Goal: Task Accomplishment & Management: Manage account settings

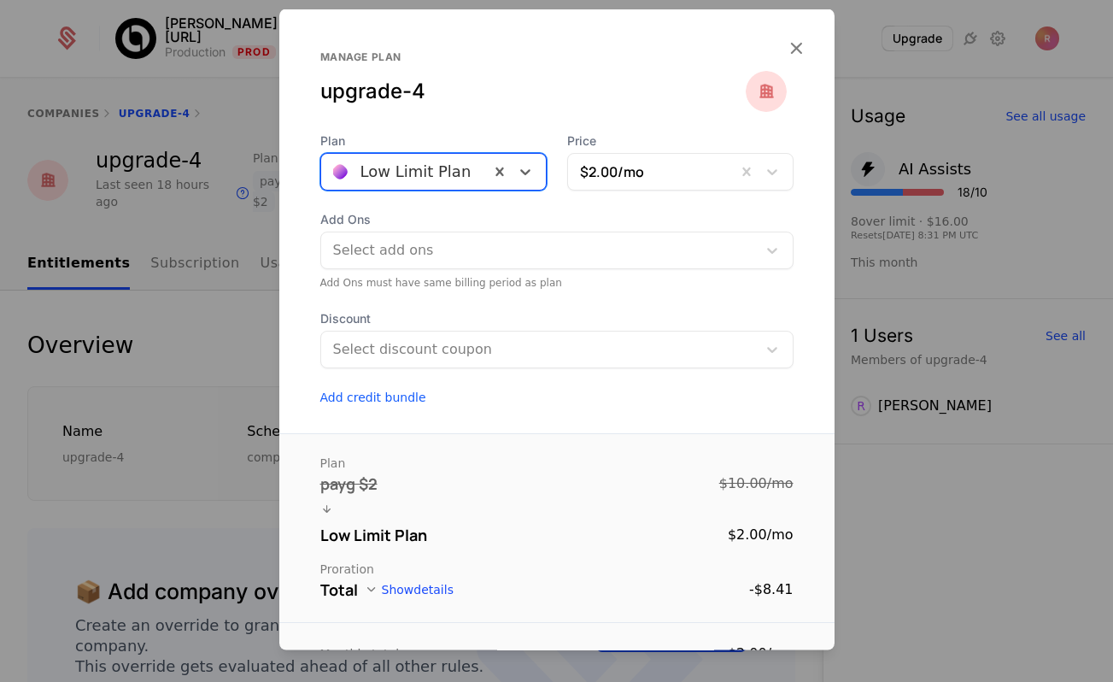
scroll to position [463, 0]
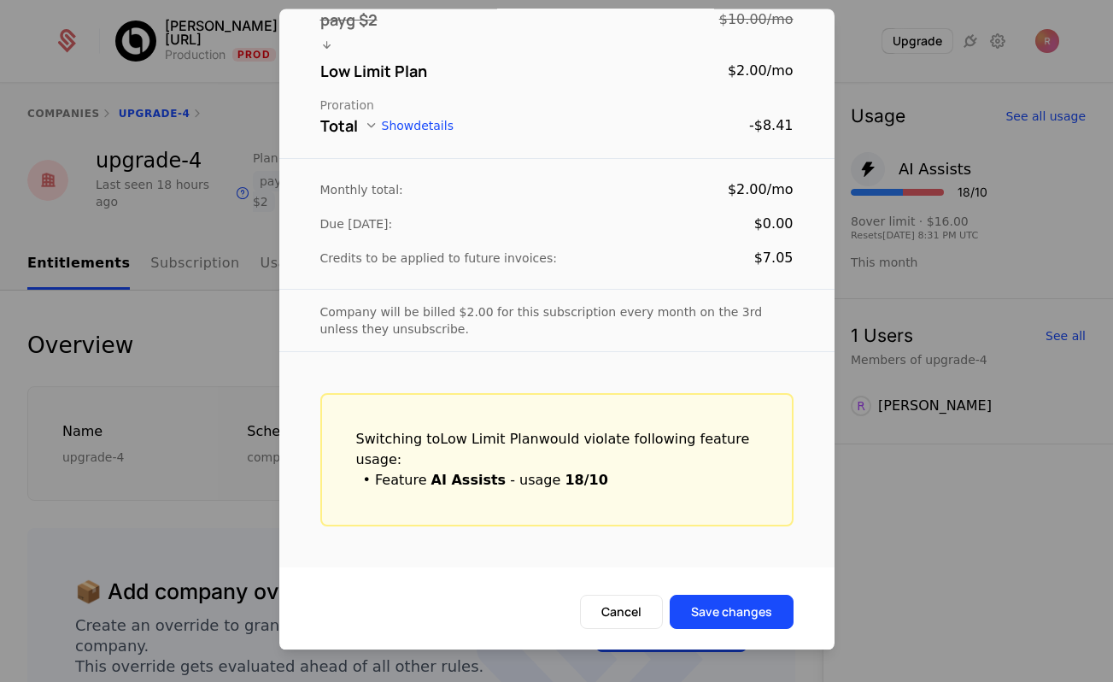
click at [260, 104] on div at bounding box center [556, 341] width 1113 height 682
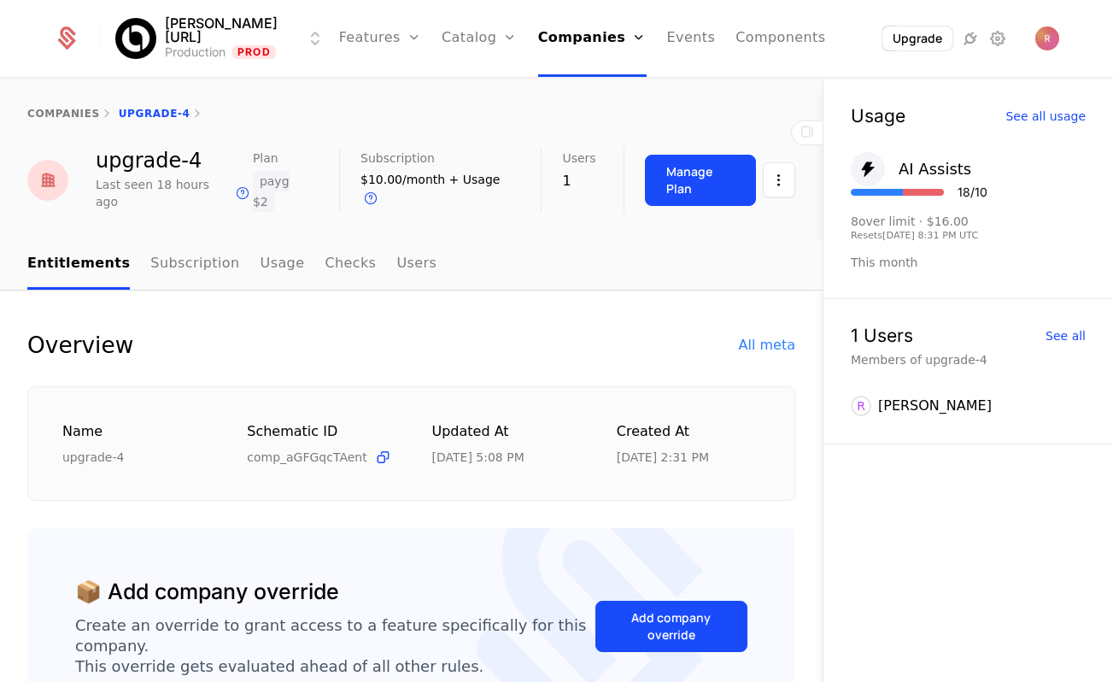
click at [279, 112] on div "companies upgrade-4" at bounding box center [411, 114] width 768 height 14
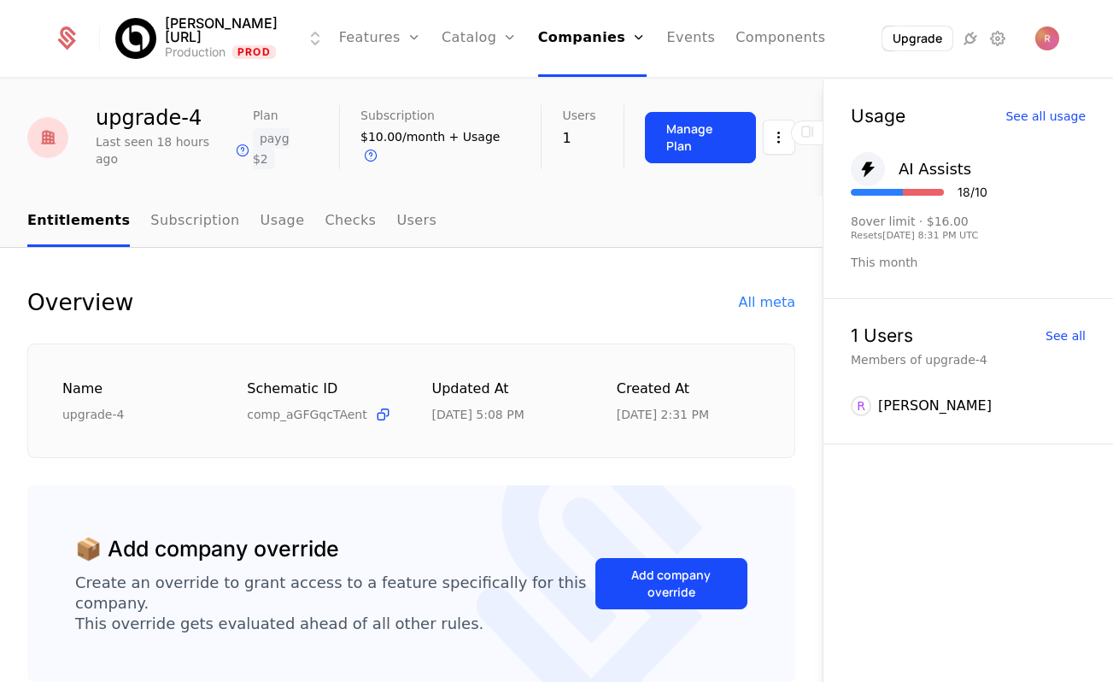
scroll to position [0, 0]
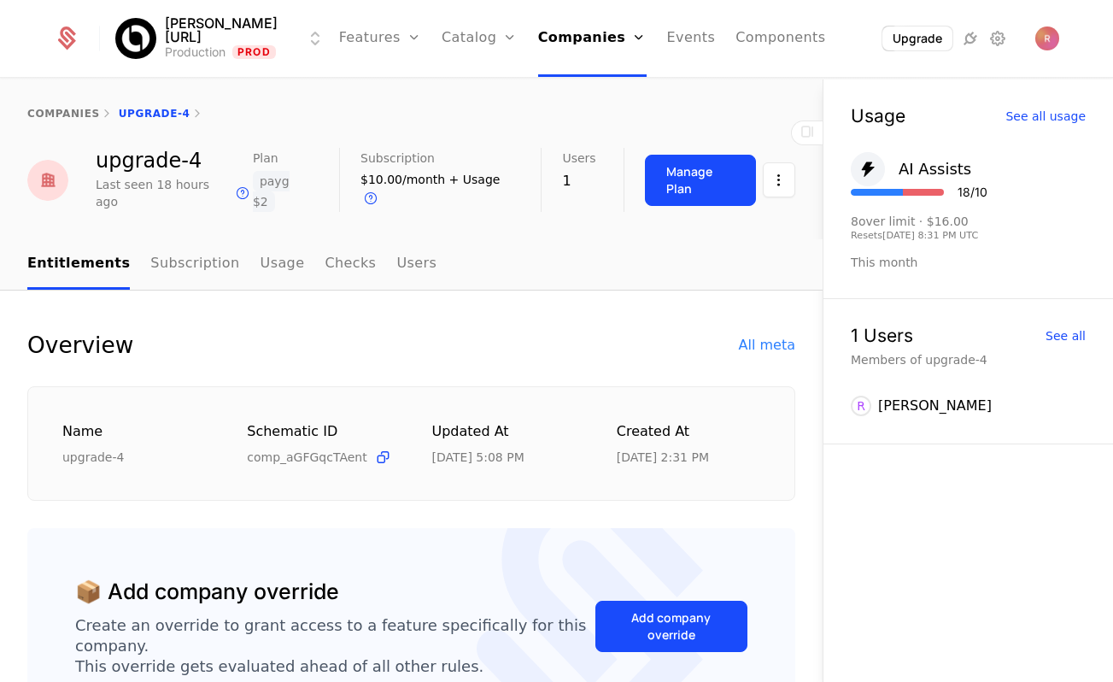
click at [345, 42] on link "Features" at bounding box center [380, 38] width 82 height 77
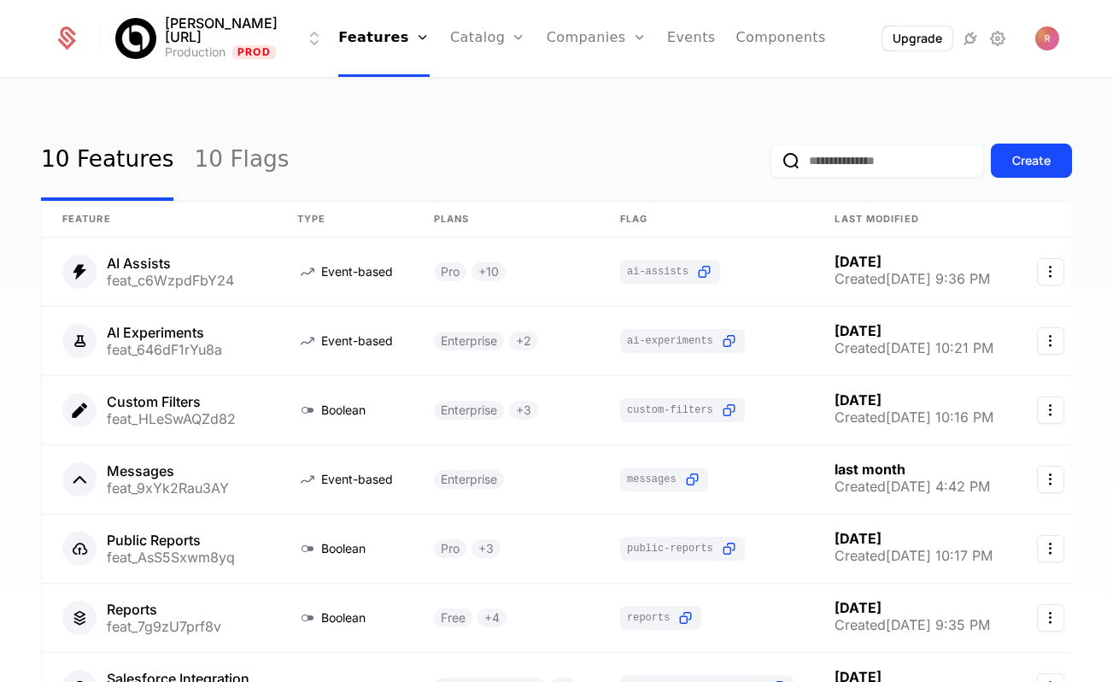
click at [572, 138] on div "10 Features 10 Flags Create" at bounding box center [556, 160] width 1031 height 80
click at [371, 112] on link "Flags" at bounding box center [398, 111] width 79 height 14
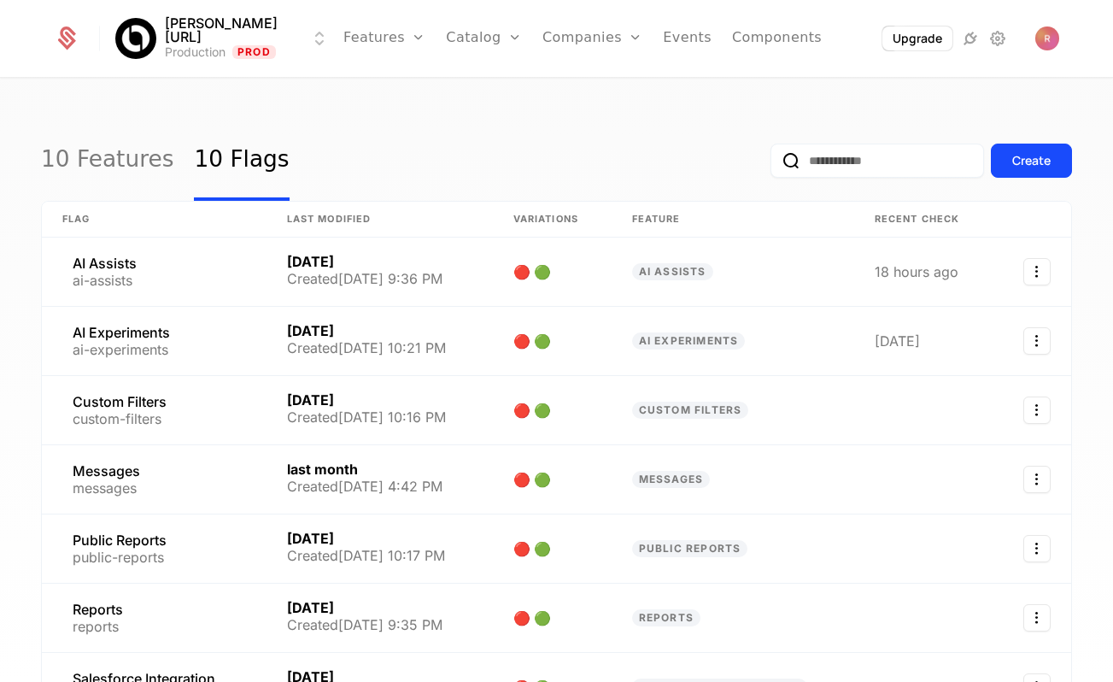
click at [1046, 168] on div "Create" at bounding box center [1031, 160] width 38 height 17
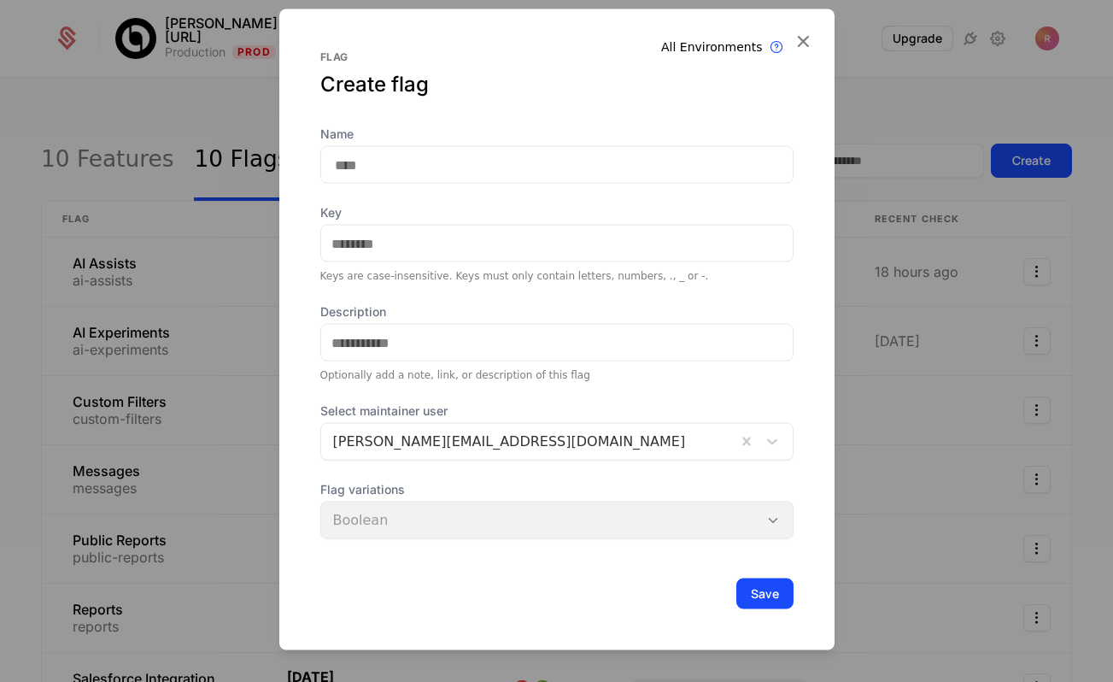
click at [432, 157] on input "Name" at bounding box center [556, 165] width 473 height 38
type input "*"
type input "**"
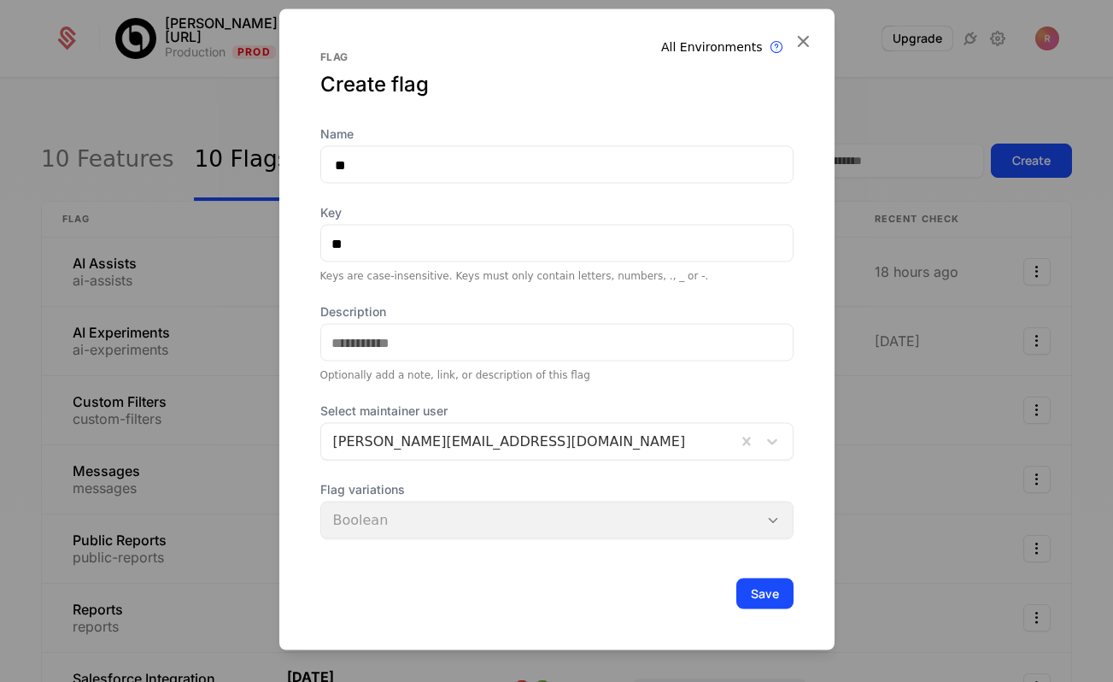
type input "***"
type input "****"
type input "******"
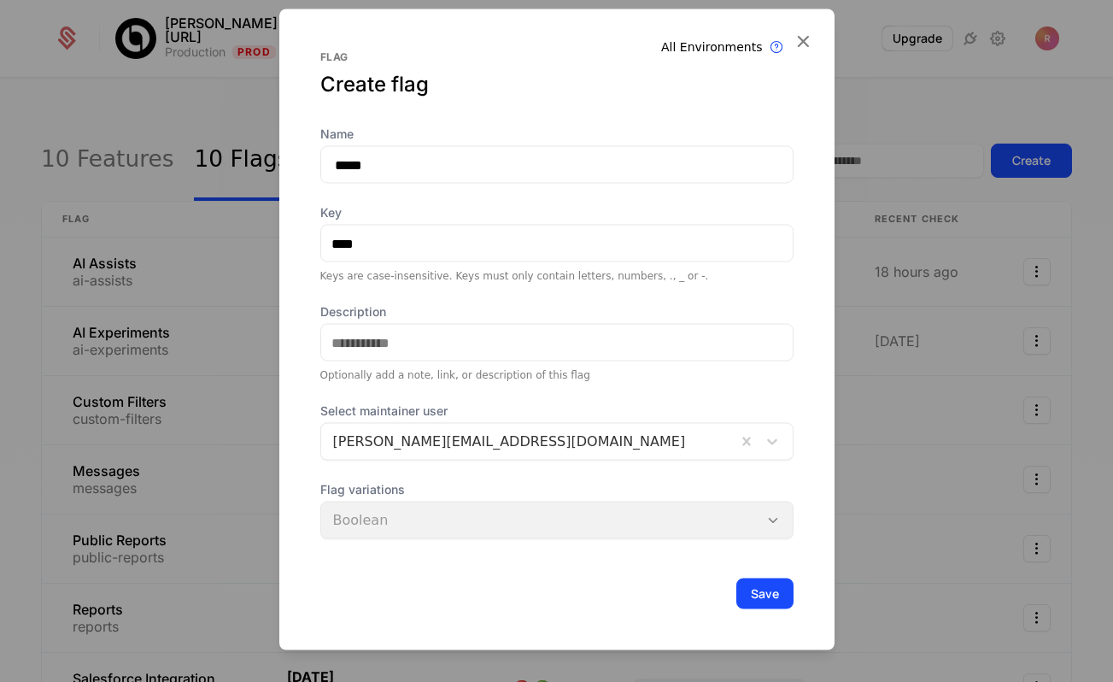
type input "******"
type input "*******"
type input "********"
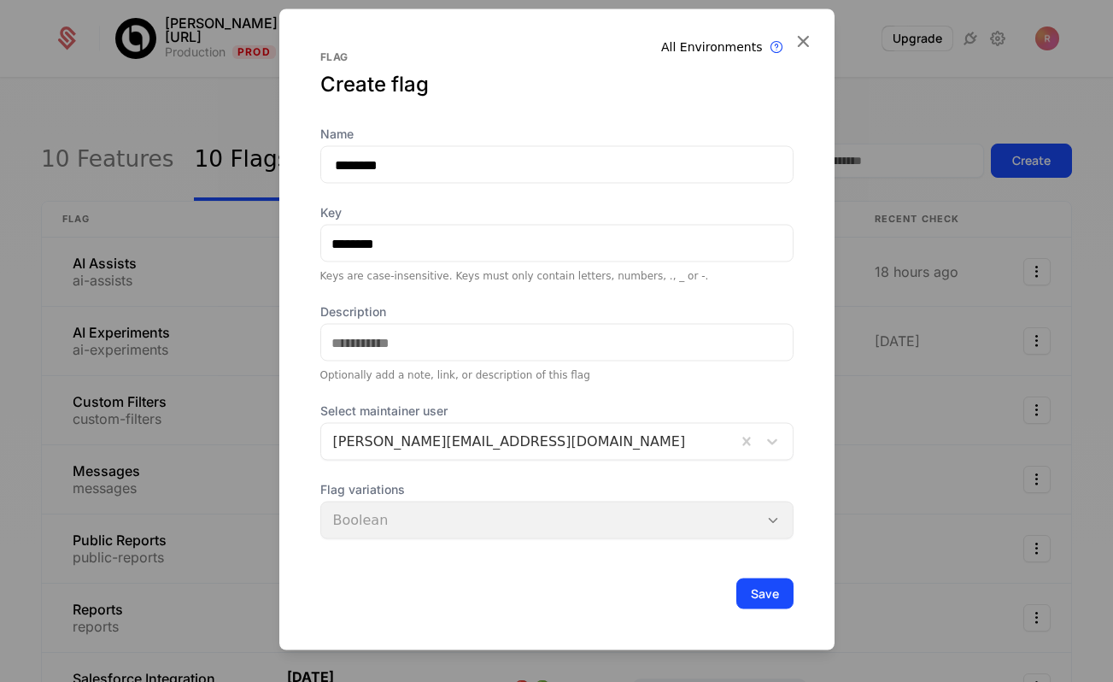
type input "*********"
click at [736, 578] on button "Save" at bounding box center [764, 593] width 57 height 31
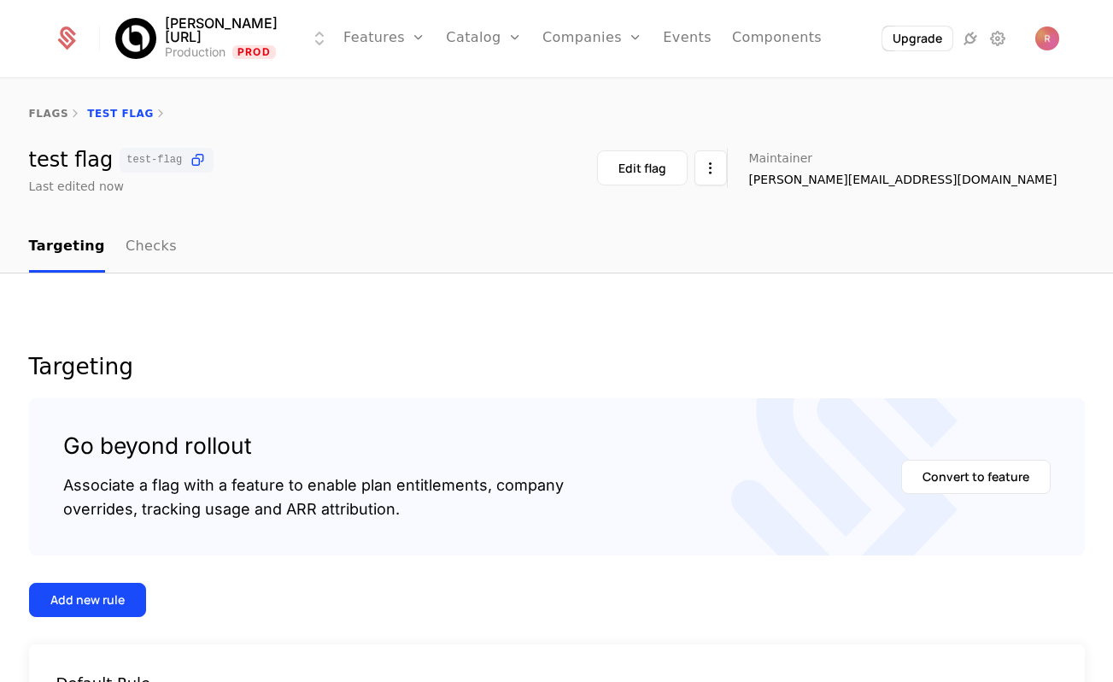
scroll to position [201, 0]
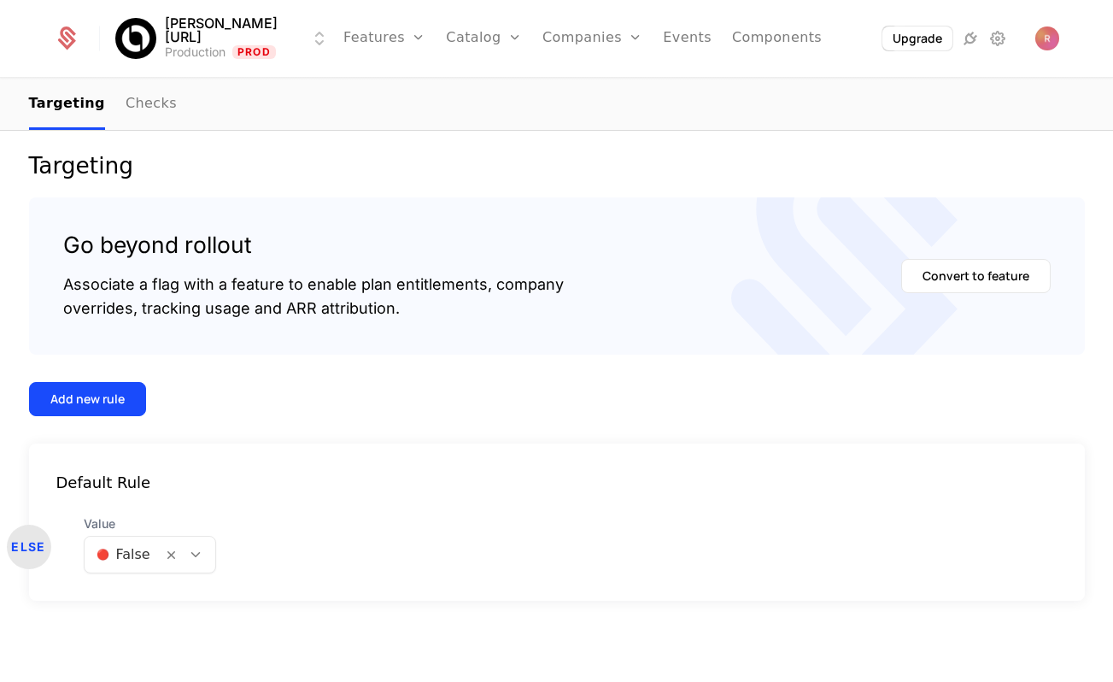
click at [993, 48] on icon at bounding box center [998, 38] width 21 height 21
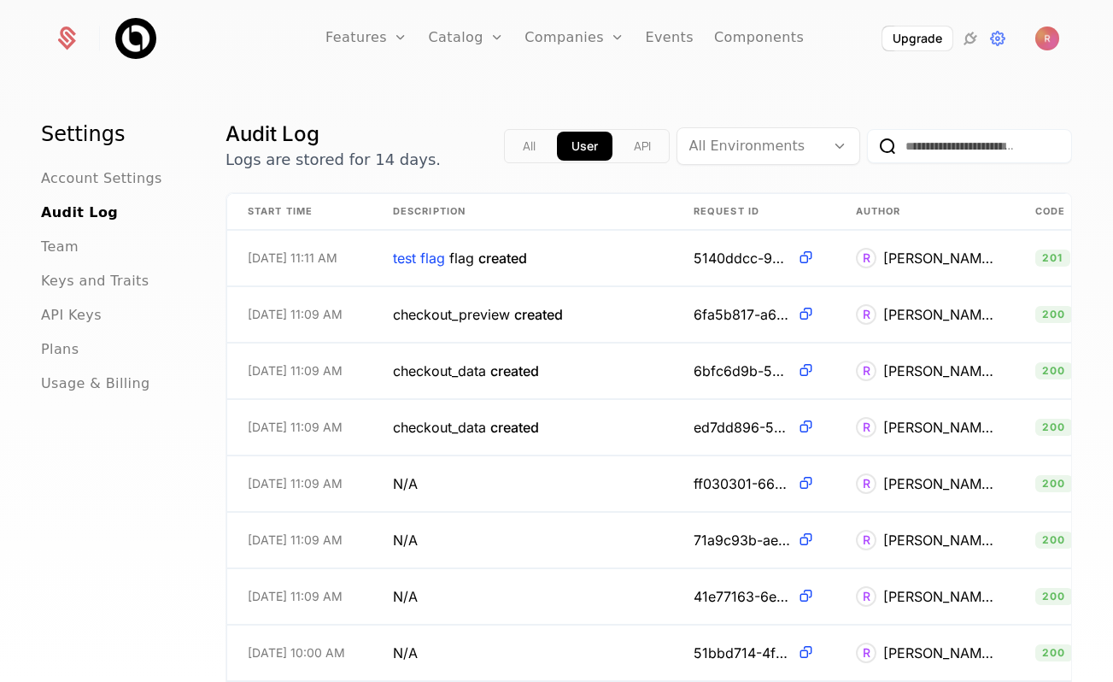
click at [67, 322] on span "API Keys" at bounding box center [71, 315] width 61 height 21
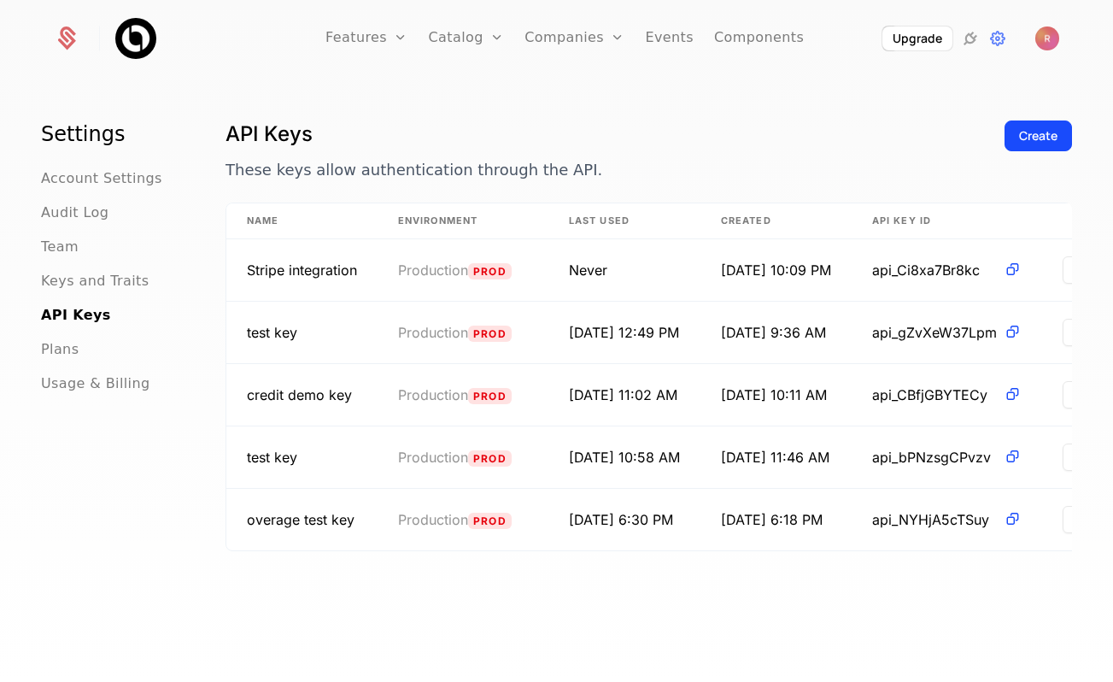
click at [1036, 145] on button "Create" at bounding box center [1038, 135] width 67 height 31
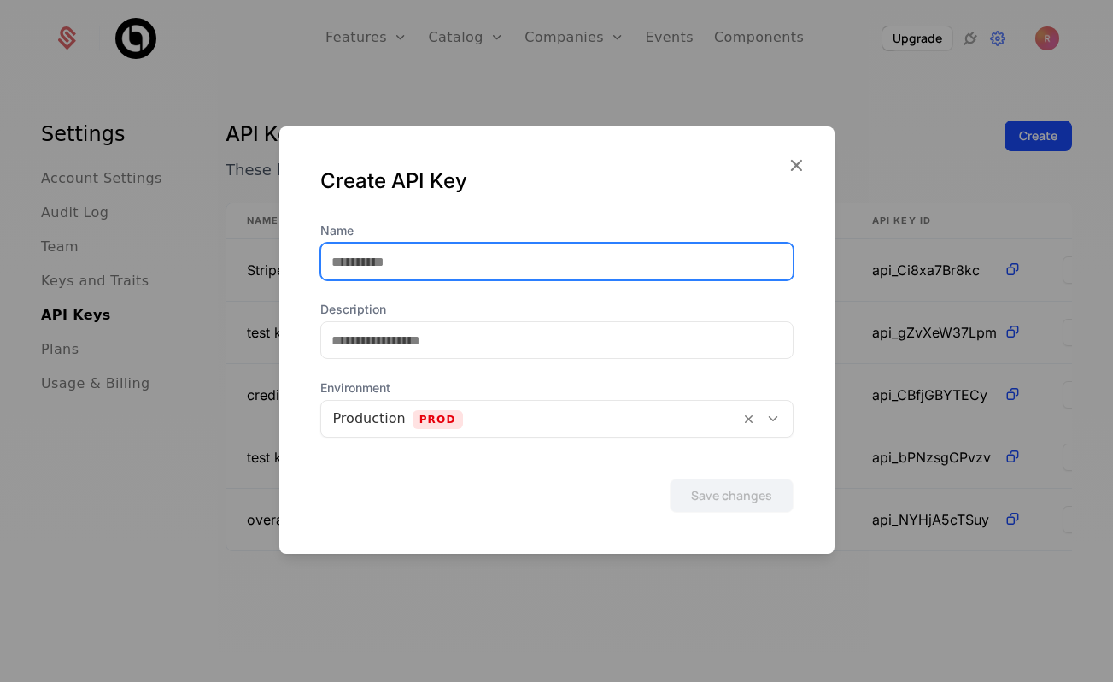
click at [407, 250] on input "Name" at bounding box center [557, 261] width 472 height 36
type input "********"
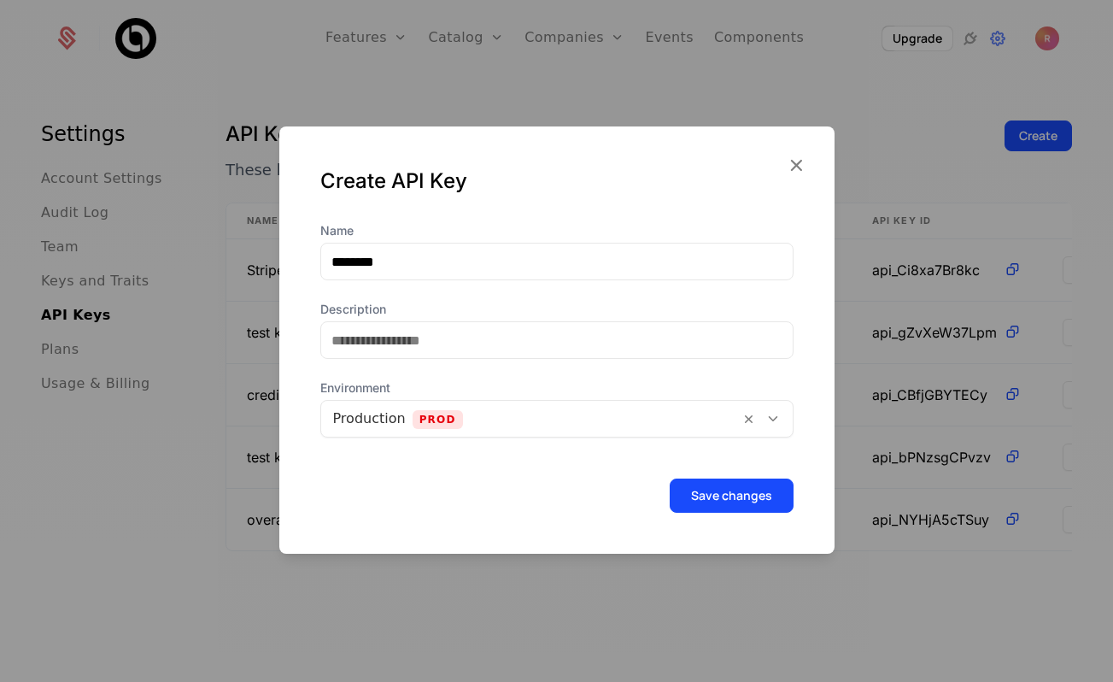
click at [718, 499] on button "Save changes" at bounding box center [732, 495] width 124 height 34
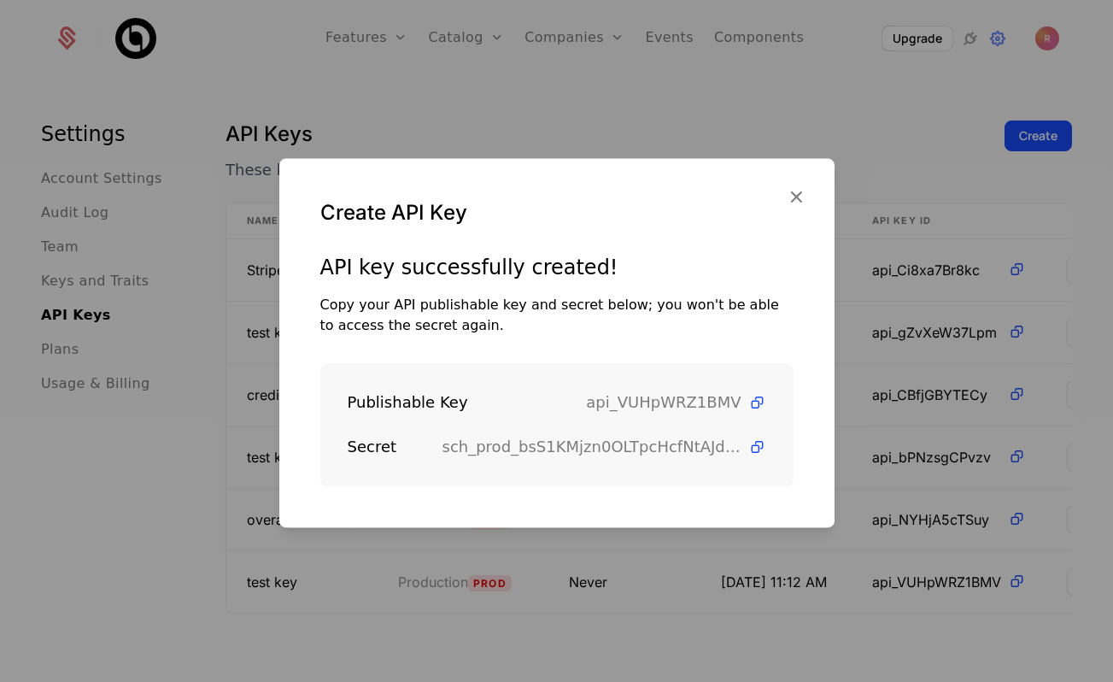
click at [705, 620] on div at bounding box center [556, 341] width 1113 height 682
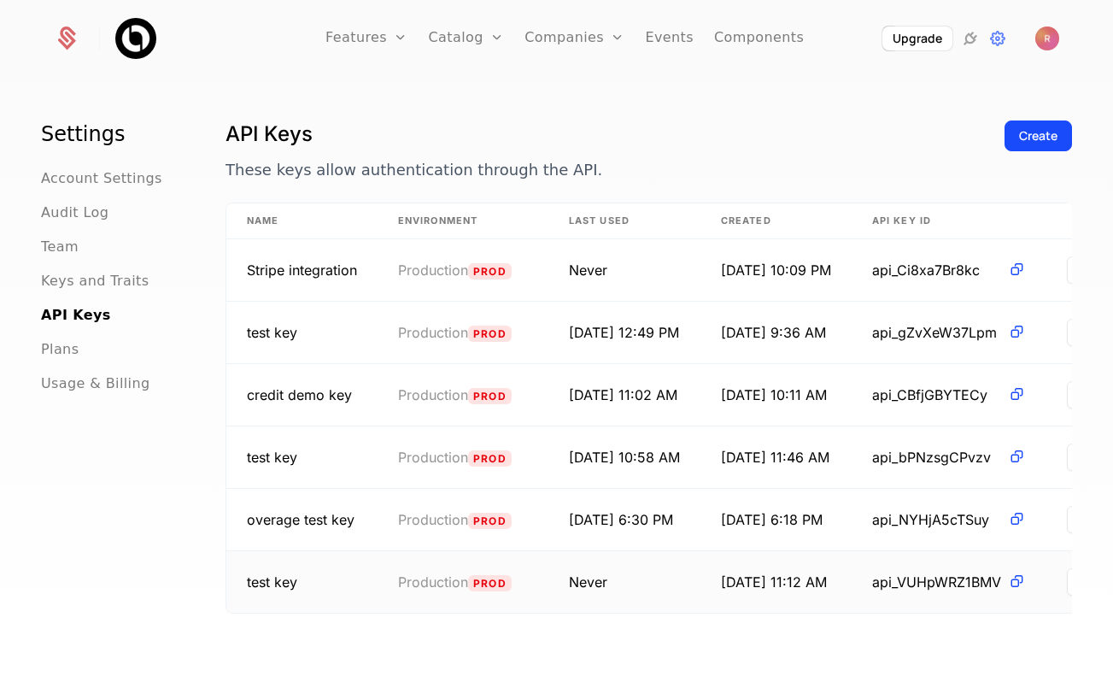
click at [1026, 577] on icon at bounding box center [1017, 581] width 18 height 18
click at [1030, 126] on button "Create" at bounding box center [1038, 135] width 67 height 31
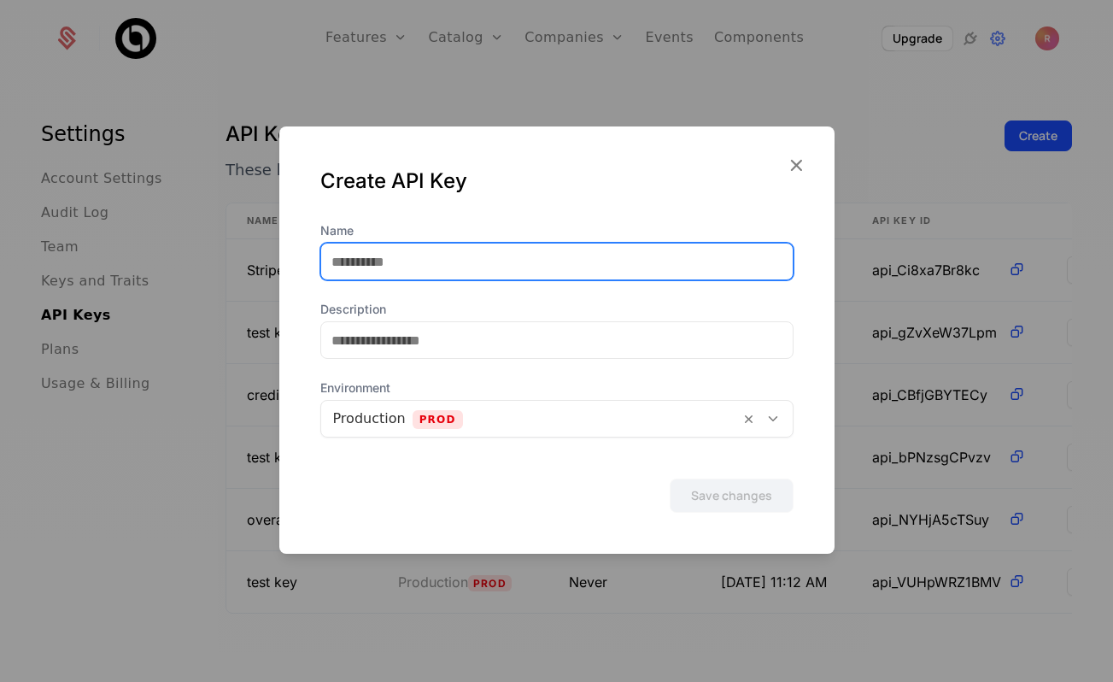
click at [555, 260] on input "Name" at bounding box center [557, 261] width 472 height 36
type input "********"
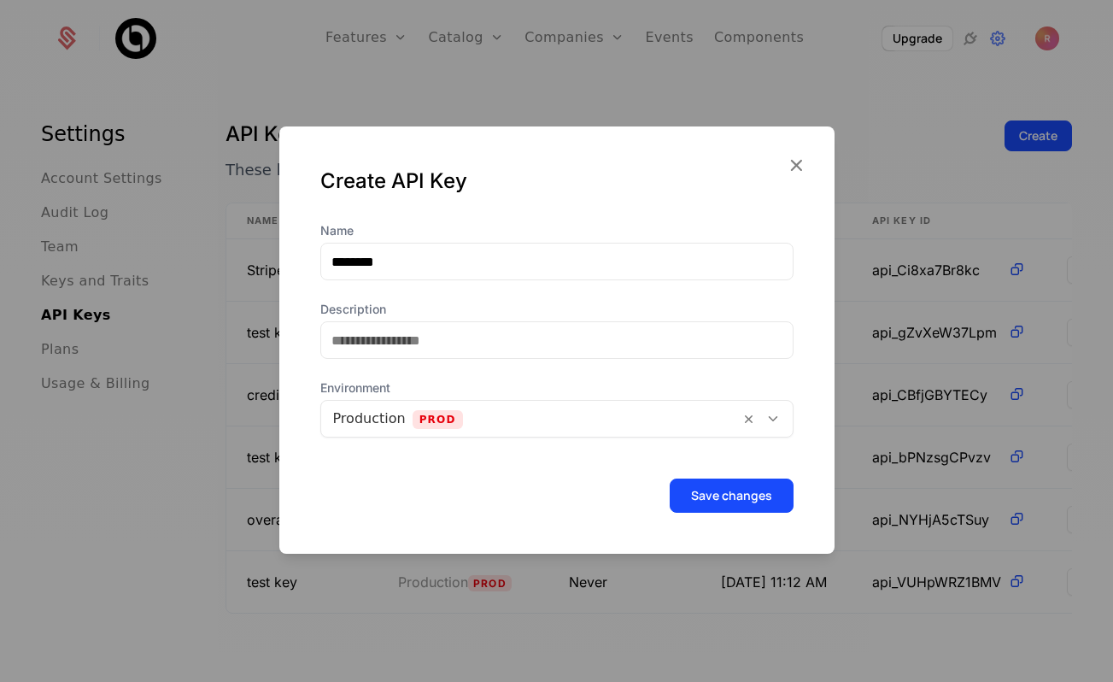
click at [718, 484] on button "Save changes" at bounding box center [732, 495] width 124 height 34
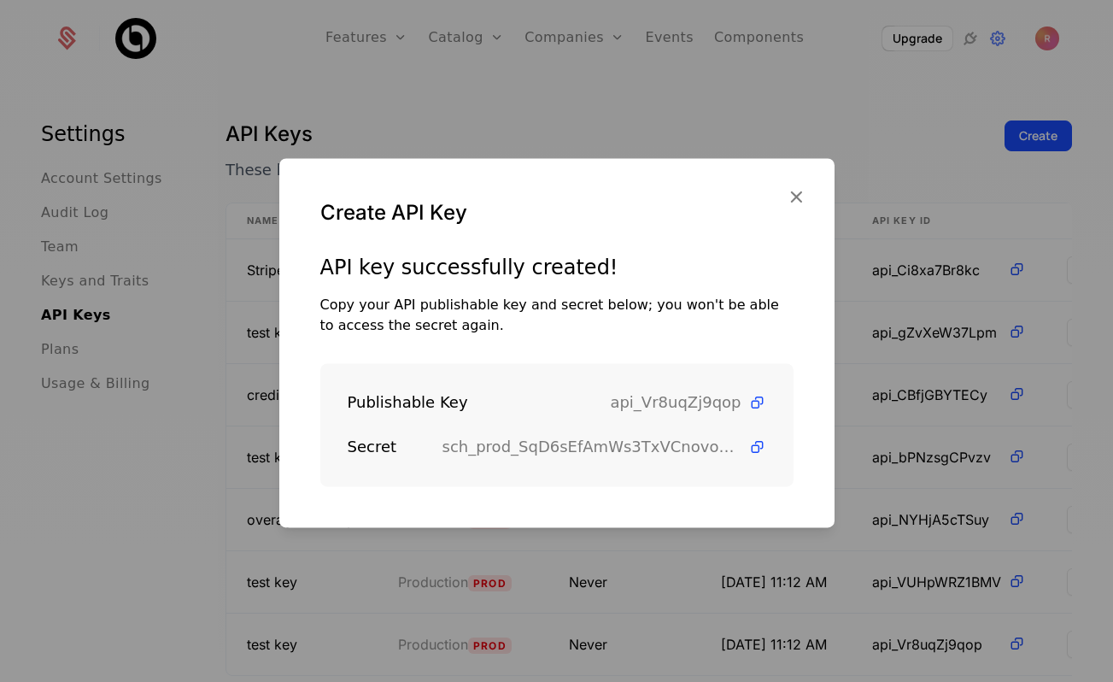
click at [756, 445] on icon at bounding box center [757, 447] width 18 height 18
click at [793, 198] on icon "button" at bounding box center [796, 196] width 22 height 22
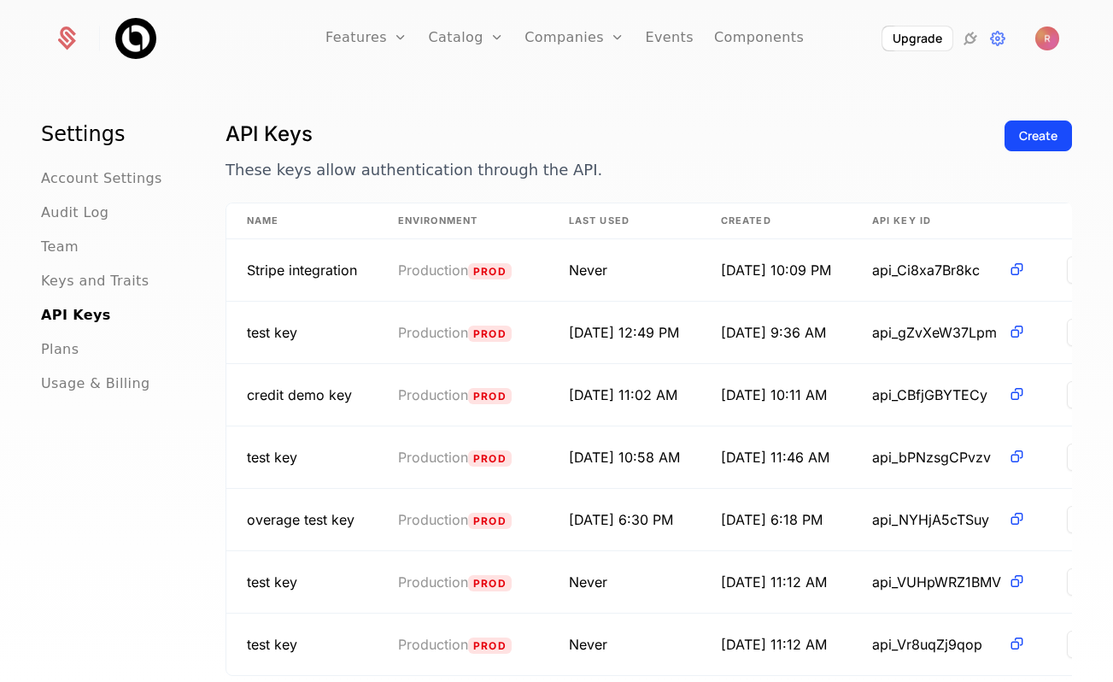
click at [569, 0] on link "Companies" at bounding box center [575, 38] width 100 height 77
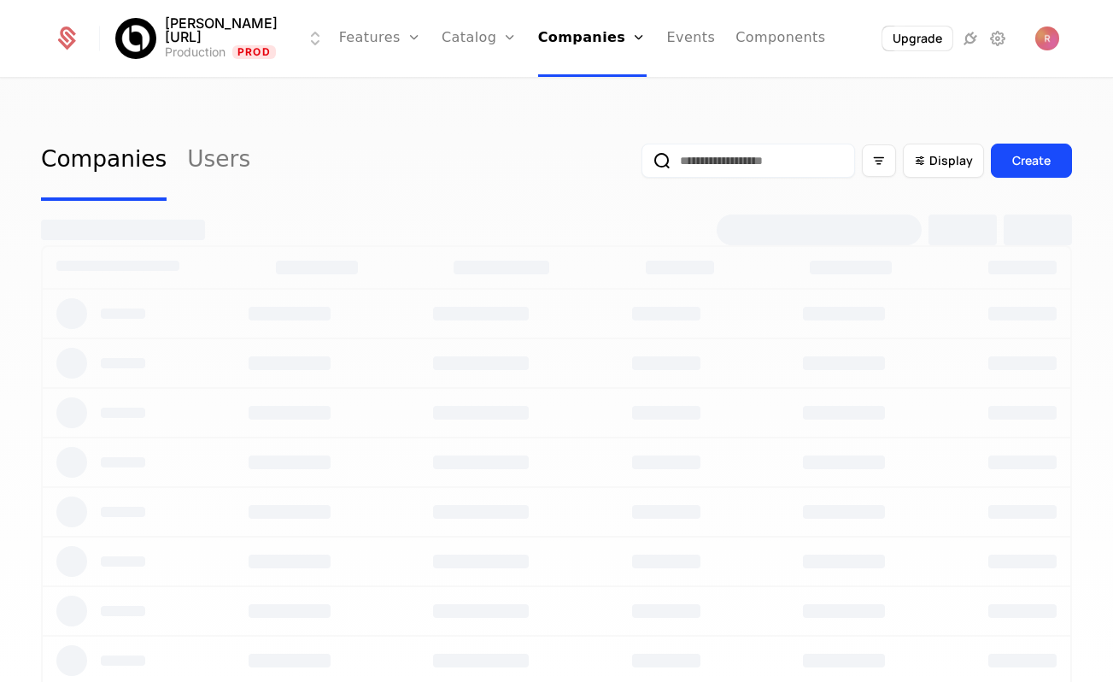
click at [558, 35] on link "Companies" at bounding box center [592, 38] width 108 height 77
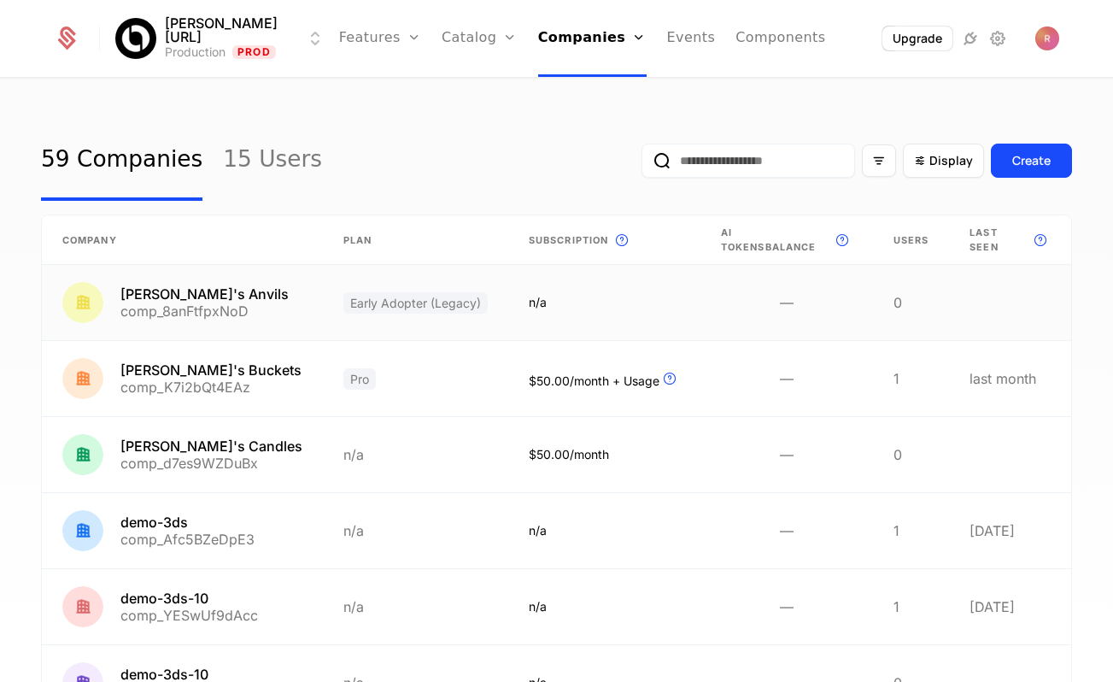
click at [280, 292] on link at bounding box center [182, 302] width 281 height 75
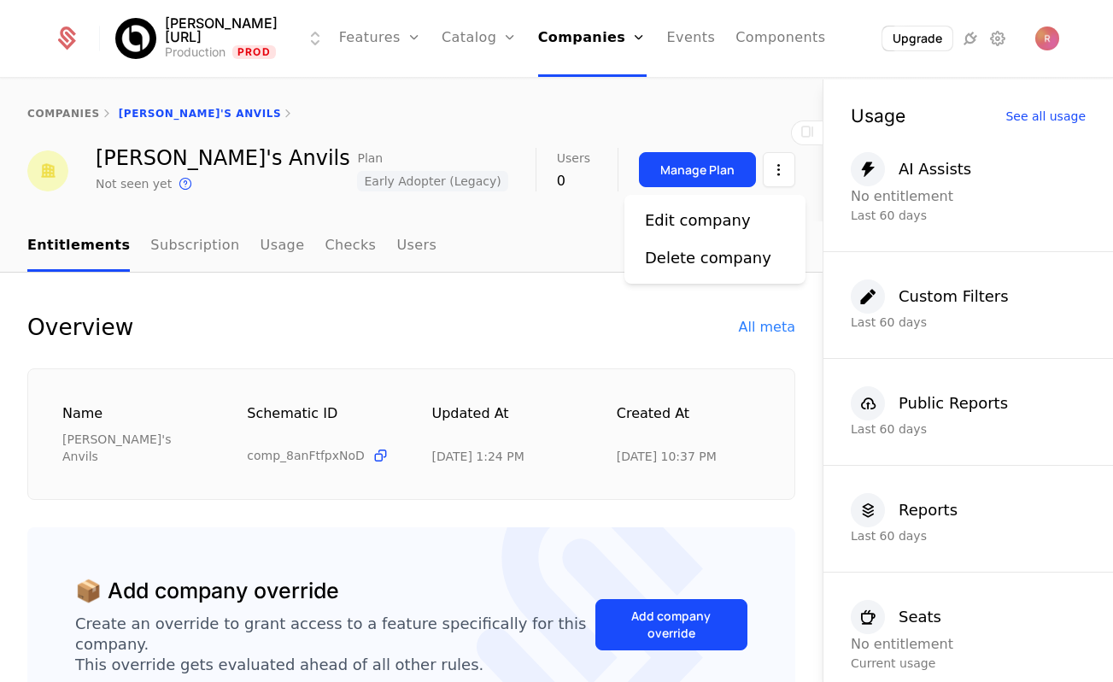
click at [774, 178] on html "[PERSON_NAME][URL] Production Prod Features Features Flags Catalog Plans Add On…" at bounding box center [556, 341] width 1113 height 682
click at [677, 204] on div "Edit company Delete company" at bounding box center [714, 239] width 181 height 89
click at [673, 220] on div "Edit company" at bounding box center [698, 220] width 106 height 24
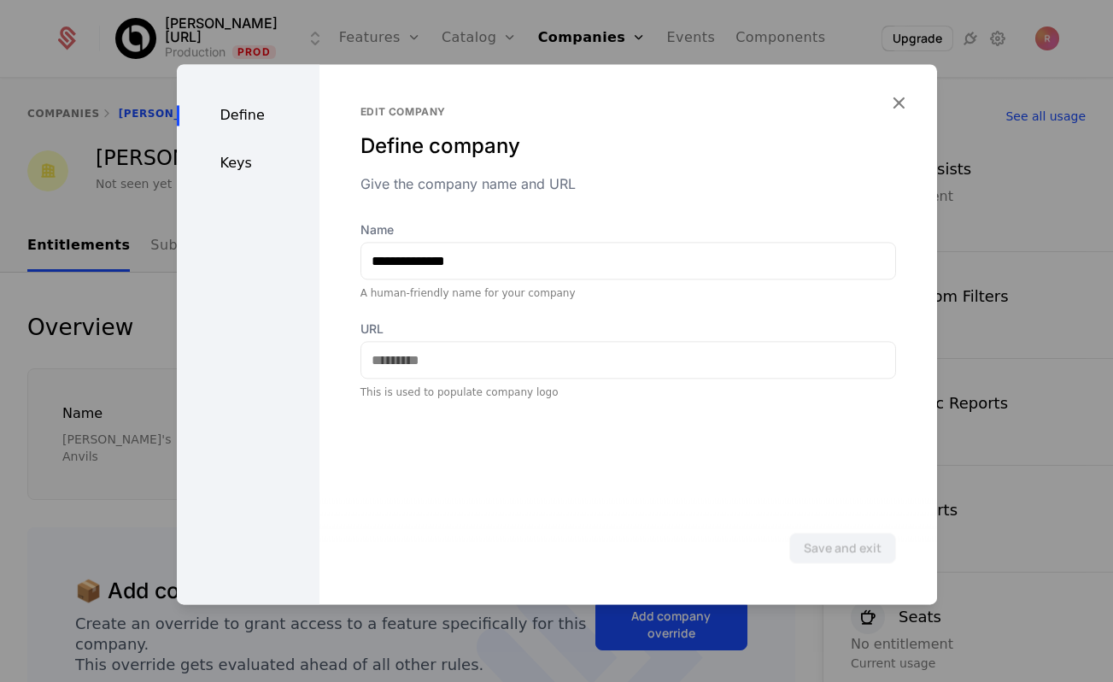
click at [249, 167] on div "Keys" at bounding box center [248, 163] width 143 height 21
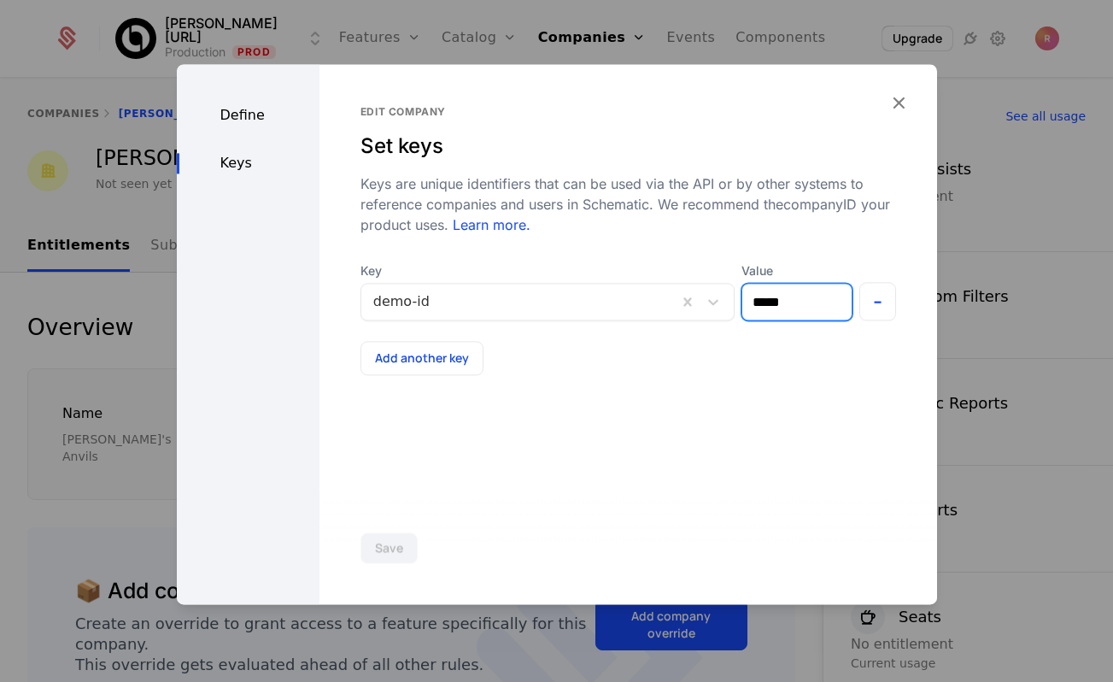
click at [791, 305] on input "*****" at bounding box center [796, 302] width 109 height 36
click at [1014, 192] on div at bounding box center [556, 341] width 1113 height 682
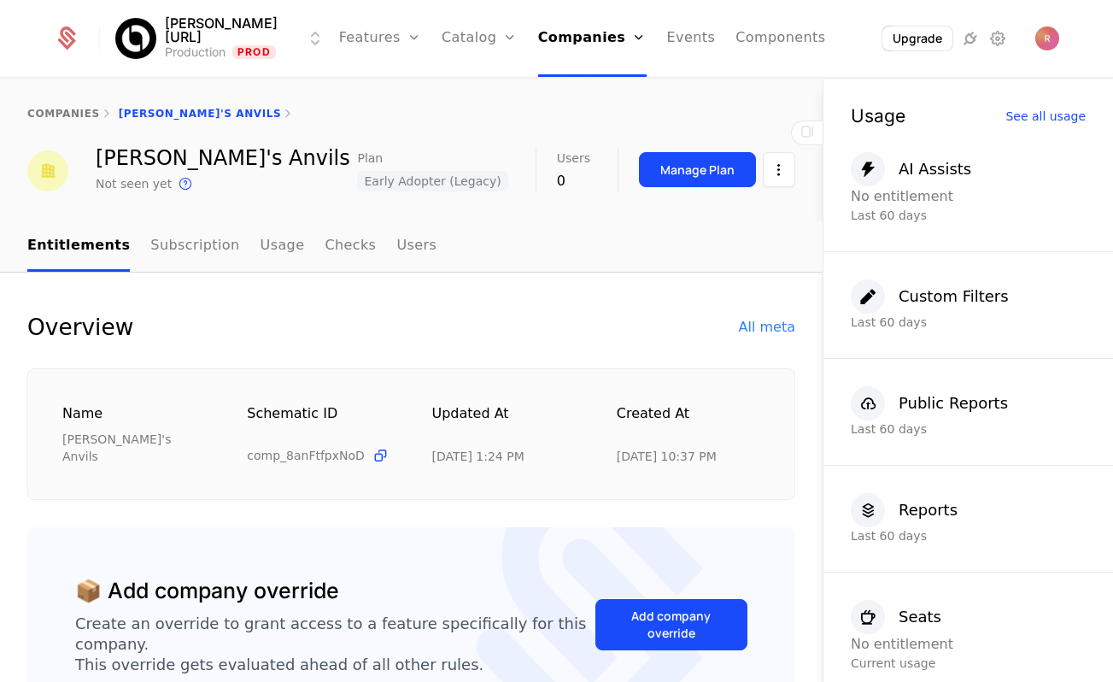
click at [1014, 192] on div "AI Assists No entitlement Last 60 days" at bounding box center [969, 188] width 290 height 127
click at [369, 31] on link "Features" at bounding box center [380, 38] width 82 height 77
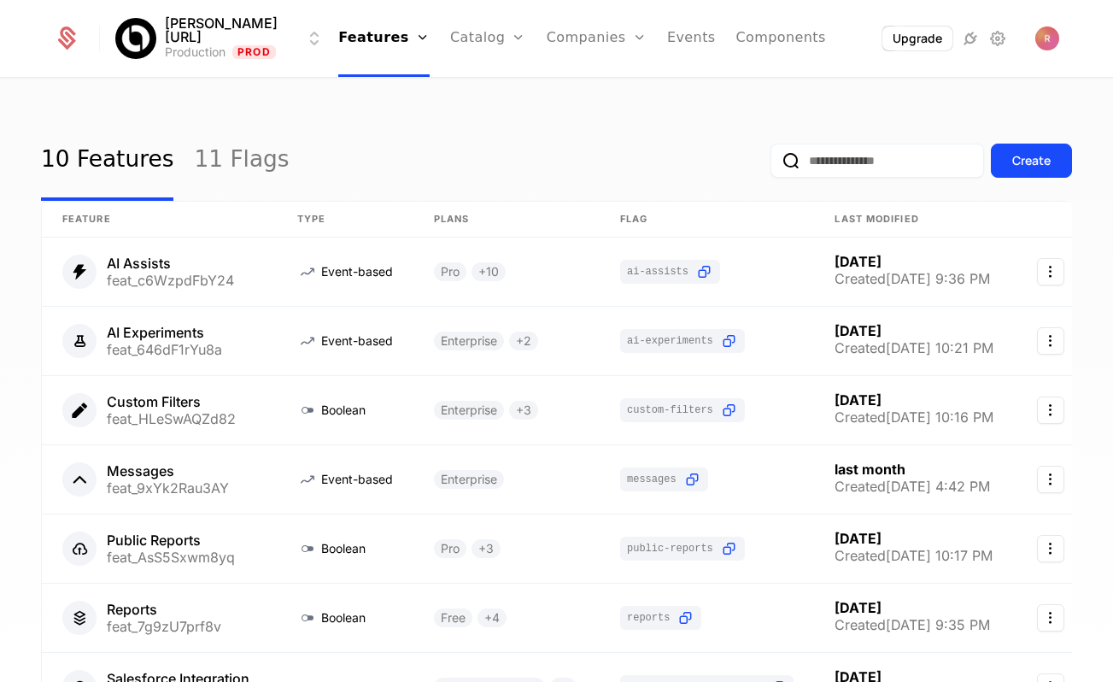
click at [212, 172] on link "11 Flags" at bounding box center [241, 160] width 95 height 80
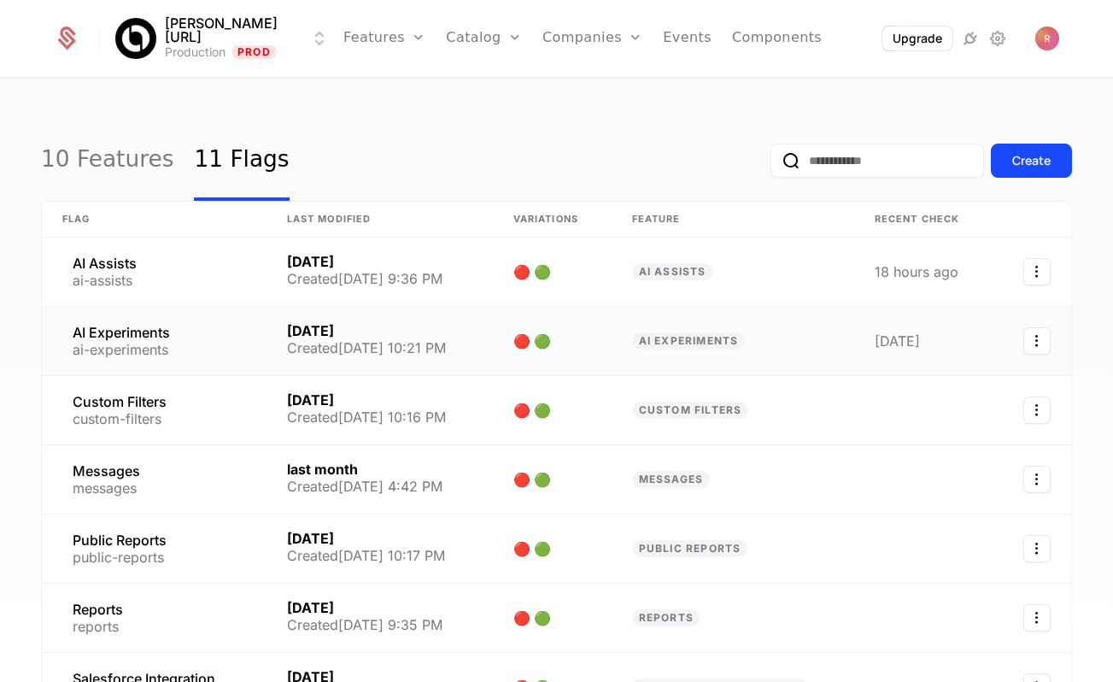
scroll to position [391, 0]
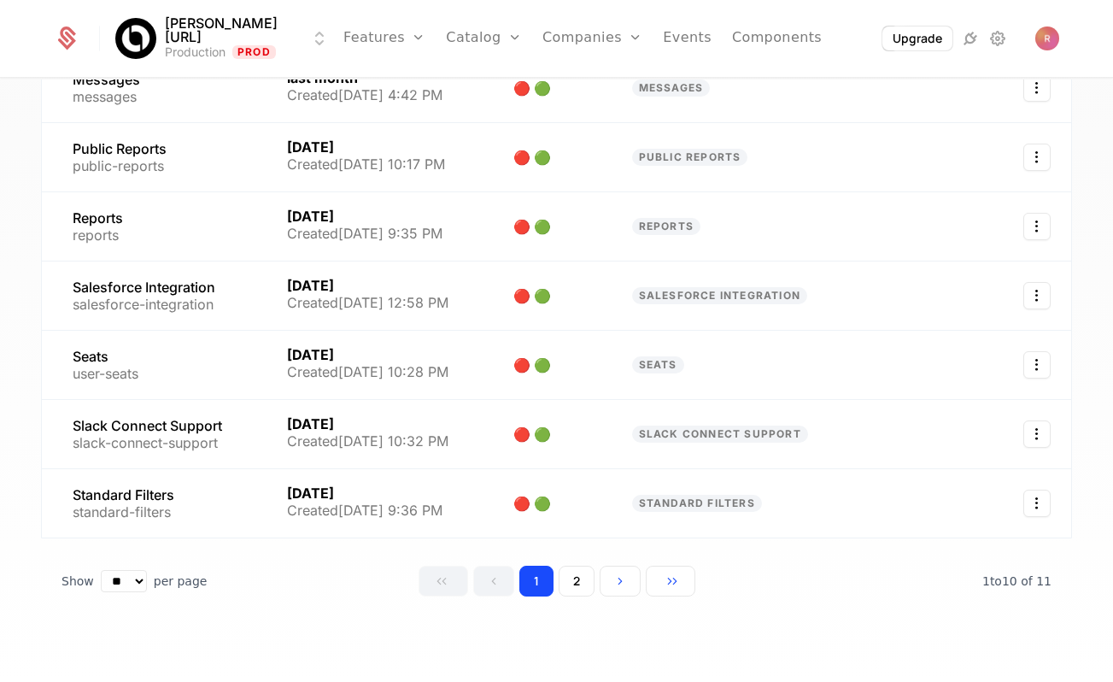
click at [573, 575] on button "2" at bounding box center [577, 581] width 36 height 31
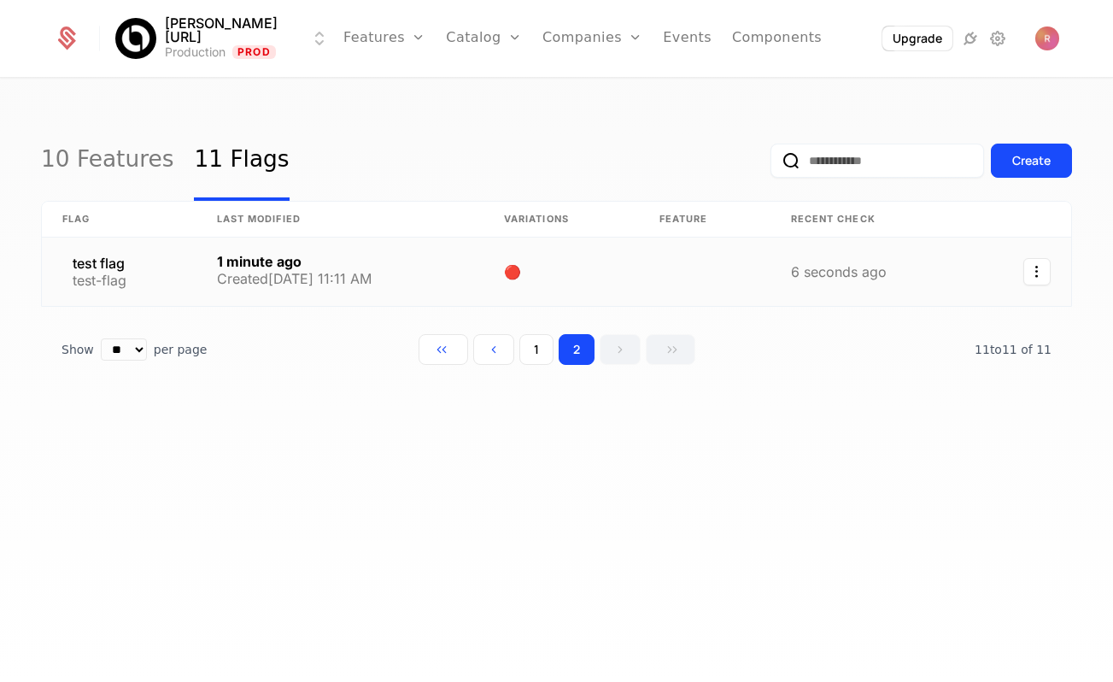
click at [196, 285] on link at bounding box center [339, 271] width 287 height 68
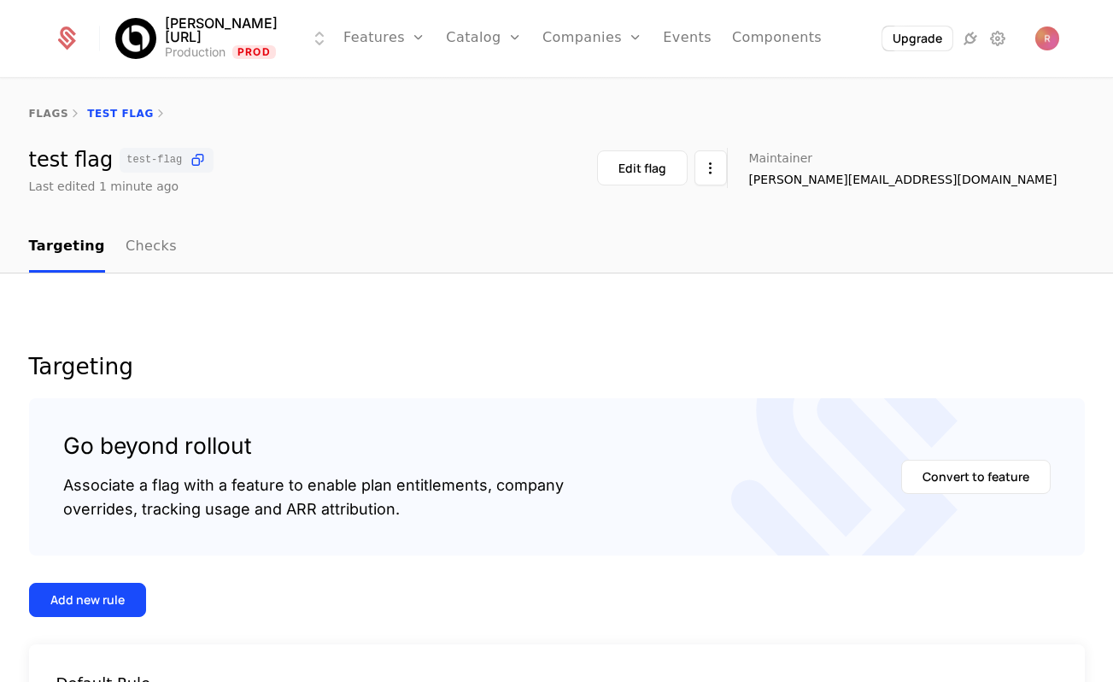
click at [142, 241] on link "Checks" at bounding box center [151, 247] width 51 height 50
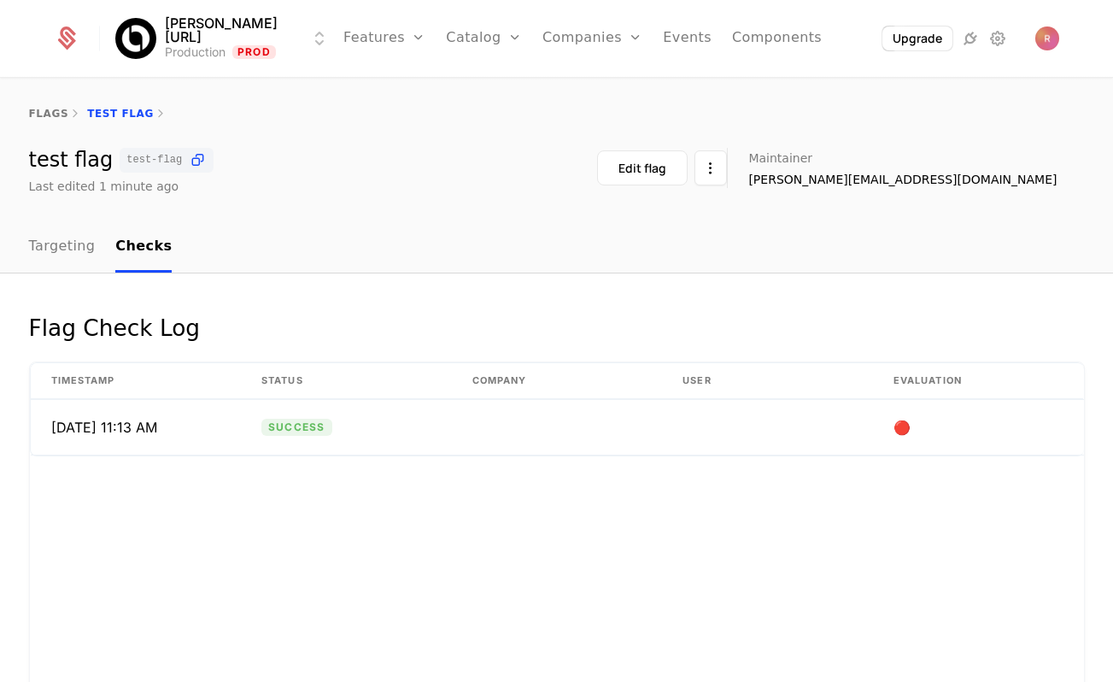
click at [61, 241] on link "Targeting" at bounding box center [62, 247] width 67 height 50
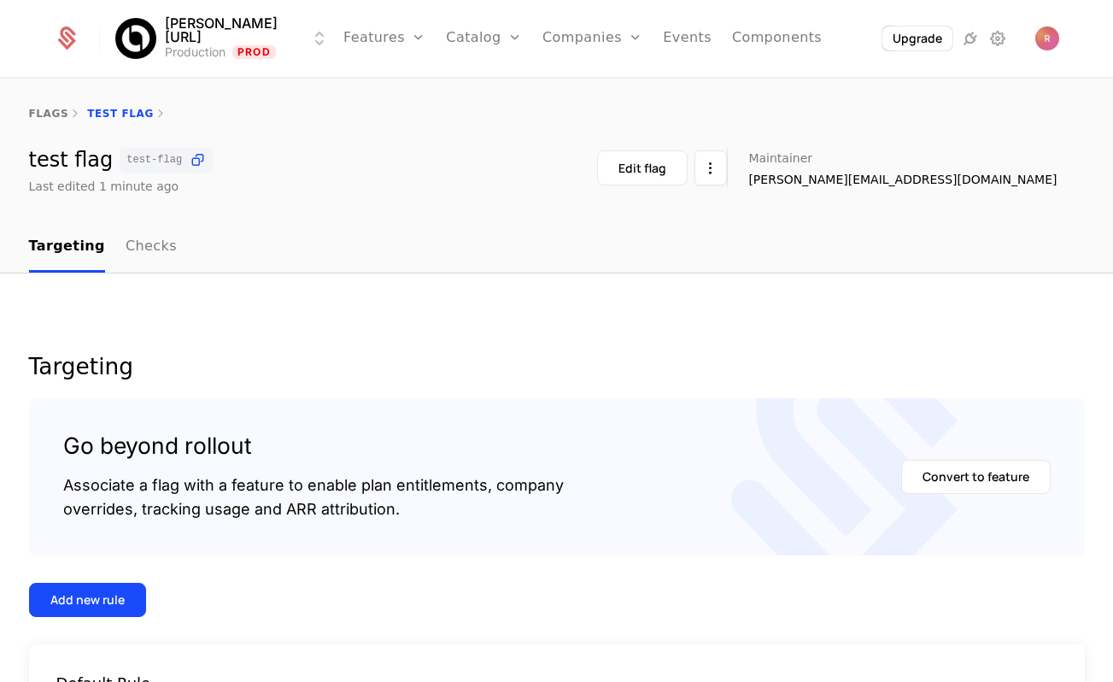
click at [67, 592] on div "Add new rule" at bounding box center [87, 599] width 74 height 17
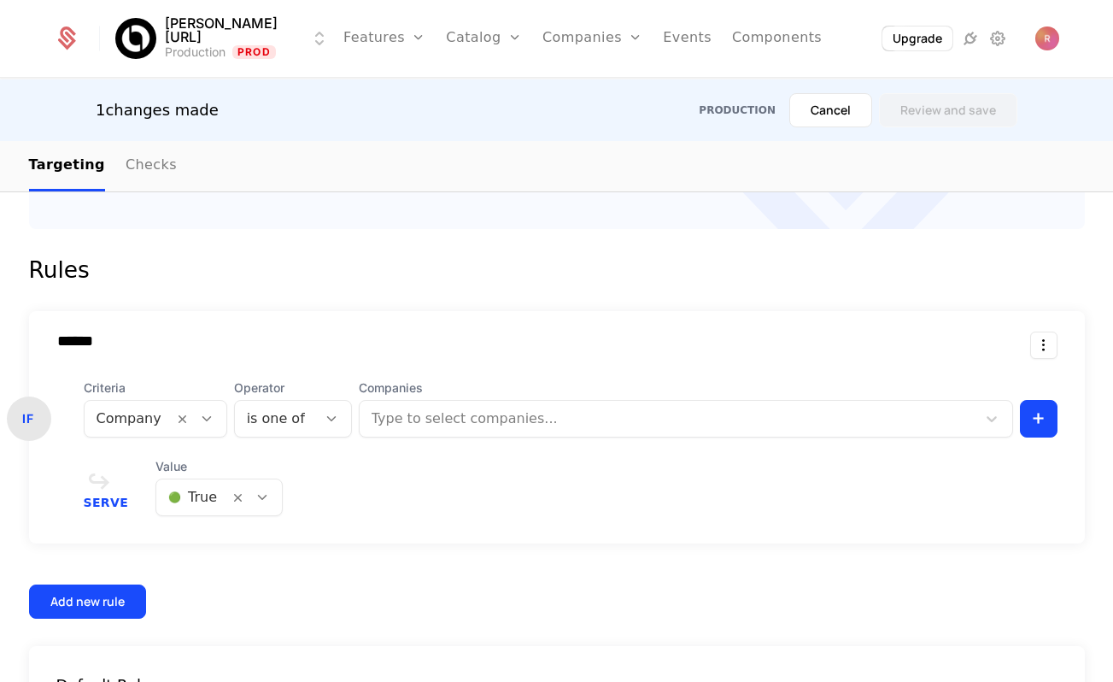
scroll to position [508, 0]
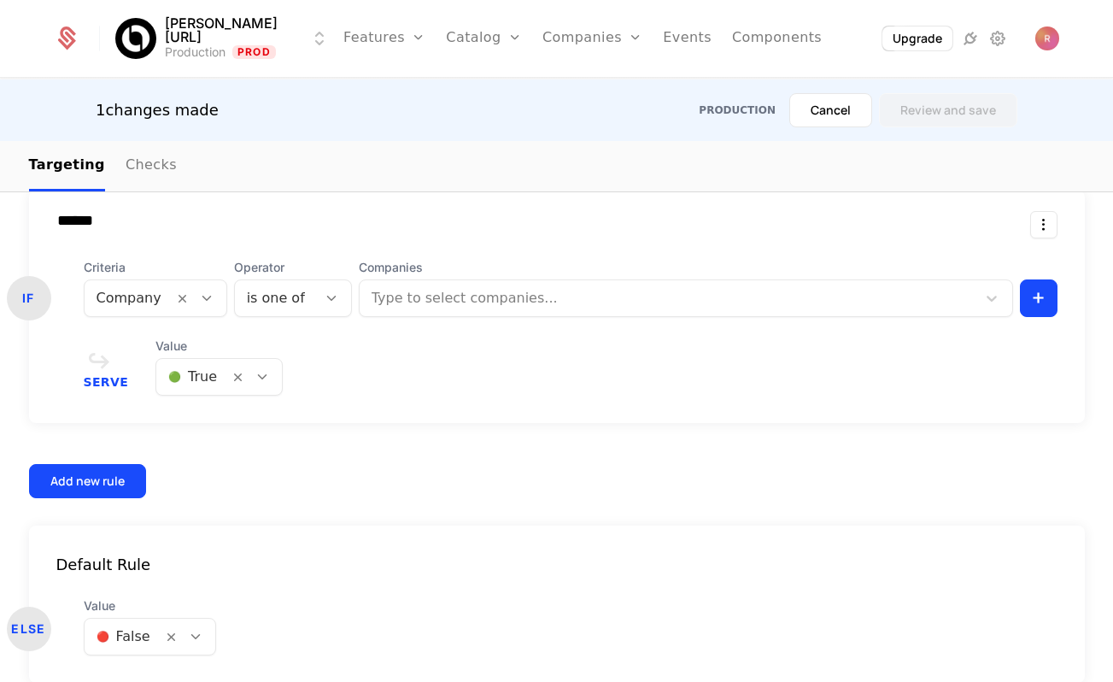
click at [444, 330] on div "****** IF Criteria Company Operator is one of Companies Type to select companie…" at bounding box center [557, 307] width 1056 height 232
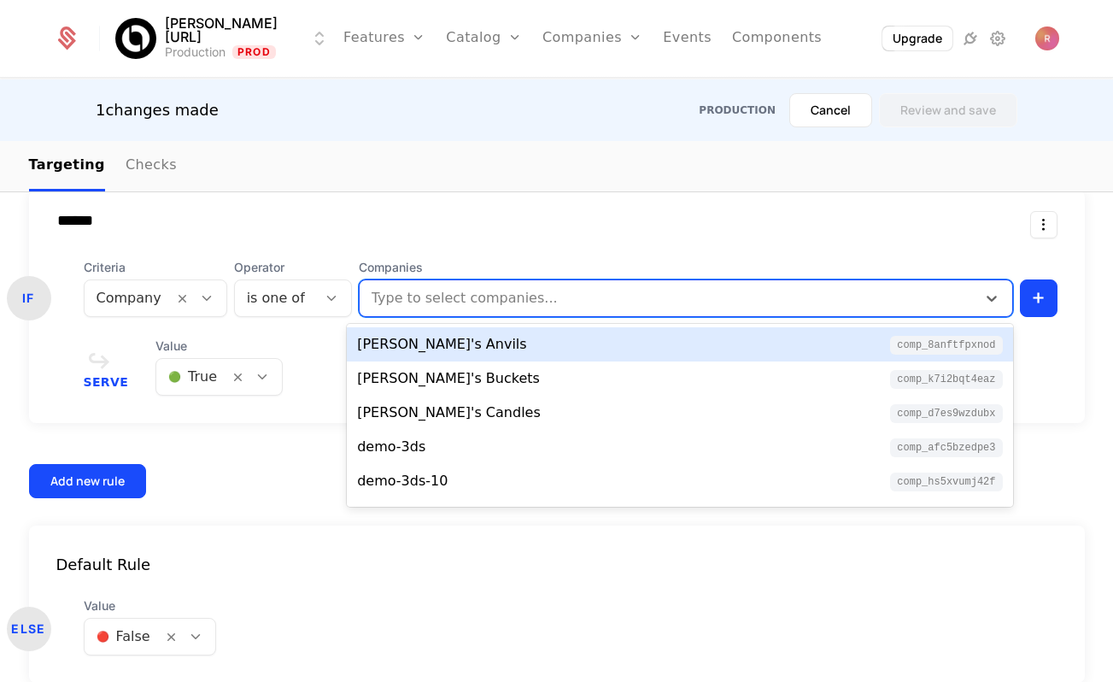
click at [449, 308] on div at bounding box center [668, 298] width 596 height 24
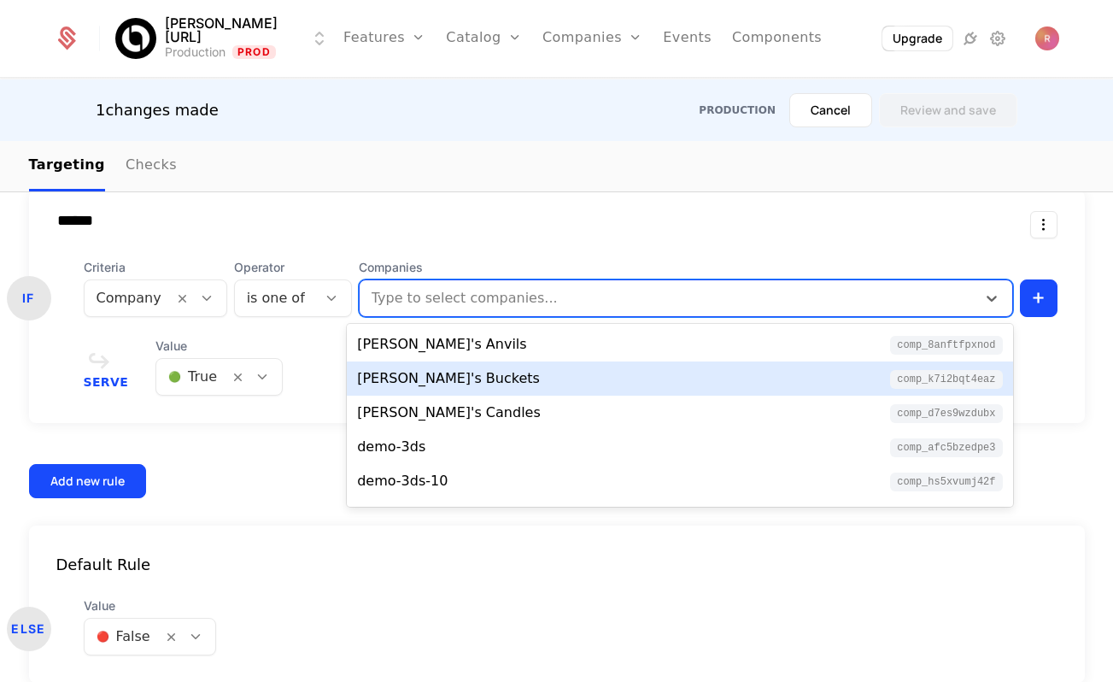
click at [424, 366] on div "[PERSON_NAME]'s Buckets comp_K7i2bQt4EAz" at bounding box center [679, 378] width 665 height 34
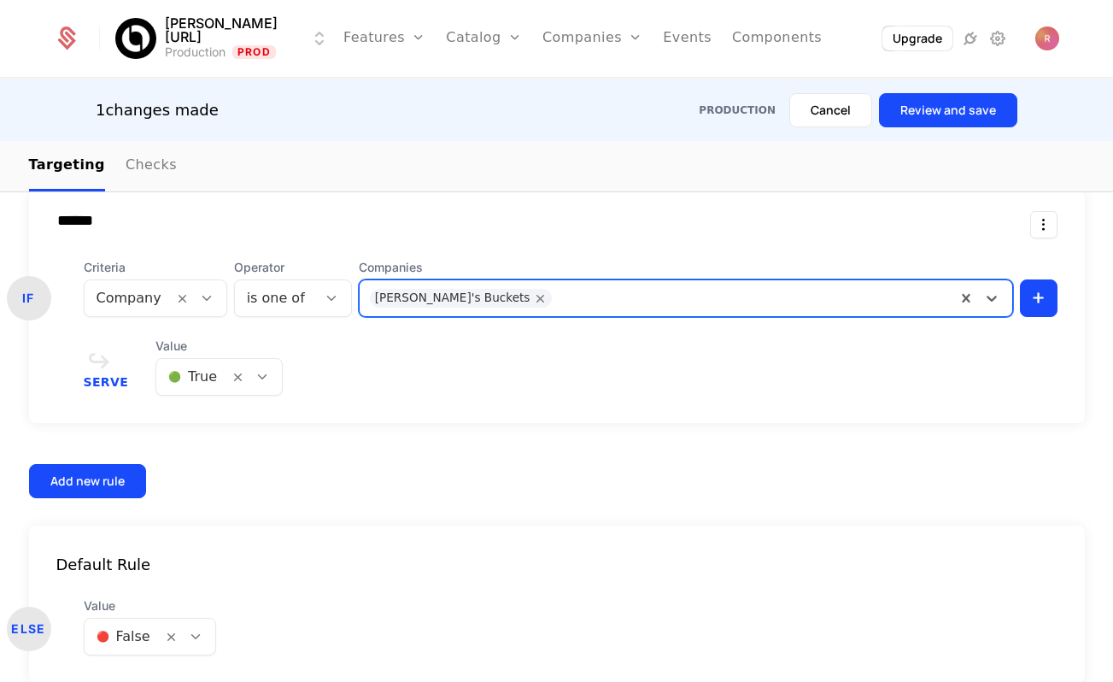
click at [954, 101] on button "Review and save" at bounding box center [948, 110] width 138 height 34
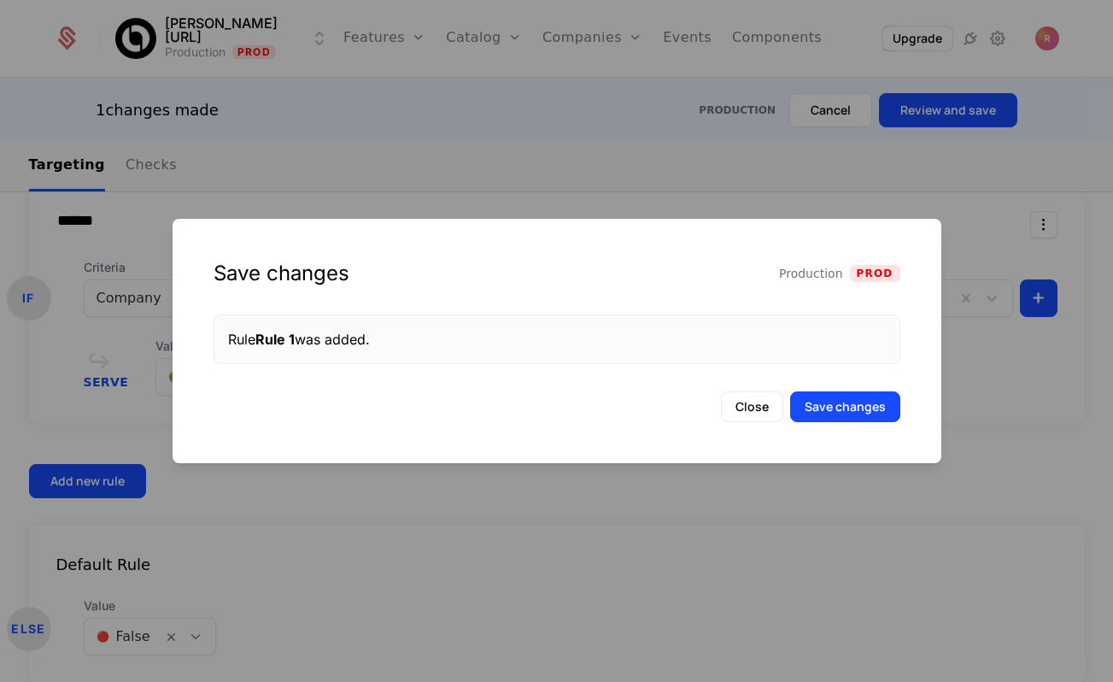
click at [854, 404] on button "Save changes" at bounding box center [845, 406] width 110 height 31
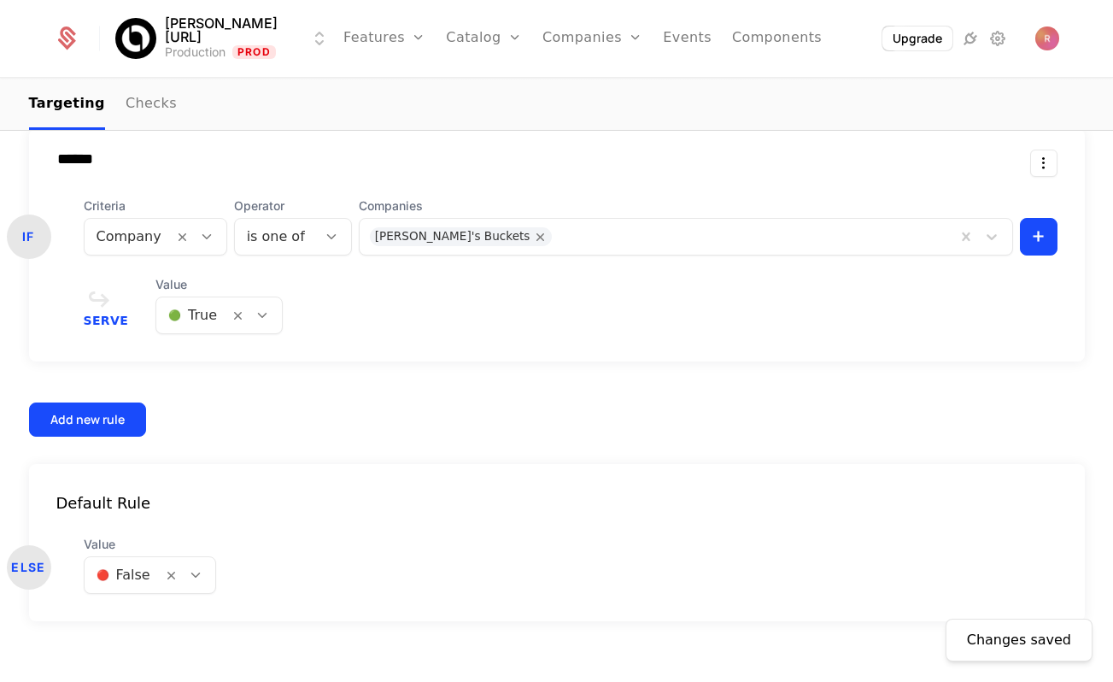
click at [557, 225] on div at bounding box center [751, 237] width 388 height 24
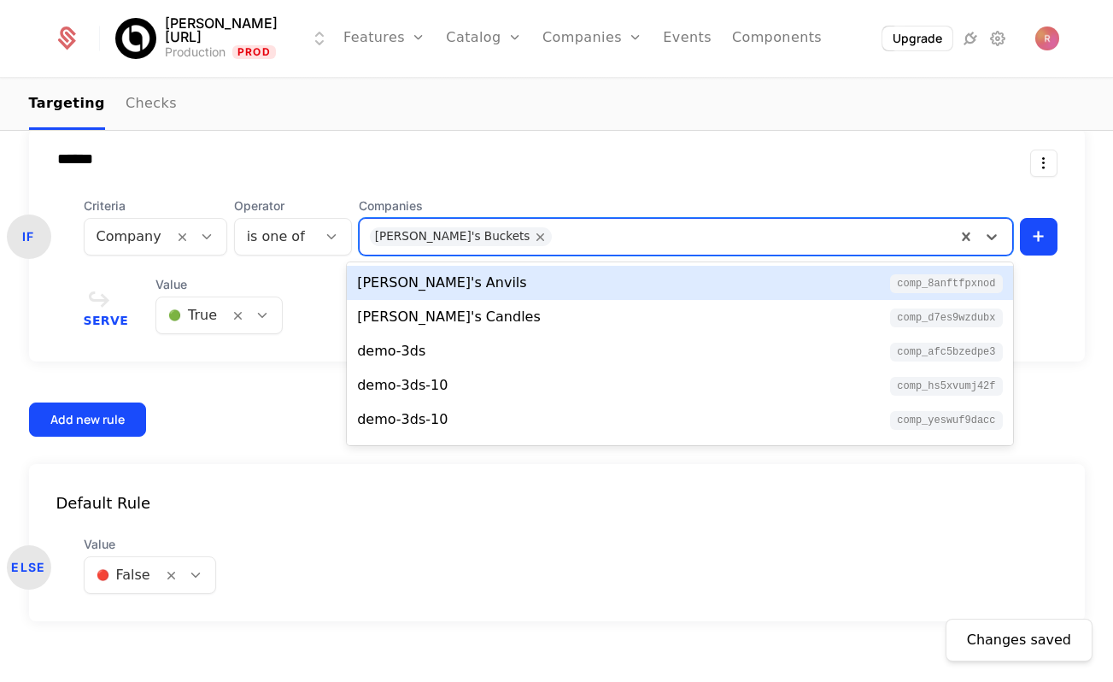
click at [453, 284] on div "[PERSON_NAME]'s Anvils comp_8anFtfpxNoD" at bounding box center [679, 283] width 645 height 21
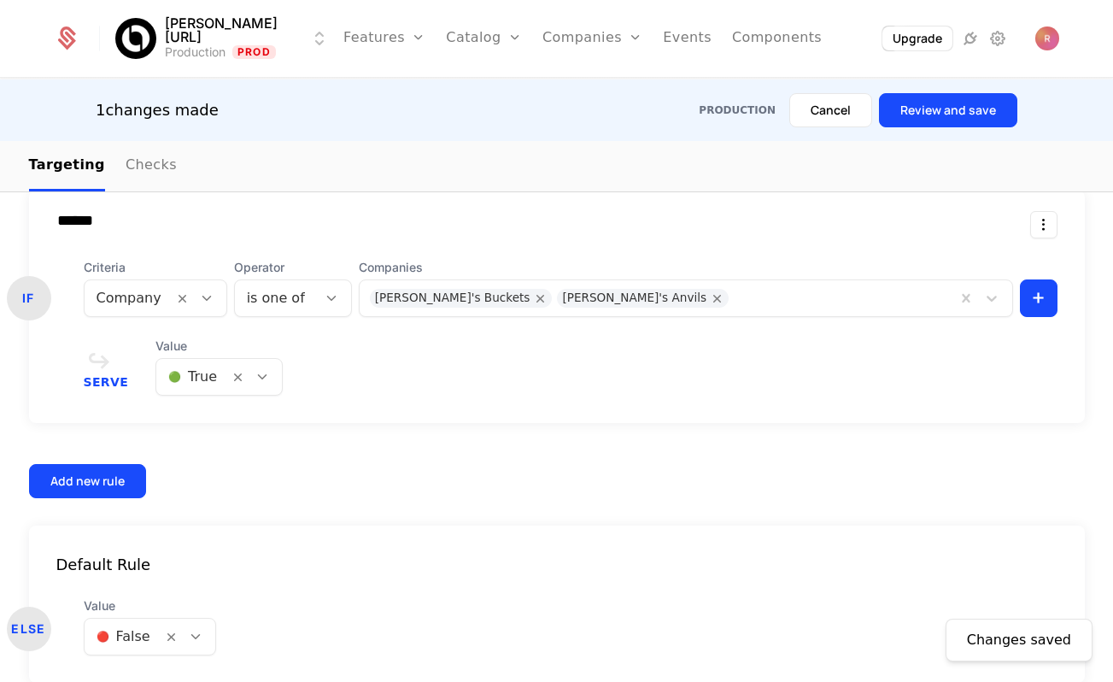
click at [957, 109] on button "Review and save" at bounding box center [948, 110] width 138 height 34
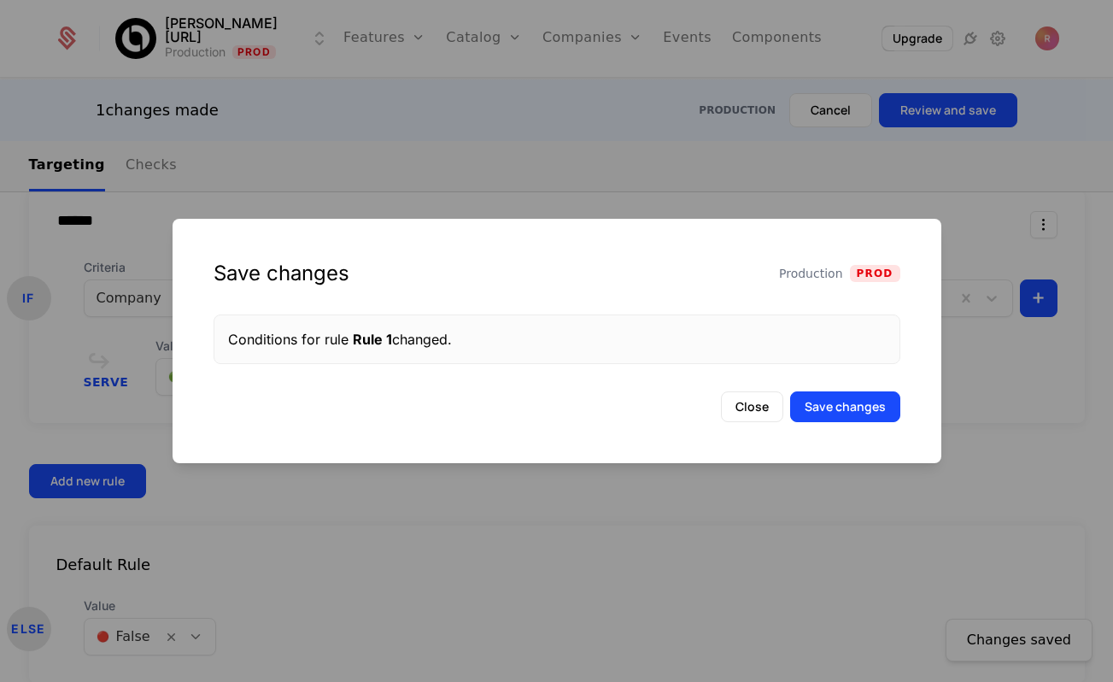
click at [863, 392] on button "Save changes" at bounding box center [845, 406] width 110 height 31
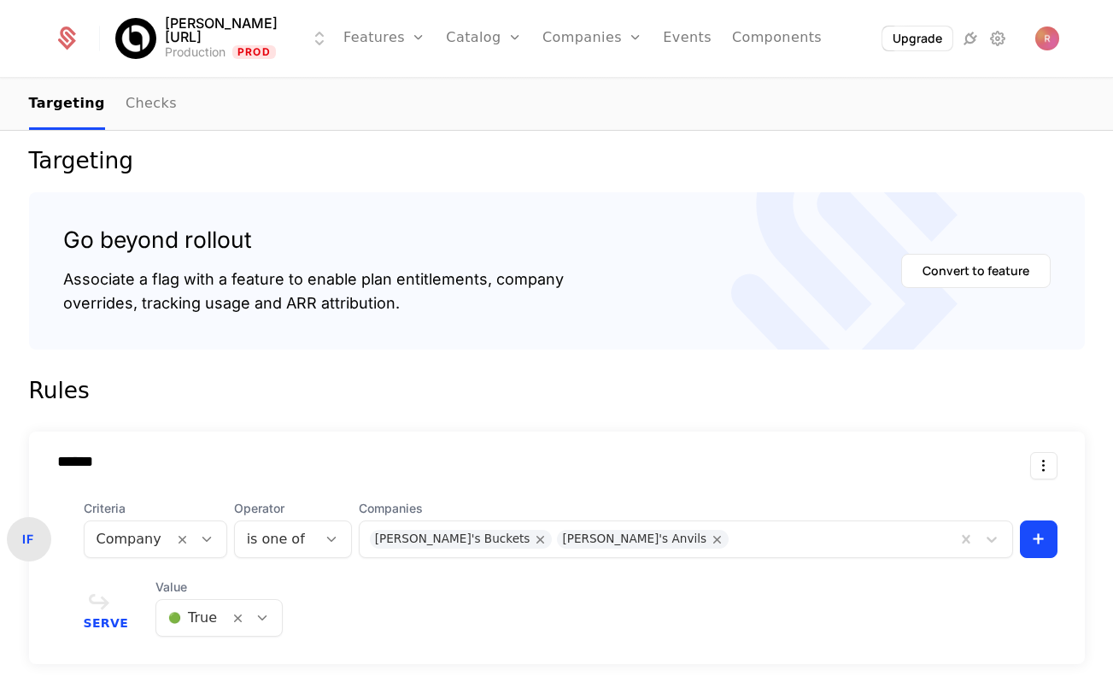
scroll to position [0, 0]
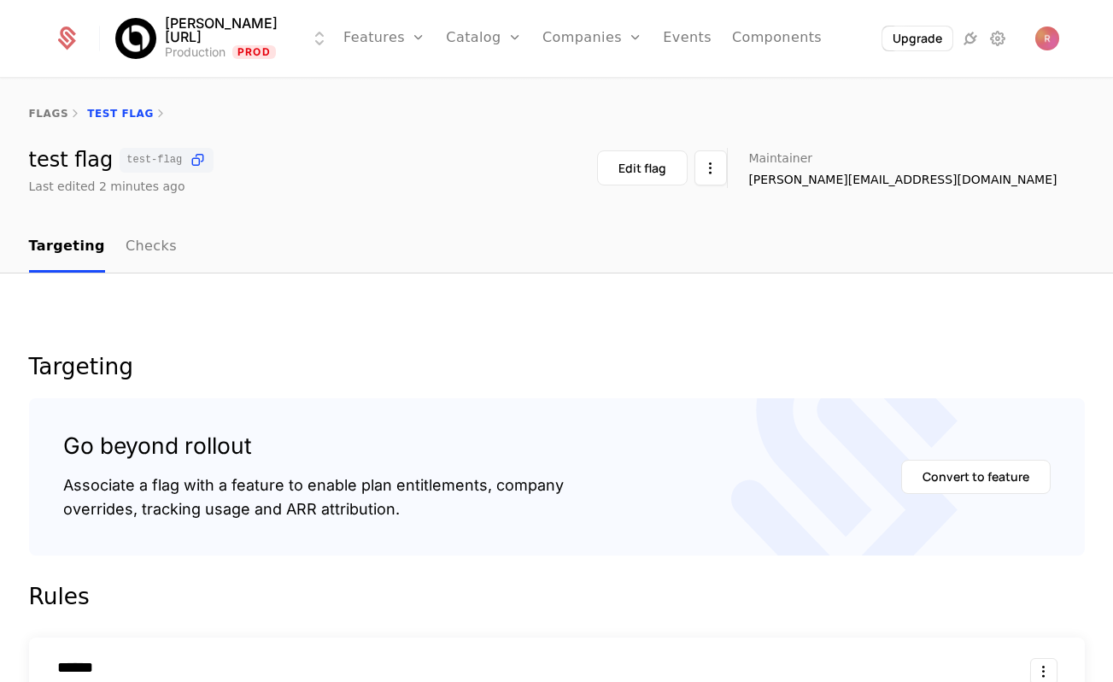
click at [555, 59] on link "Companies" at bounding box center [592, 38] width 100 height 77
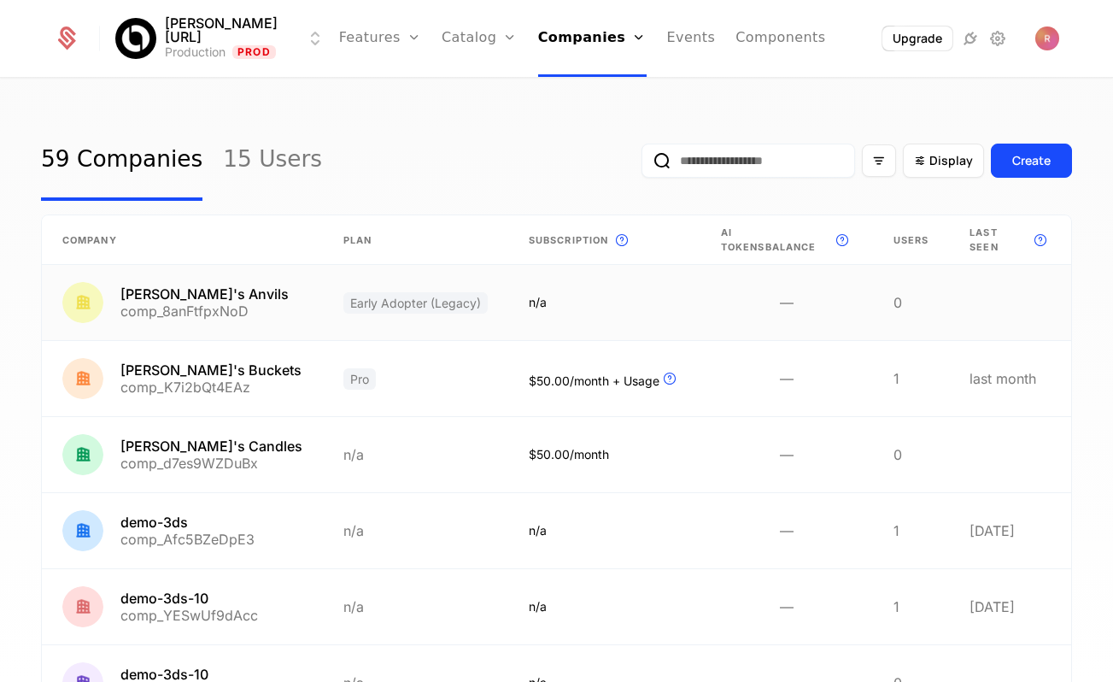
click at [218, 318] on link at bounding box center [182, 302] width 281 height 75
click at [564, 55] on link "Companies" at bounding box center [592, 38] width 108 height 77
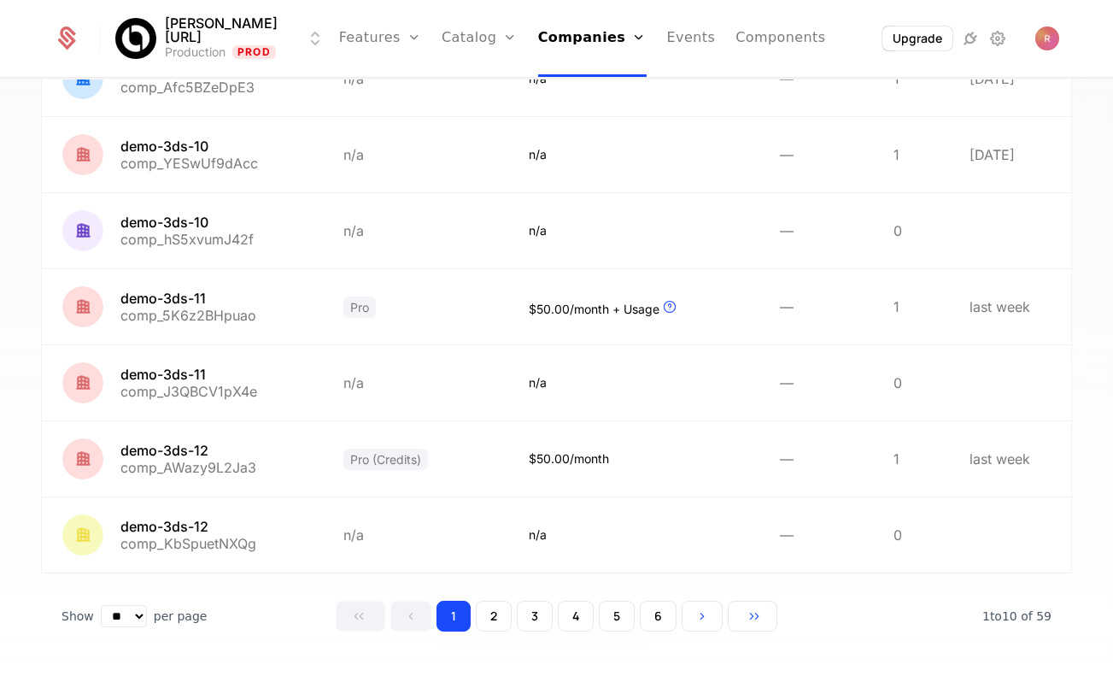
click at [652, 605] on button "6" at bounding box center [658, 616] width 37 height 31
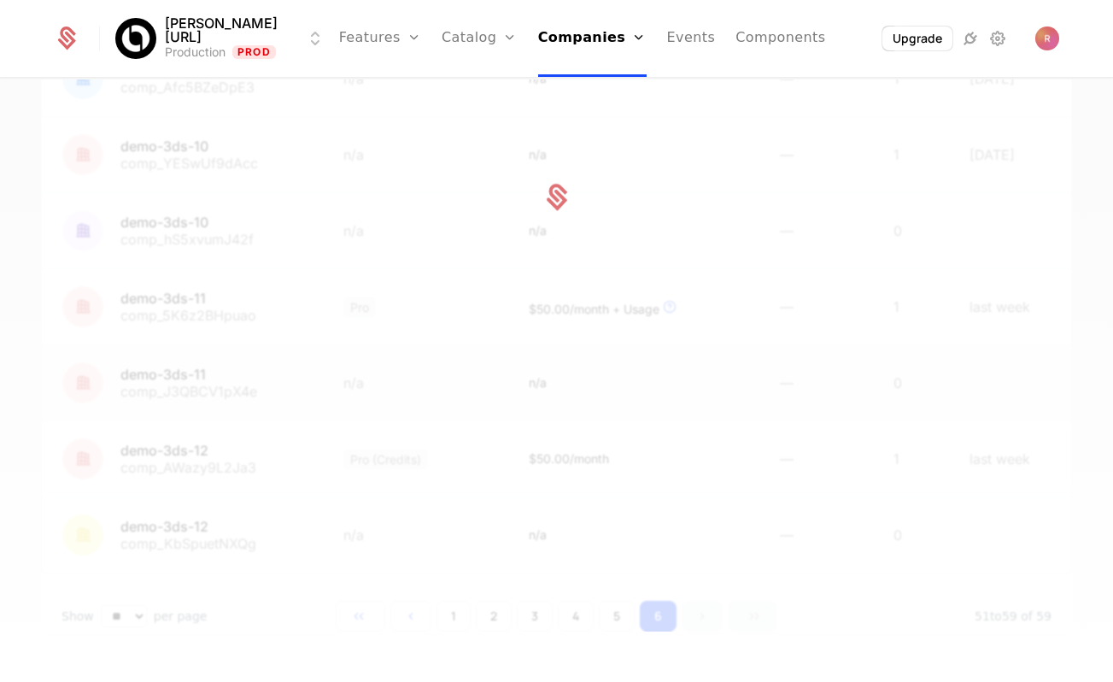
scroll to position [376, 0]
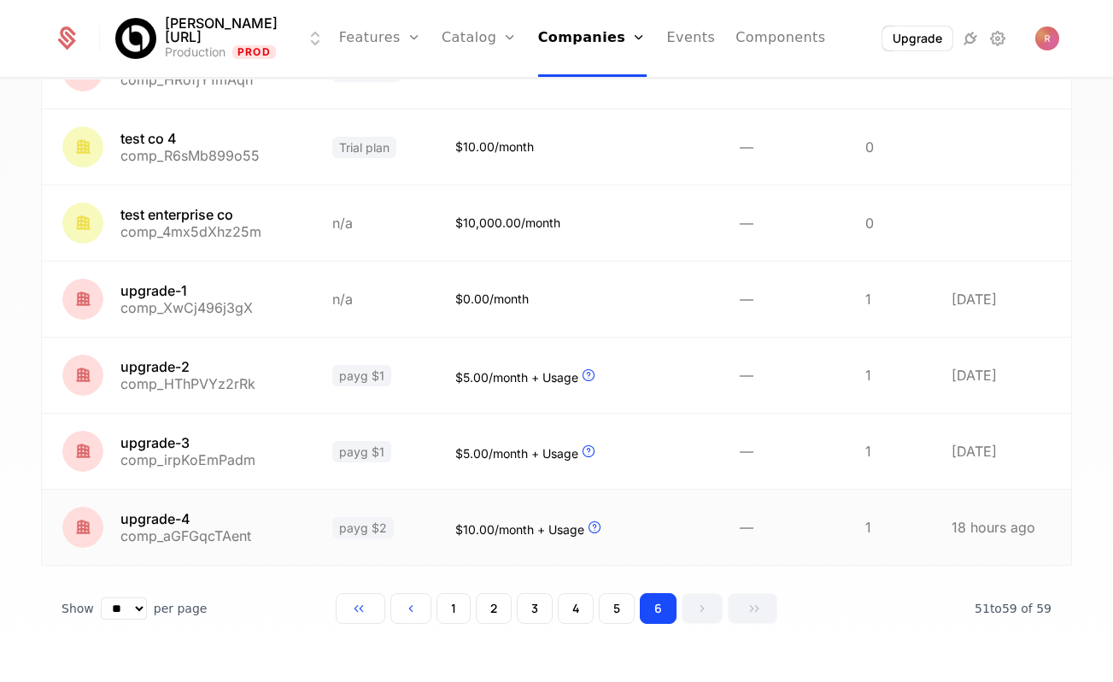
click at [224, 539] on link at bounding box center [177, 527] width 270 height 75
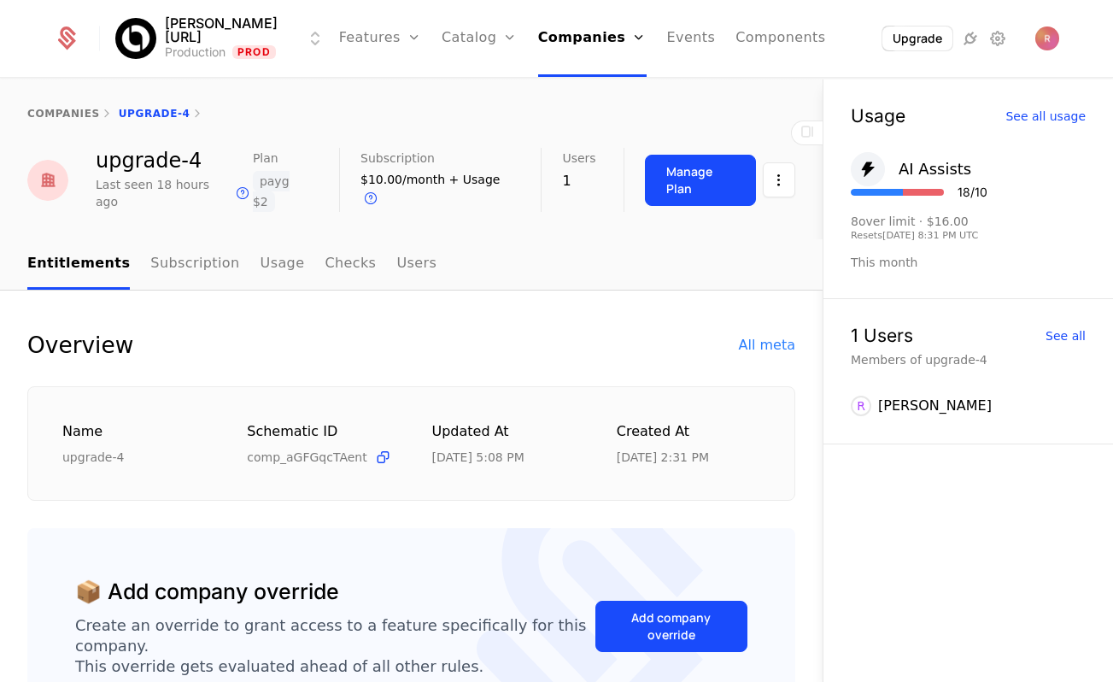
scroll to position [830, 0]
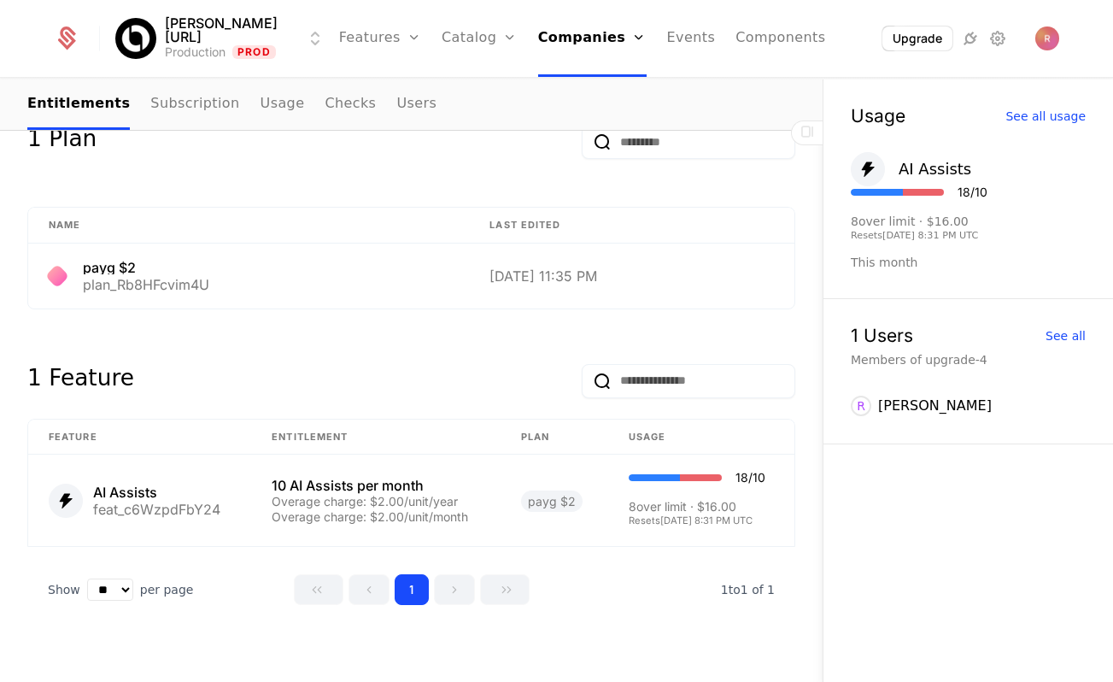
click at [363, 99] on ul "Entitlements Subscription Usage Checks Users" at bounding box center [231, 104] width 409 height 50
click at [396, 103] on link "Users" at bounding box center [416, 104] width 40 height 50
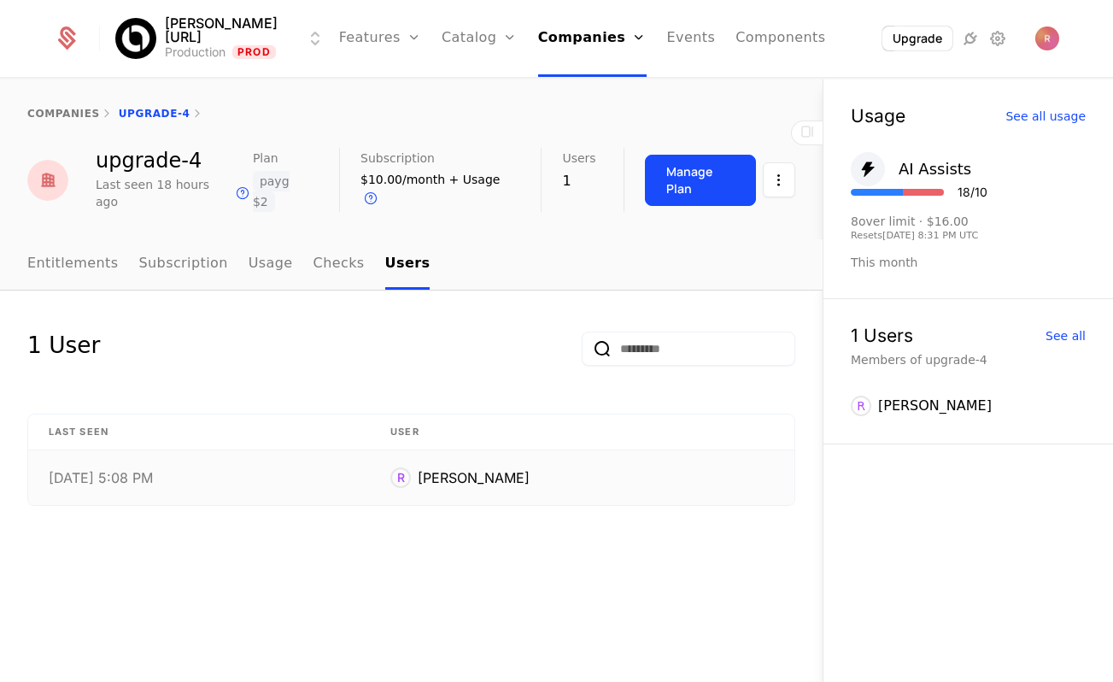
click at [579, 467] on div "[PERSON_NAME]" at bounding box center [582, 477] width 384 height 21
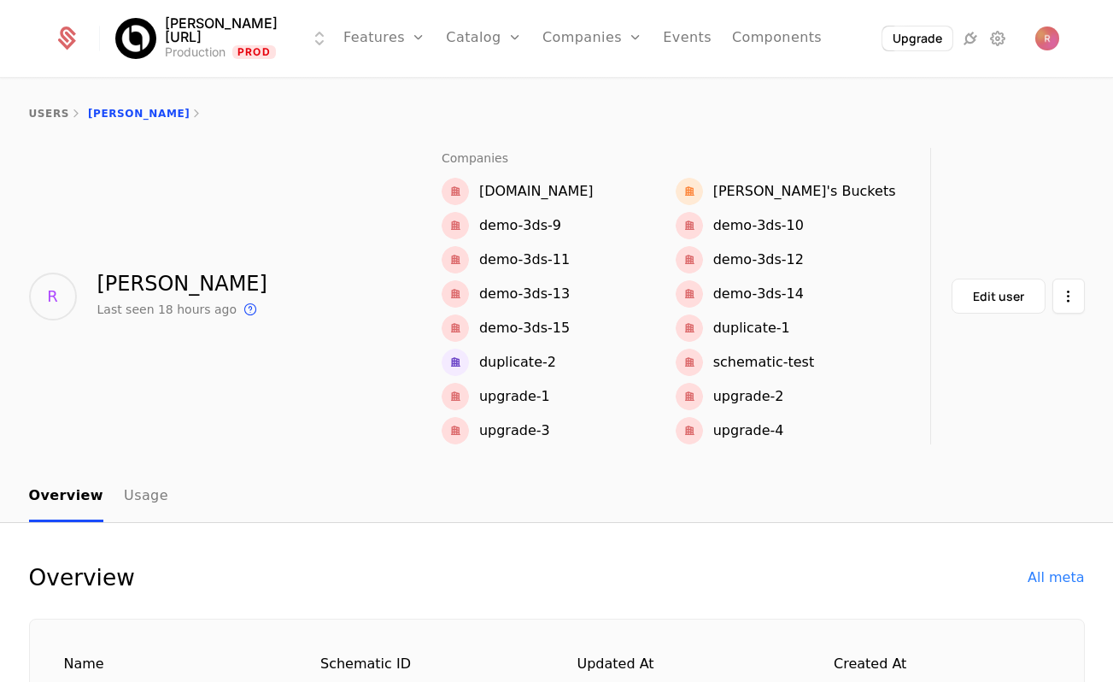
click at [994, 295] on div "Edit user" at bounding box center [998, 296] width 51 height 17
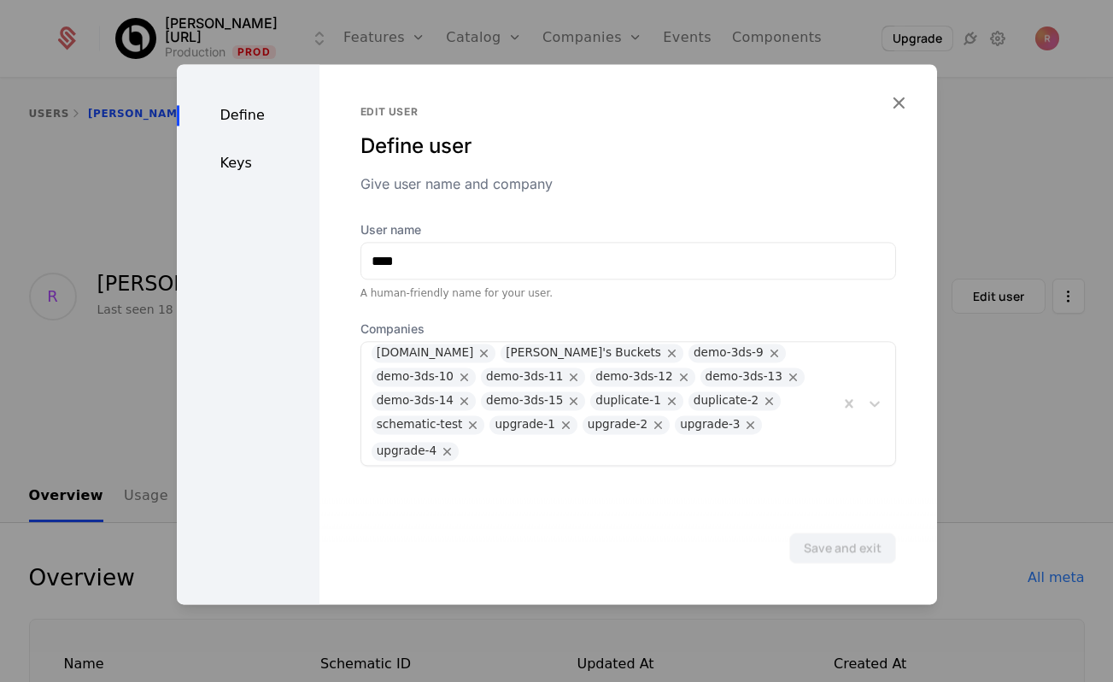
click at [237, 181] on div "Define Keys" at bounding box center [248, 334] width 143 height 540
click at [237, 169] on div "Keys" at bounding box center [248, 163] width 143 height 21
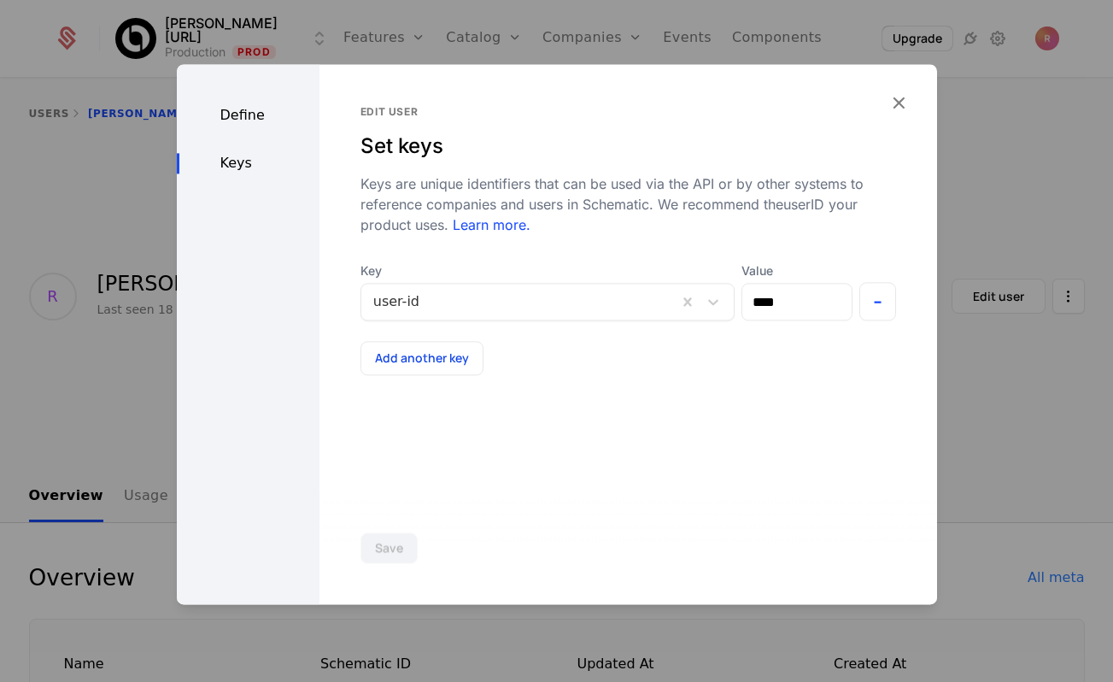
click at [137, 241] on div at bounding box center [556, 341] width 1113 height 682
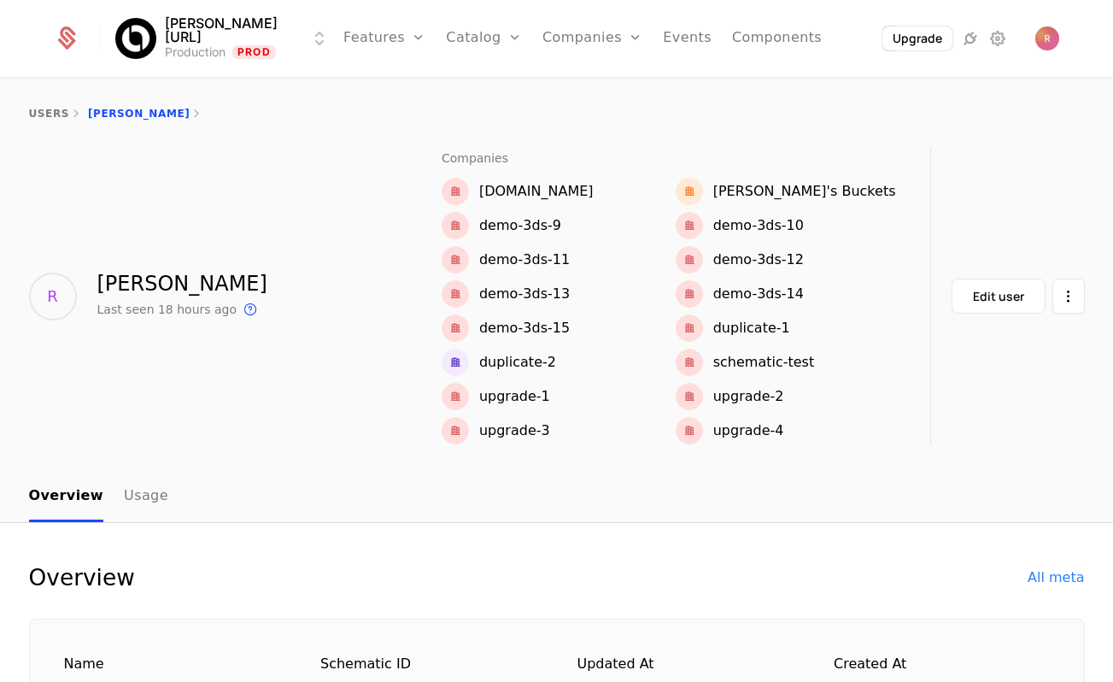
click at [784, 436] on div "upgrade-4" at bounding box center [748, 430] width 71 height 21
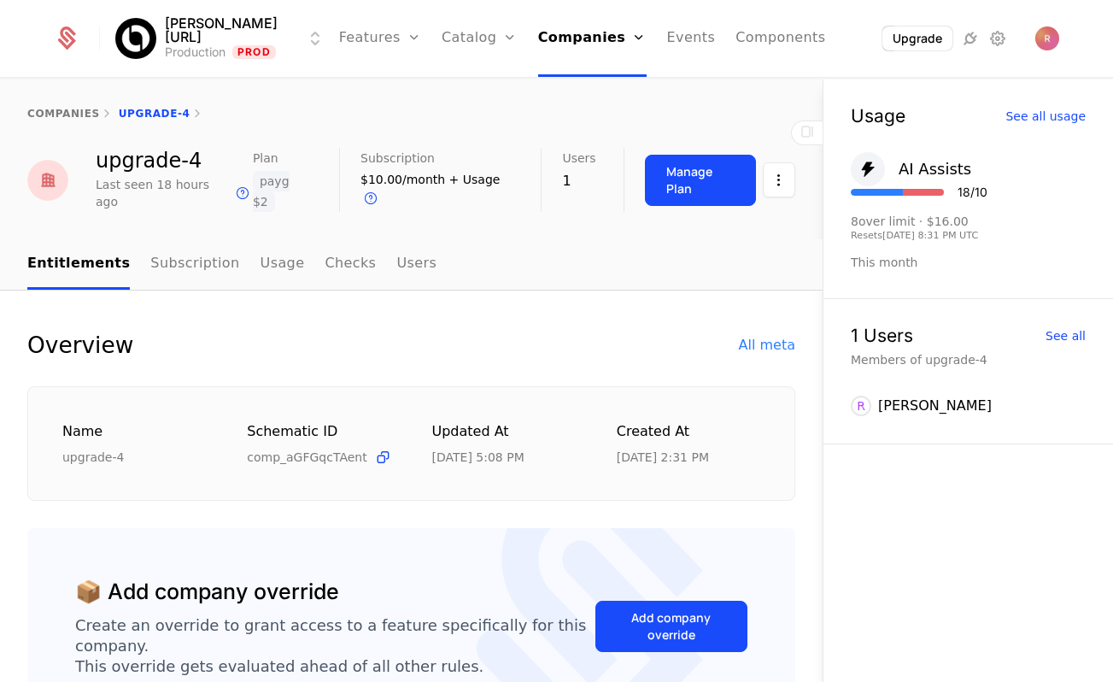
click at [130, 162] on div "upgrade-4" at bounding box center [174, 160] width 157 height 21
click at [360, 118] on link "Flags" at bounding box center [399, 111] width 79 height 14
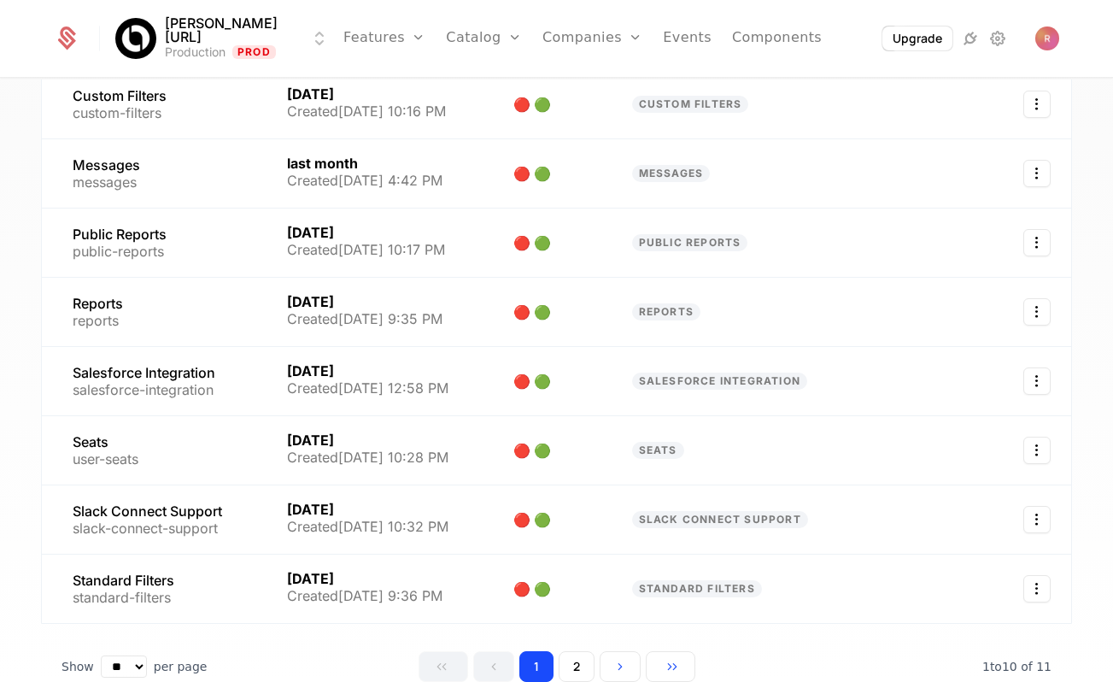
scroll to position [391, 0]
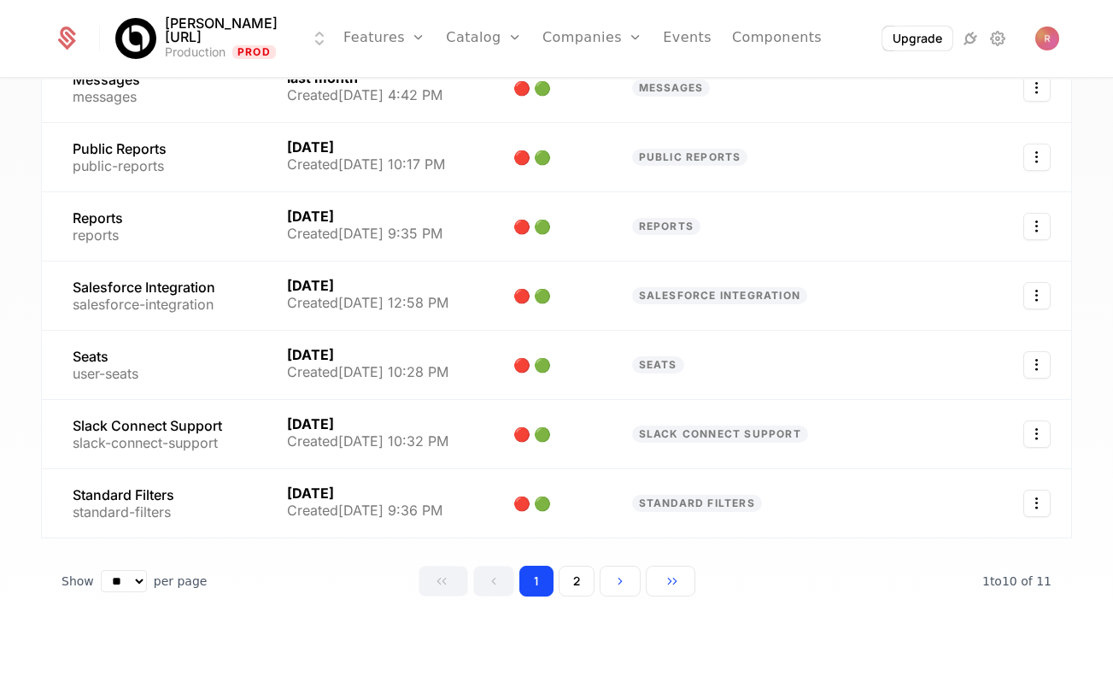
click at [587, 567] on button "2" at bounding box center [577, 581] width 36 height 31
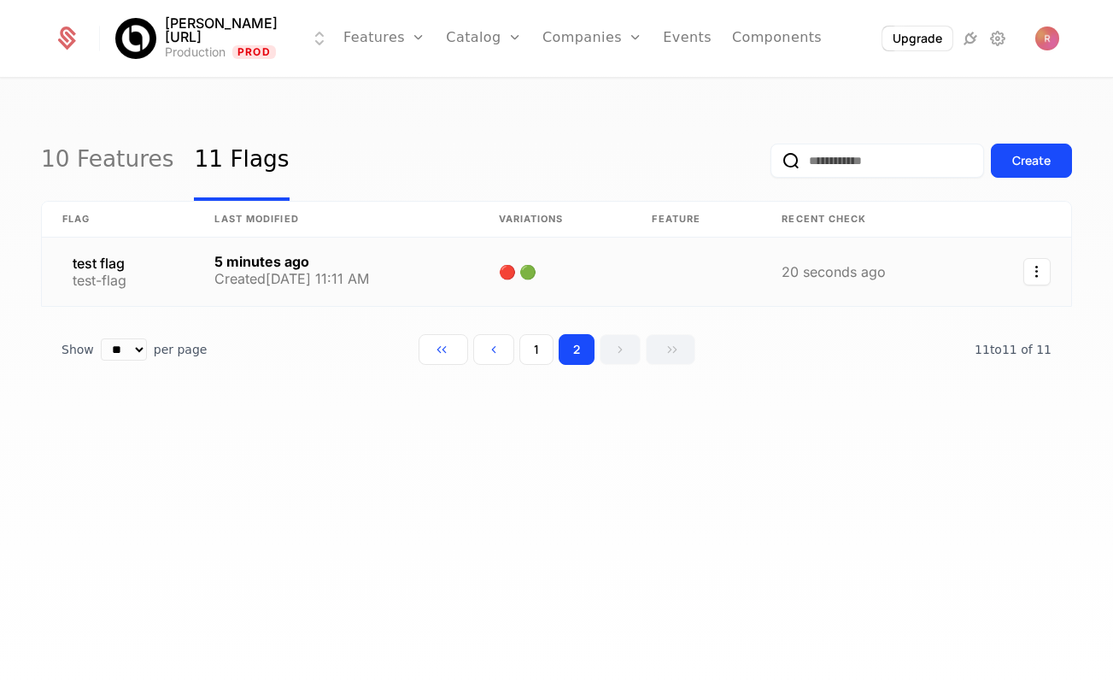
click at [197, 262] on link at bounding box center [336, 271] width 284 height 68
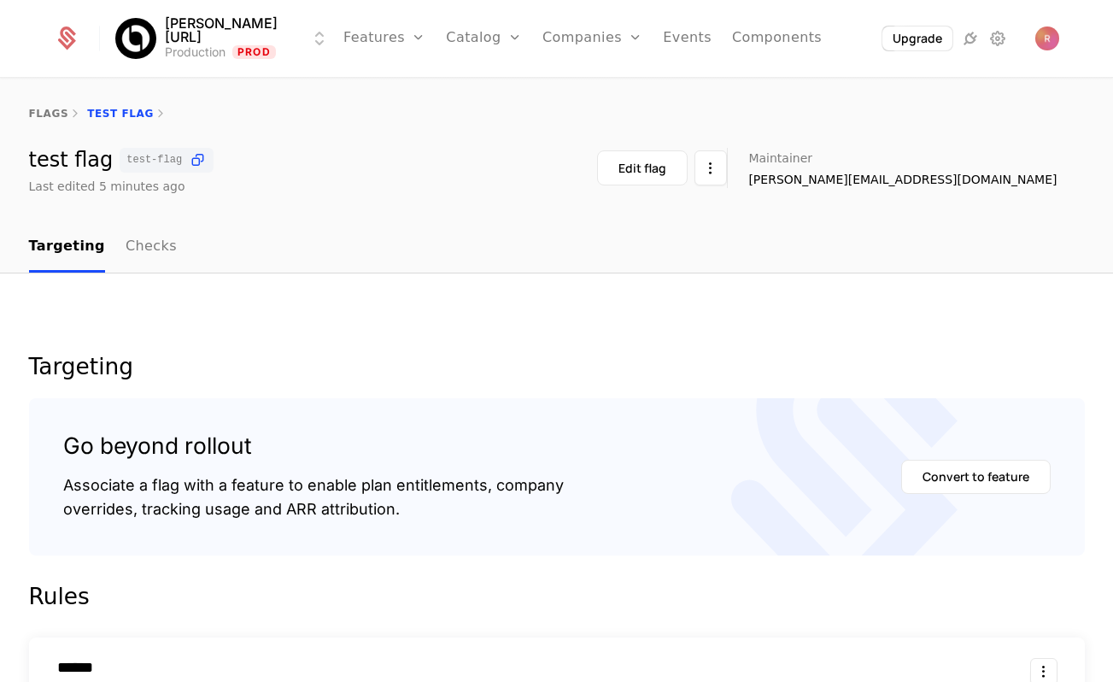
scroll to position [355, 0]
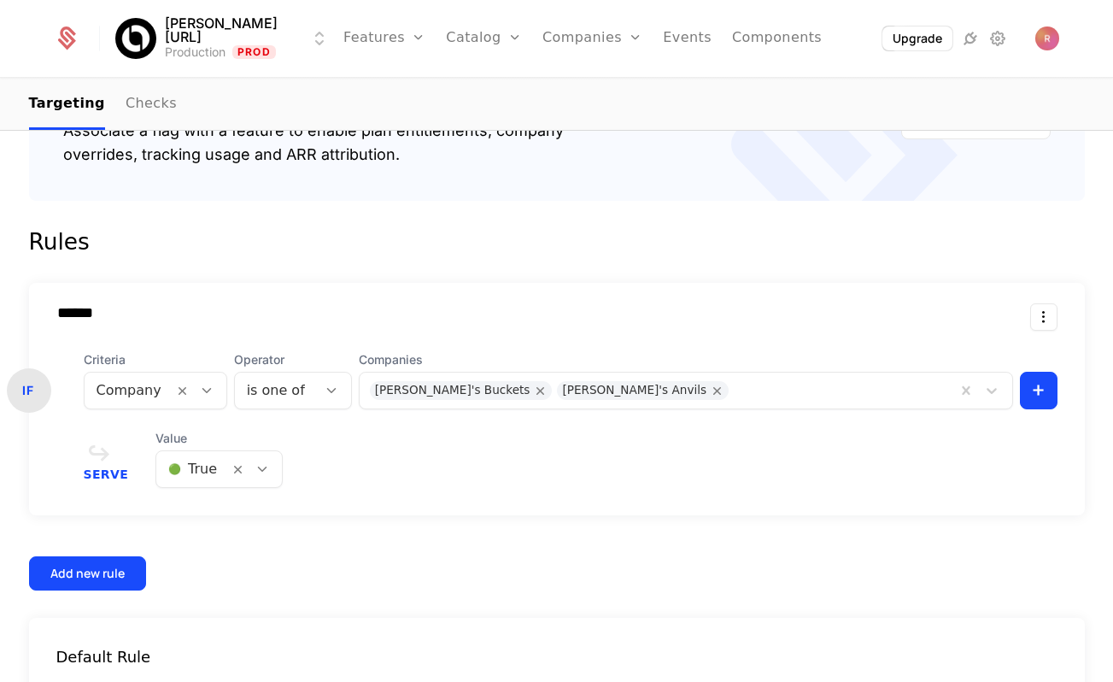
click at [734, 397] on div at bounding box center [839, 390] width 211 height 24
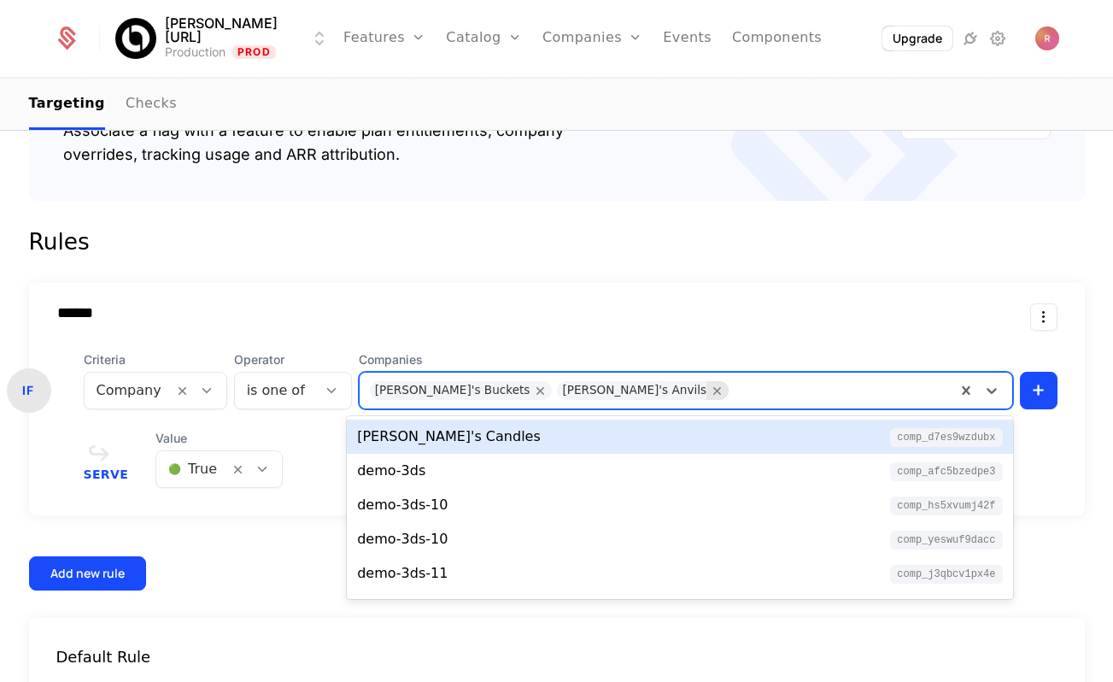
click at [706, 381] on div "Remove Amber's Anvils" at bounding box center [717, 390] width 22 height 19
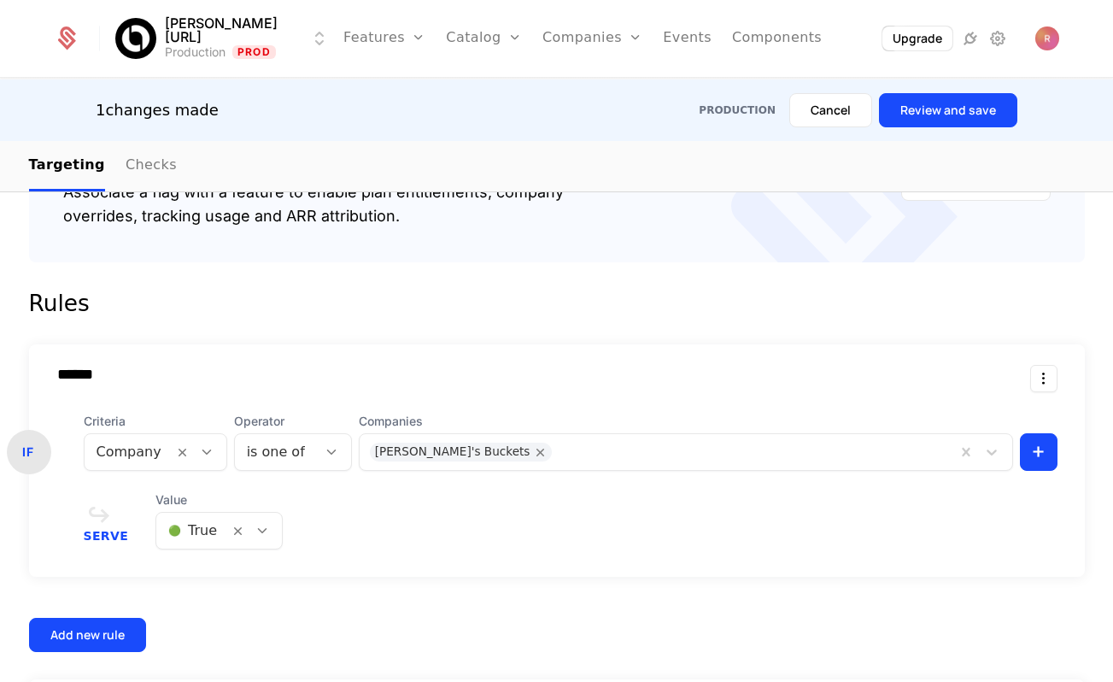
click at [472, 355] on div "****** IF Criteria Company Operator is one of Companies [PERSON_NAME]'s Buckets…" at bounding box center [557, 460] width 1056 height 232
click at [992, 125] on button "Review and save" at bounding box center [948, 110] width 138 height 34
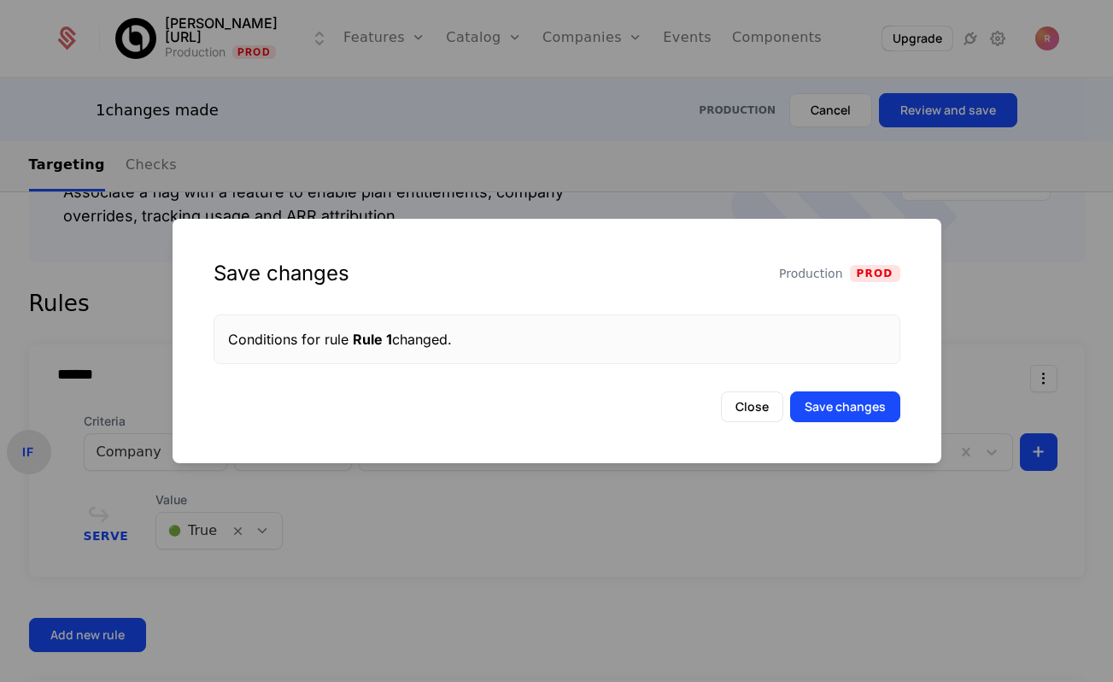
click at [830, 410] on button "Save changes" at bounding box center [845, 406] width 110 height 31
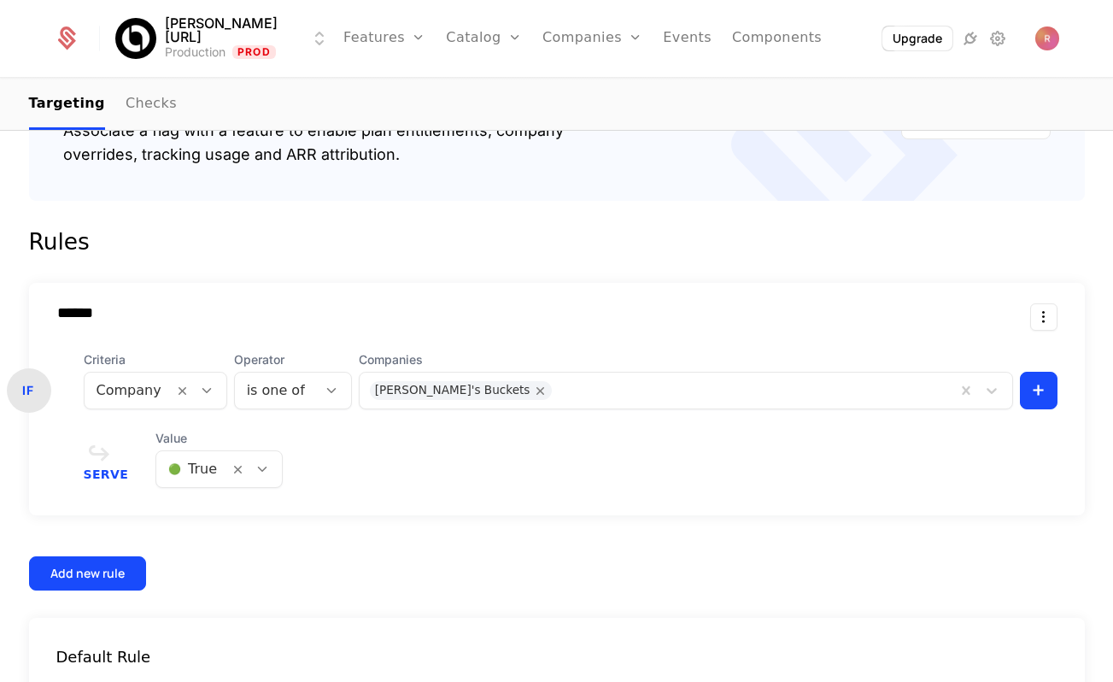
drag, startPoint x: 52, startPoint y: 567, endPoint x: 985, endPoint y: 528, distance: 933.7
click at [985, 528] on div "****** IF Criteria Company Operator is one of Companies [PERSON_NAME]'s Buckets…" at bounding box center [557, 437] width 1056 height 308
click at [201, 37] on html "[PERSON_NAME][URL] Production Prod Features Features Flags Catalog Plans Add On…" at bounding box center [556, 341] width 1113 height 682
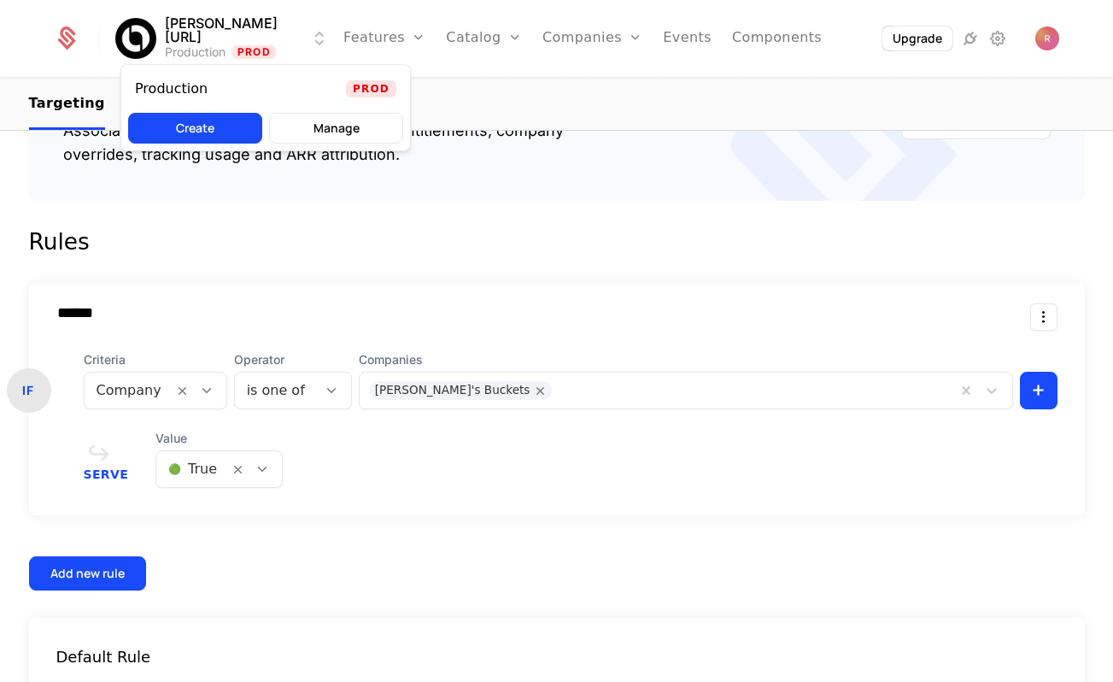
click at [361, 192] on html "[PERSON_NAME][URL] Production Prod Features Features Flags Catalog Plans Add On…" at bounding box center [556, 341] width 1113 height 682
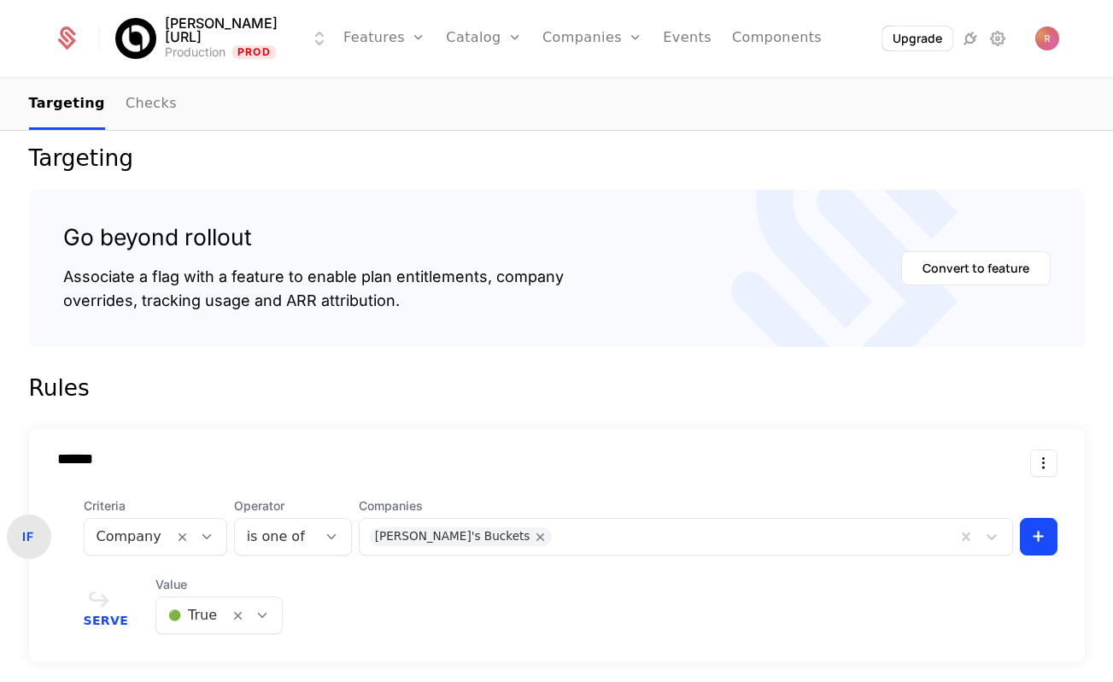
scroll to position [0, 0]
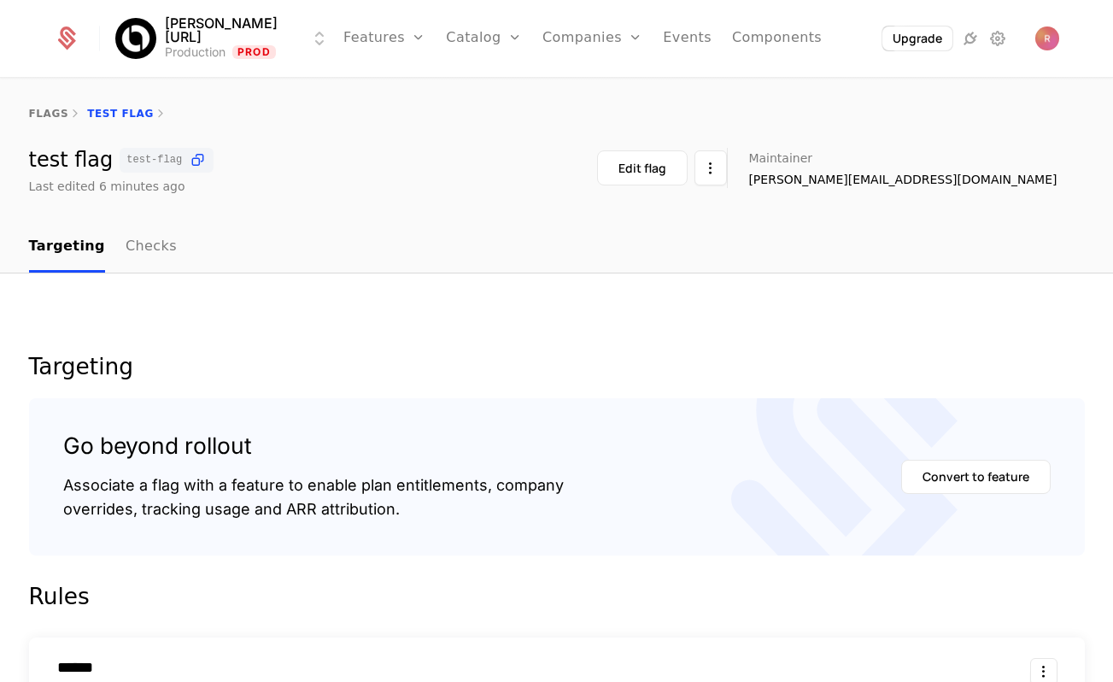
click at [1005, 44] on icon at bounding box center [998, 38] width 21 height 21
click at [181, 36] on html "[PERSON_NAME][URL] Production Prod Features Features Flags Catalog Plans Add On…" at bounding box center [556, 341] width 1113 height 682
click at [441, 320] on html "[PERSON_NAME][URL] Production Prod Features Features Flags Catalog Plans Add On…" at bounding box center [556, 341] width 1113 height 682
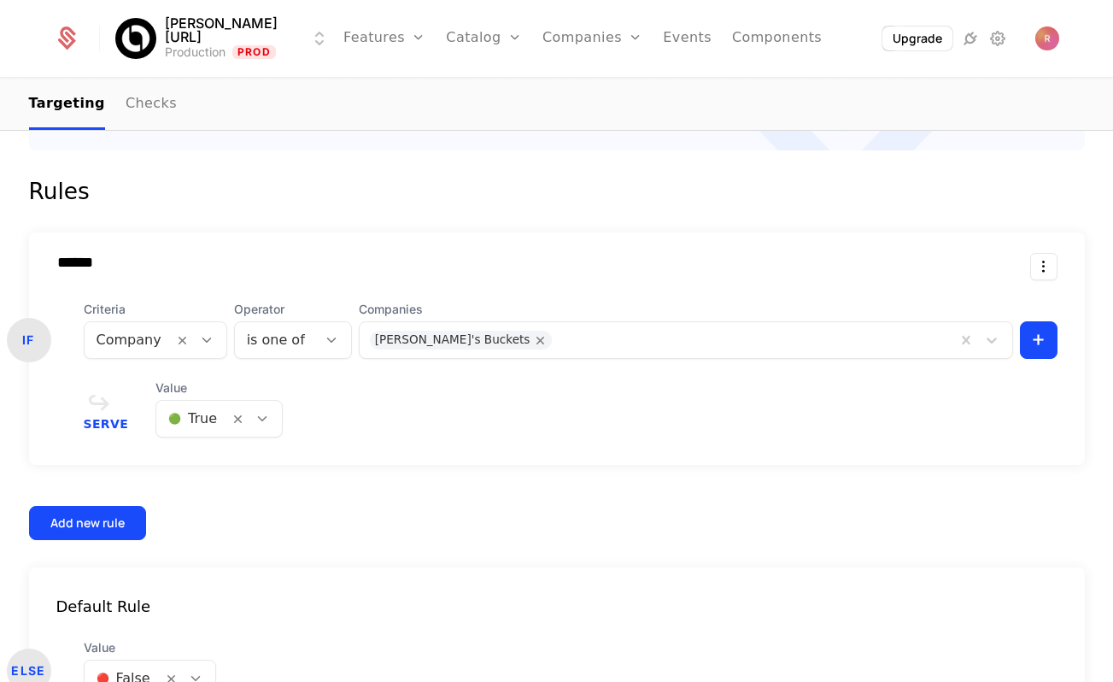
click at [557, 337] on div at bounding box center [751, 340] width 388 height 24
click at [569, 50] on link "Companies" at bounding box center [592, 38] width 100 height 77
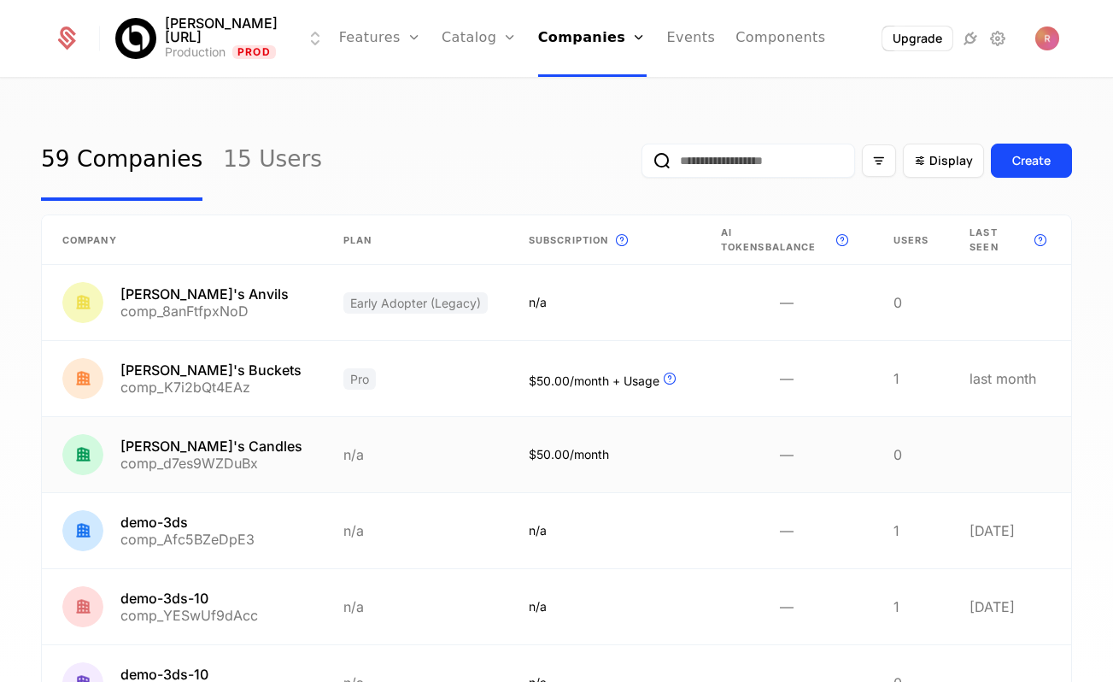
click at [243, 425] on link at bounding box center [182, 454] width 281 height 75
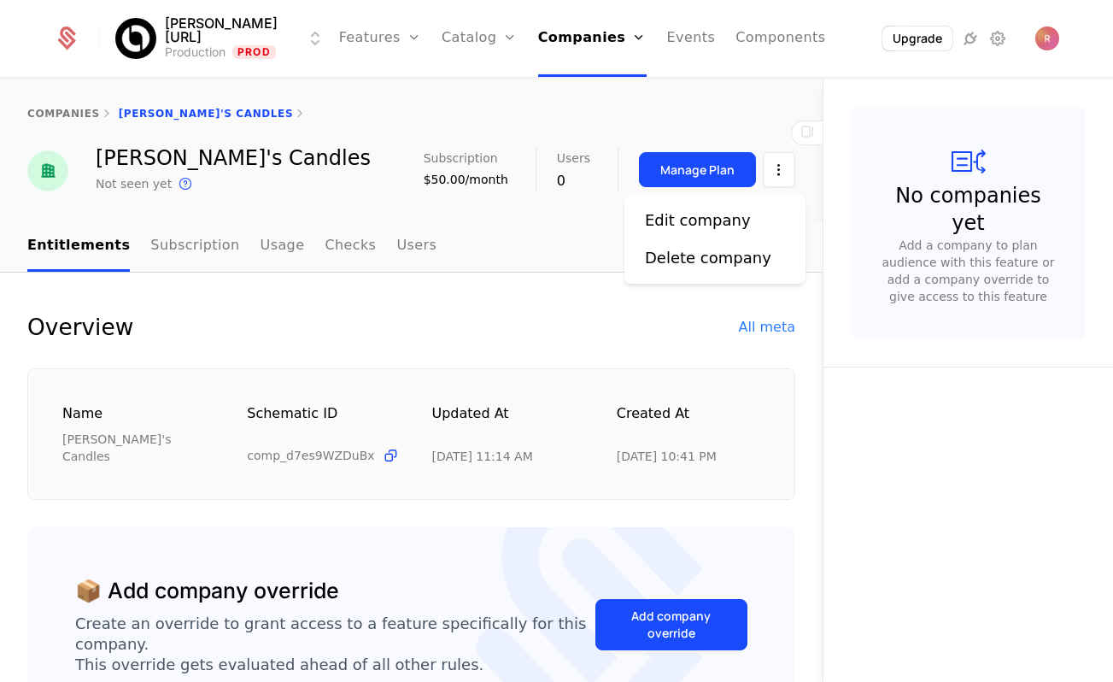
click at [791, 169] on html "[PERSON_NAME][URL] Production Prod Features Features Flags Catalog Plans Add On…" at bounding box center [556, 341] width 1113 height 682
click at [734, 226] on div "Edit company" at bounding box center [698, 220] width 106 height 24
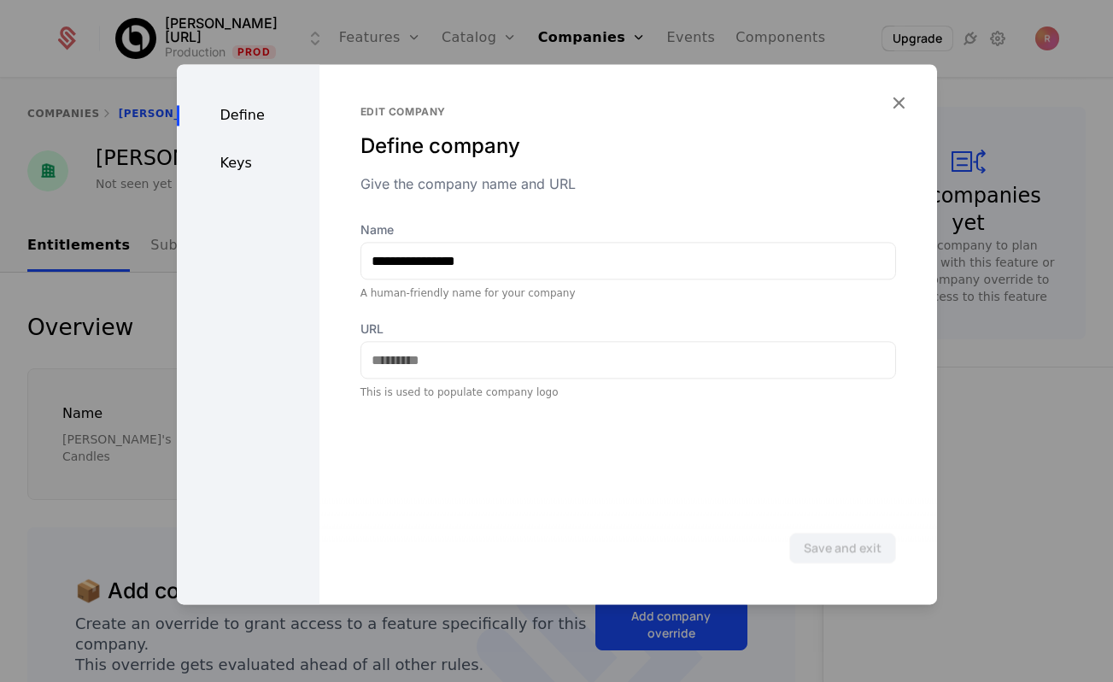
click at [212, 164] on div "Keys" at bounding box center [248, 163] width 143 height 21
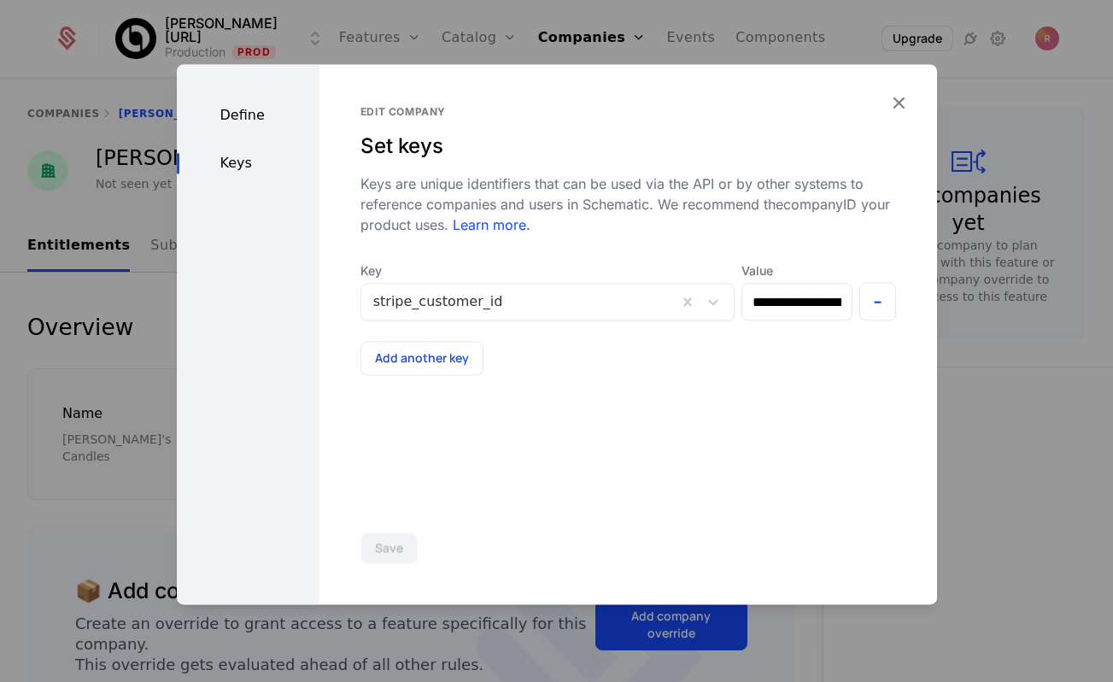
click at [98, 237] on div at bounding box center [556, 341] width 1113 height 682
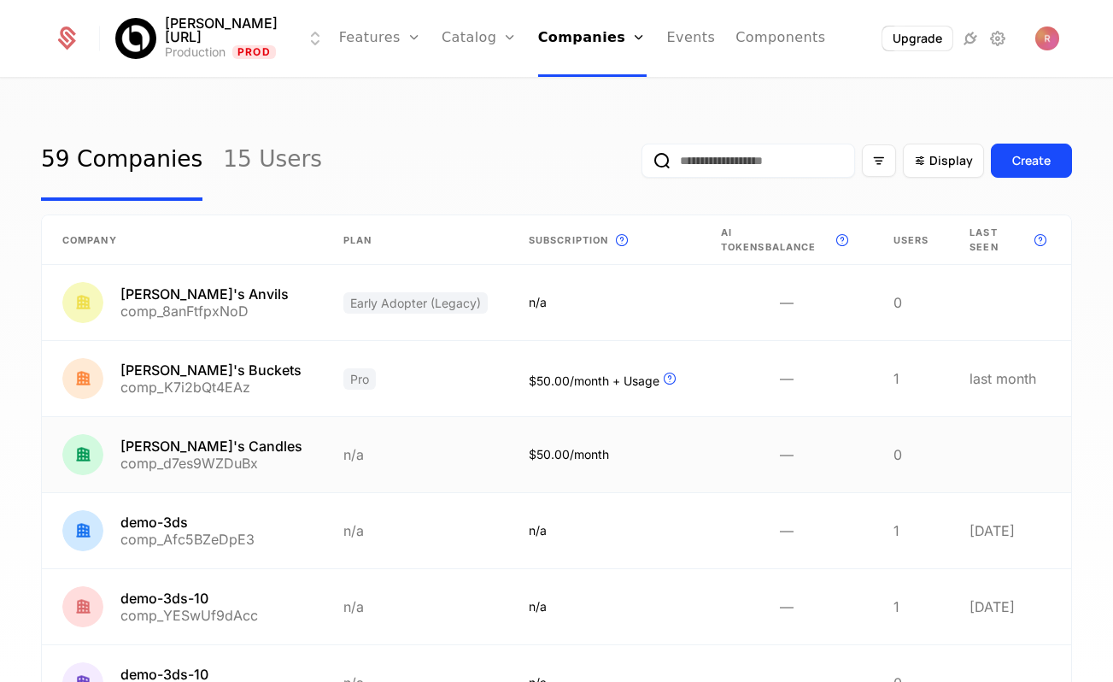
click at [337, 472] on link at bounding box center [415, 454] width 185 height 75
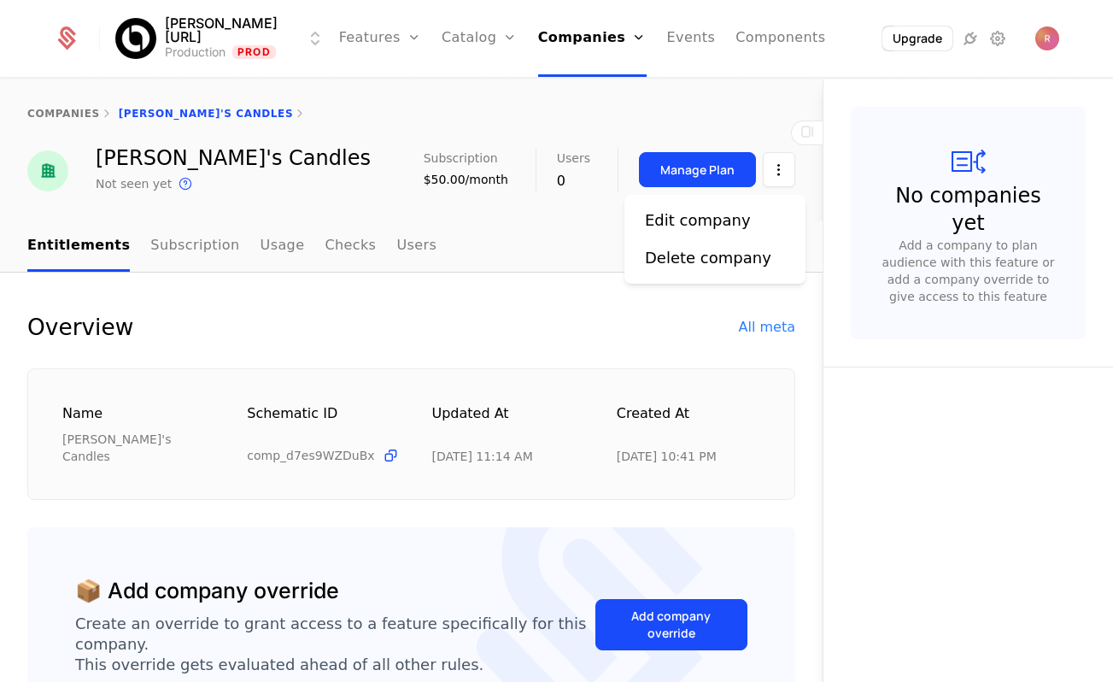
click at [779, 186] on html "[PERSON_NAME][URL] Production Prod Features Features Flags Catalog Plans Add On…" at bounding box center [556, 341] width 1113 height 682
click at [733, 210] on div "Edit company" at bounding box center [698, 220] width 106 height 24
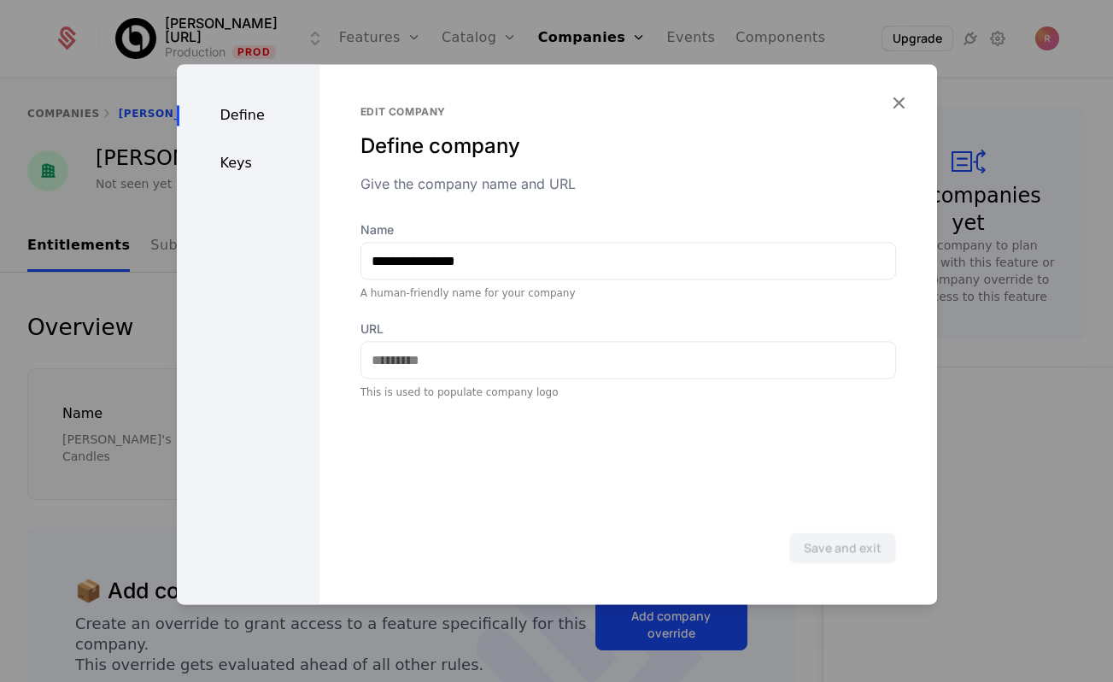
click at [249, 182] on div "Define Keys" at bounding box center [248, 334] width 143 height 540
click at [249, 149] on div "Define Keys" at bounding box center [248, 334] width 143 height 540
click at [238, 161] on div "Keys" at bounding box center [248, 163] width 143 height 21
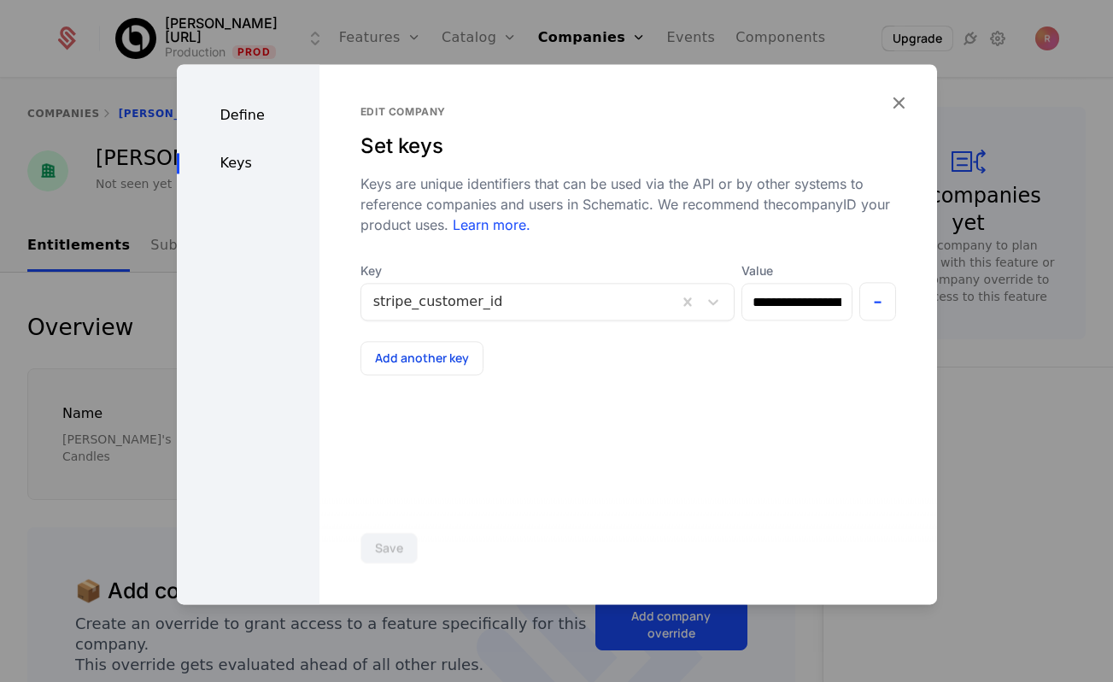
click at [436, 366] on button "Add another key" at bounding box center [422, 358] width 123 height 34
click at [424, 380] on div at bounding box center [512, 380] width 278 height 24
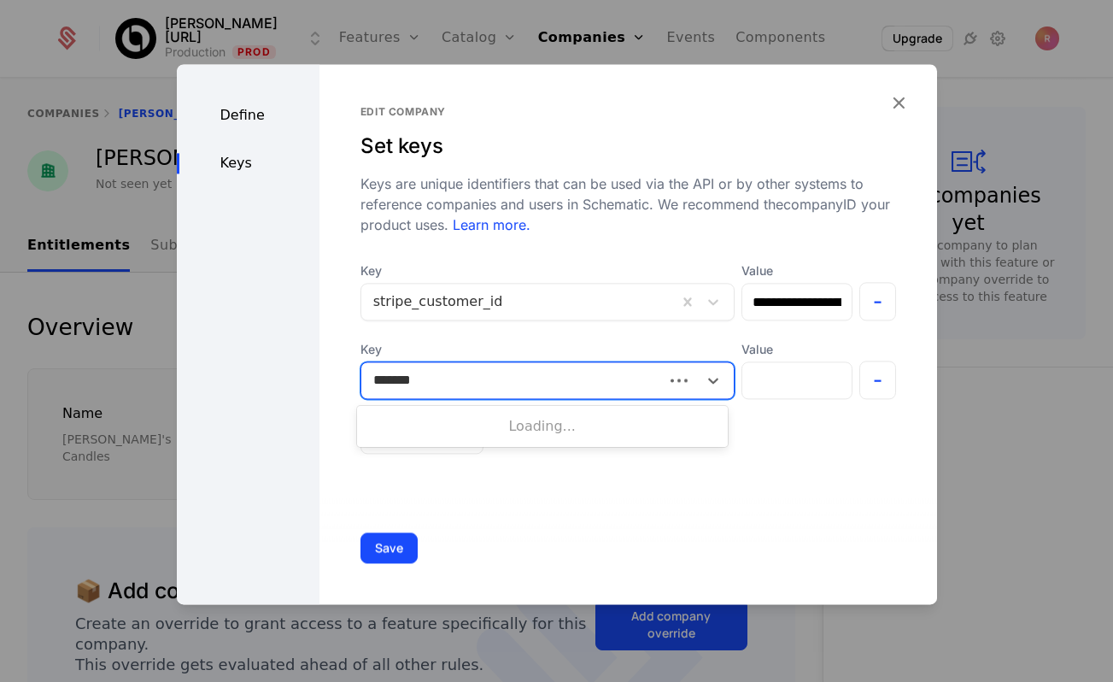
type input "*******"
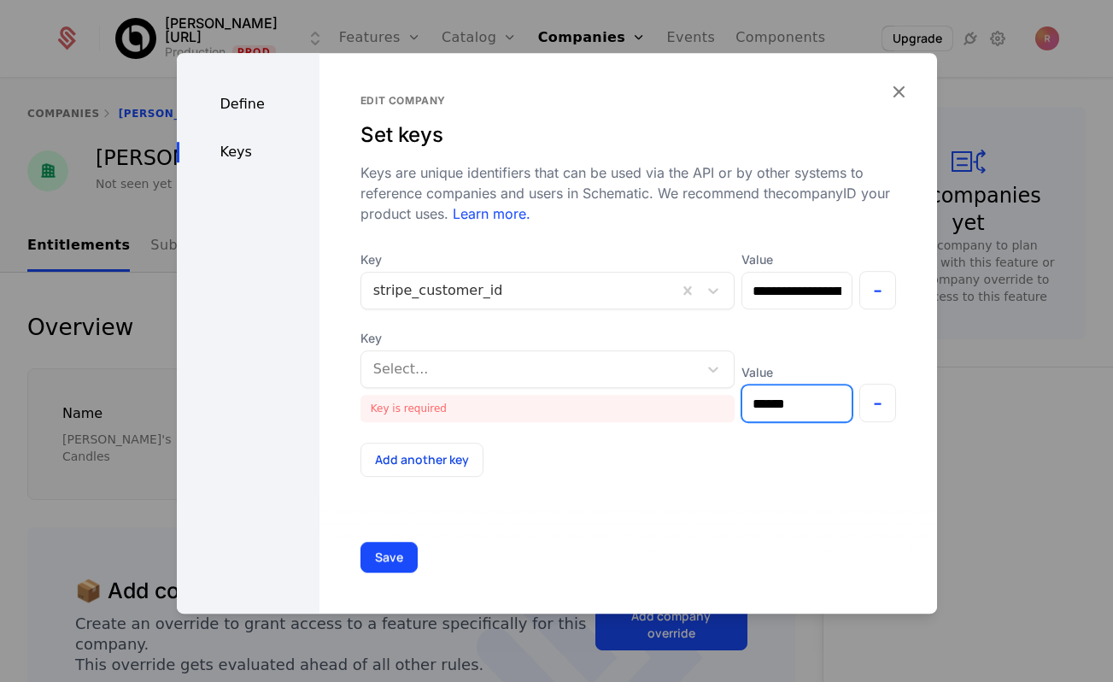
type input "******"
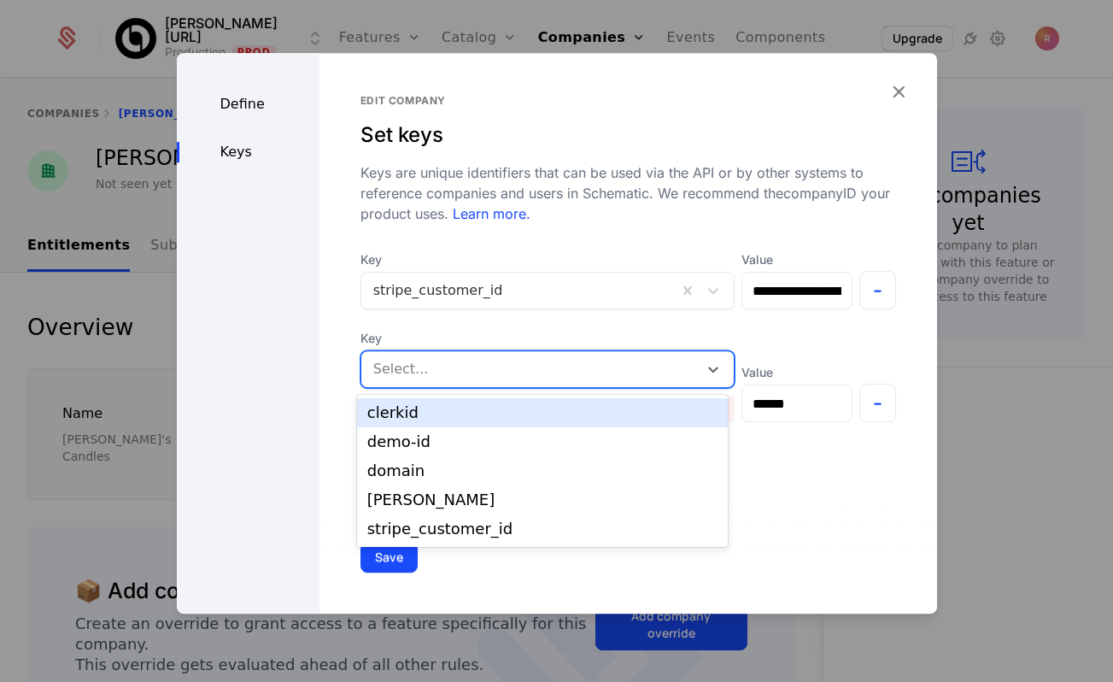
click at [422, 375] on div at bounding box center [529, 369] width 313 height 24
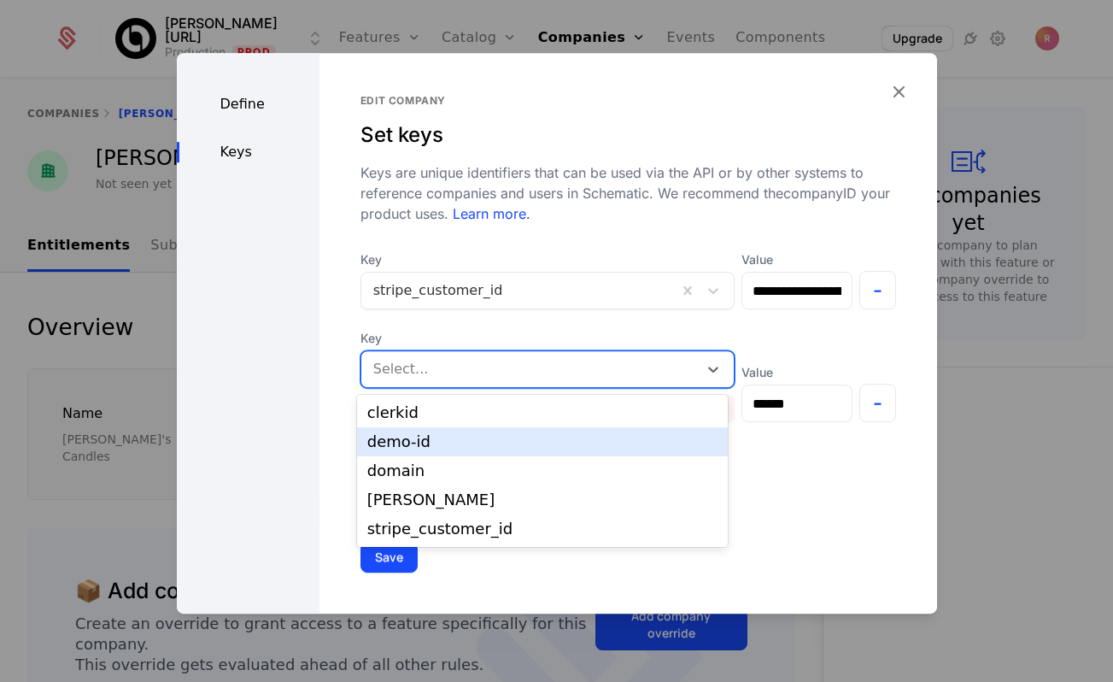
click at [395, 445] on div "demo-id" at bounding box center [542, 441] width 350 height 15
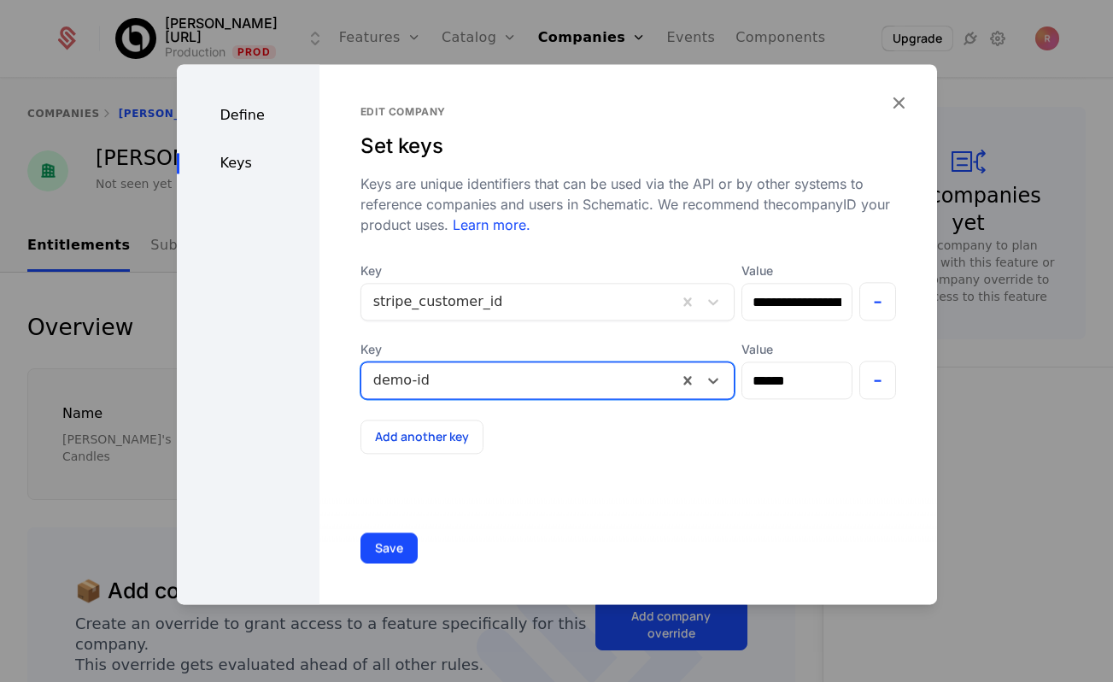
click at [389, 549] on button "Save" at bounding box center [389, 547] width 57 height 31
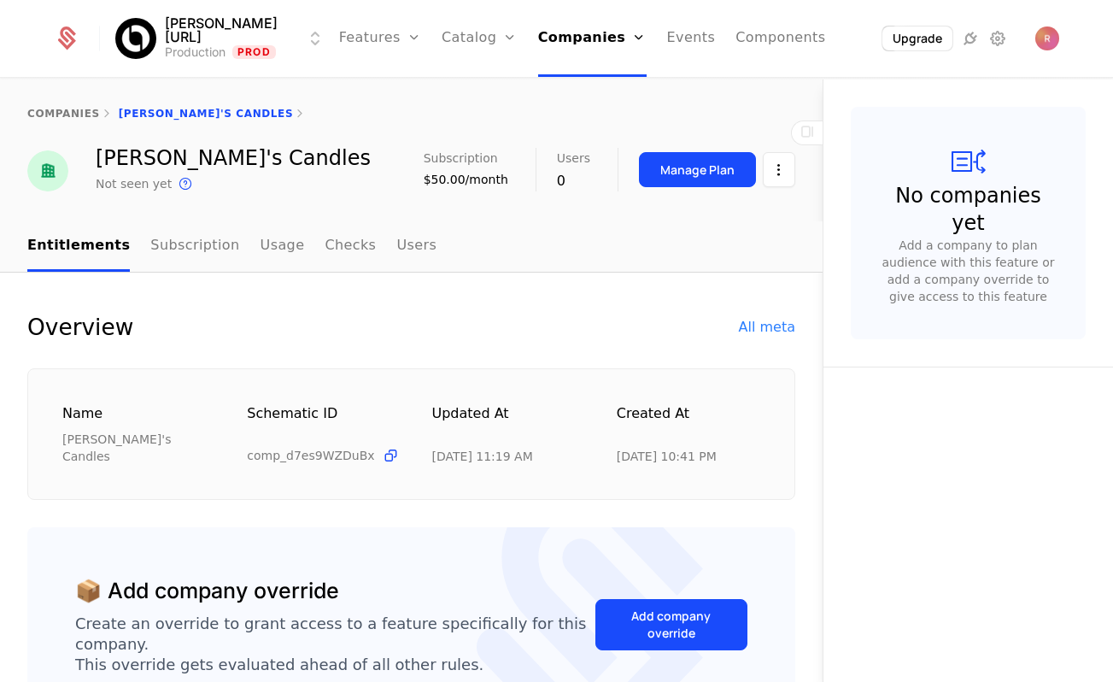
click at [550, 27] on link "Companies" at bounding box center [592, 38] width 108 height 77
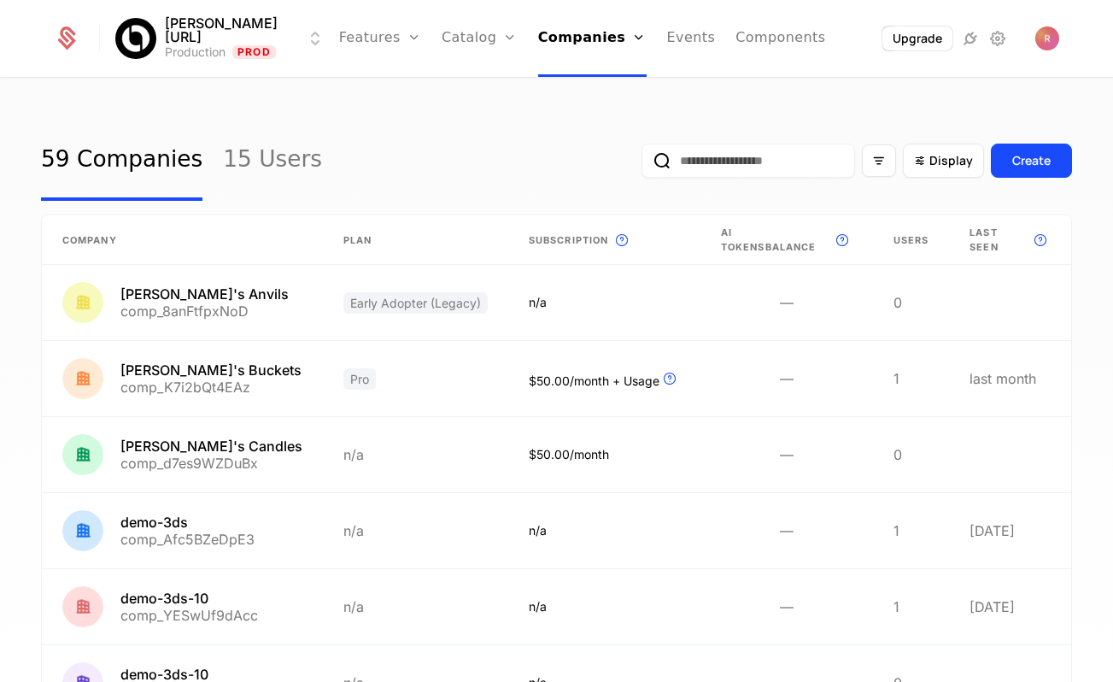
click at [992, 30] on icon at bounding box center [998, 38] width 21 height 21
click at [463, 43] on link "Catalog" at bounding box center [480, 38] width 76 height 77
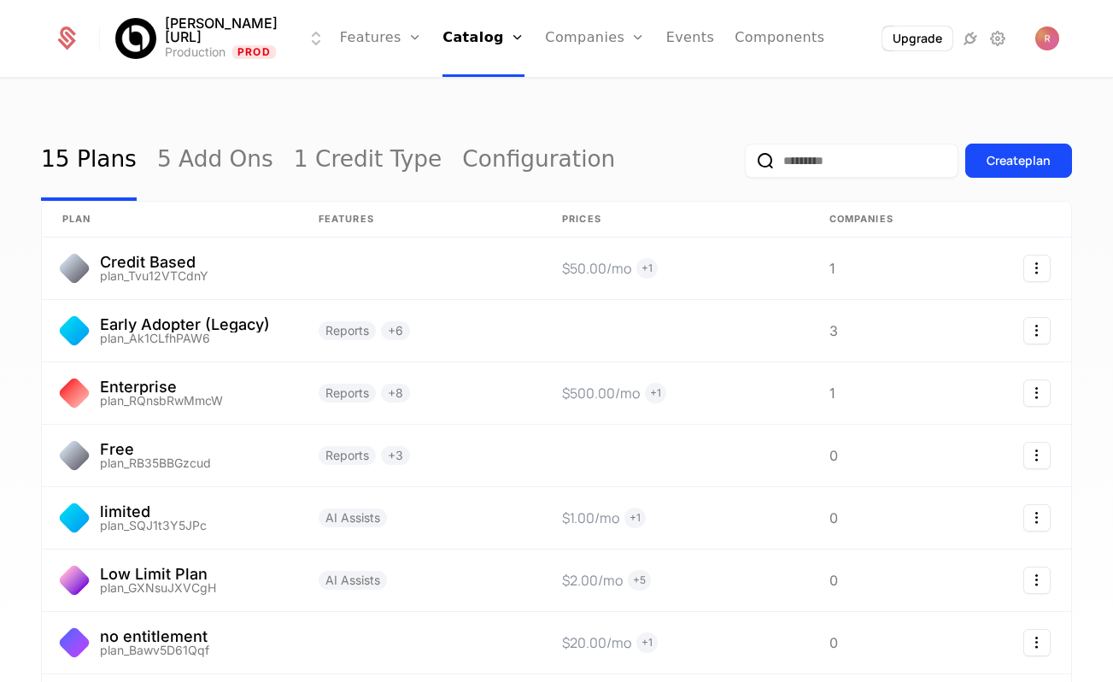
click at [579, 33] on link "Companies" at bounding box center [595, 38] width 100 height 77
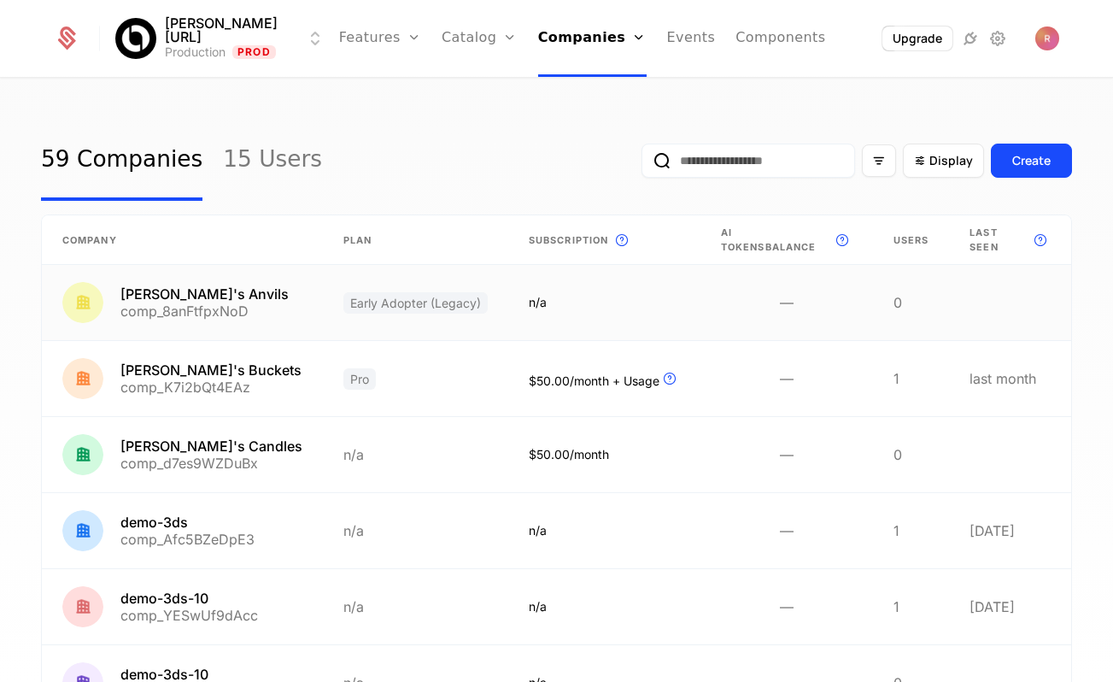
click at [250, 296] on link at bounding box center [182, 302] width 281 height 75
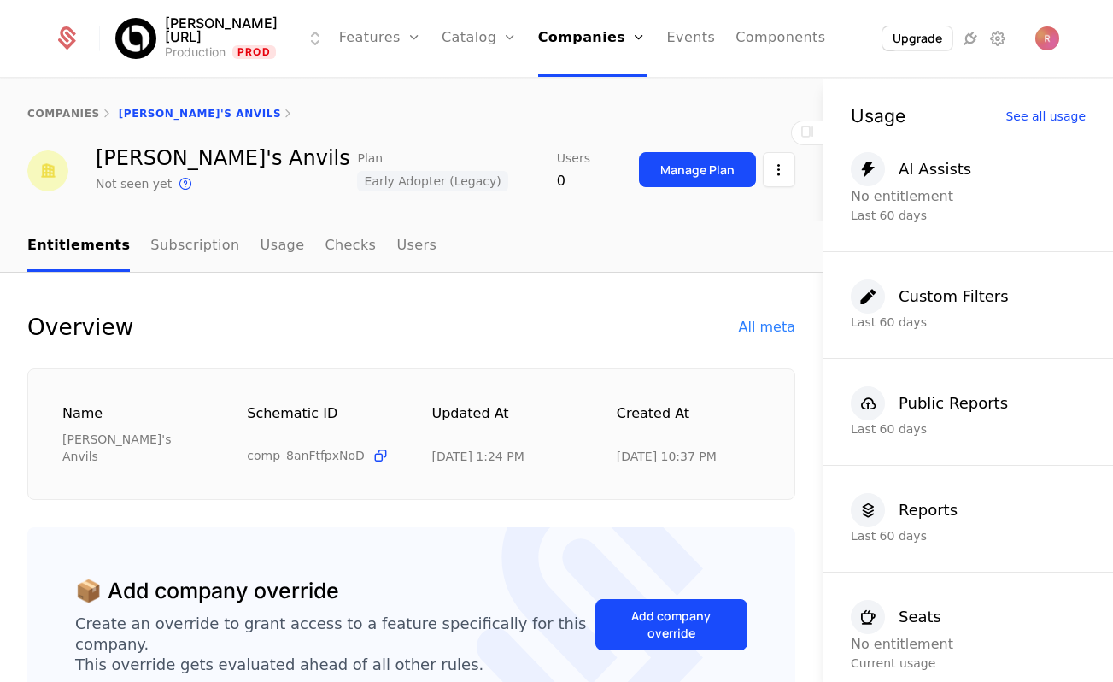
click at [396, 233] on link "Users" at bounding box center [416, 246] width 40 height 50
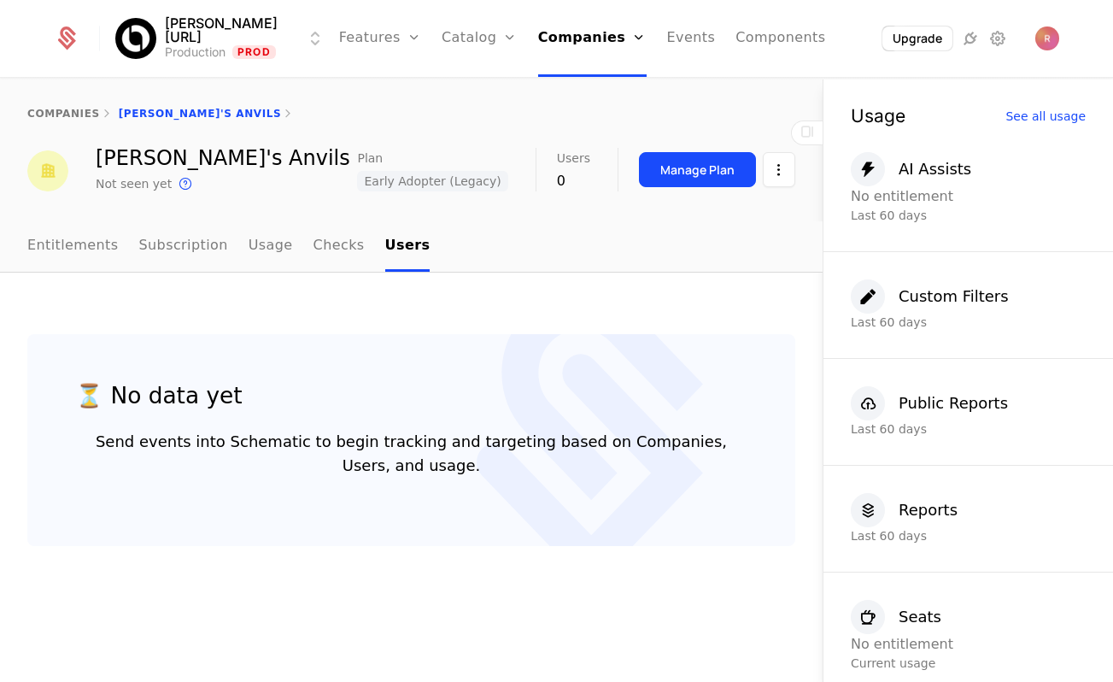
click at [560, 117] on link "Users" at bounding box center [598, 111] width 79 height 14
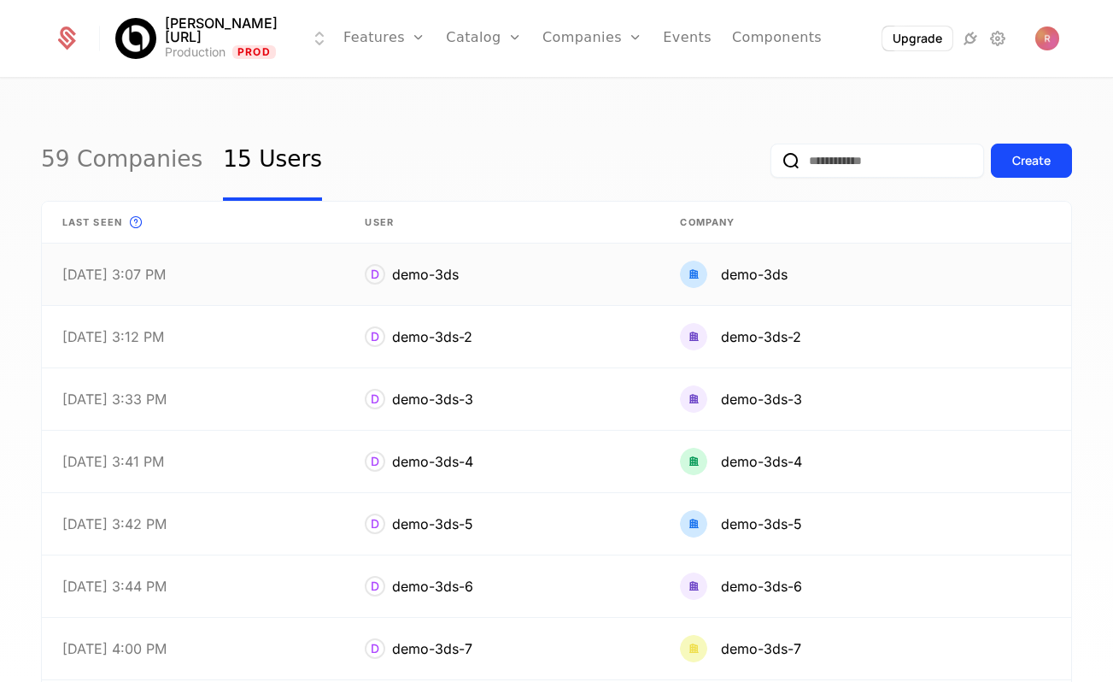
click at [830, 270] on link at bounding box center [866, 274] width 412 height 62
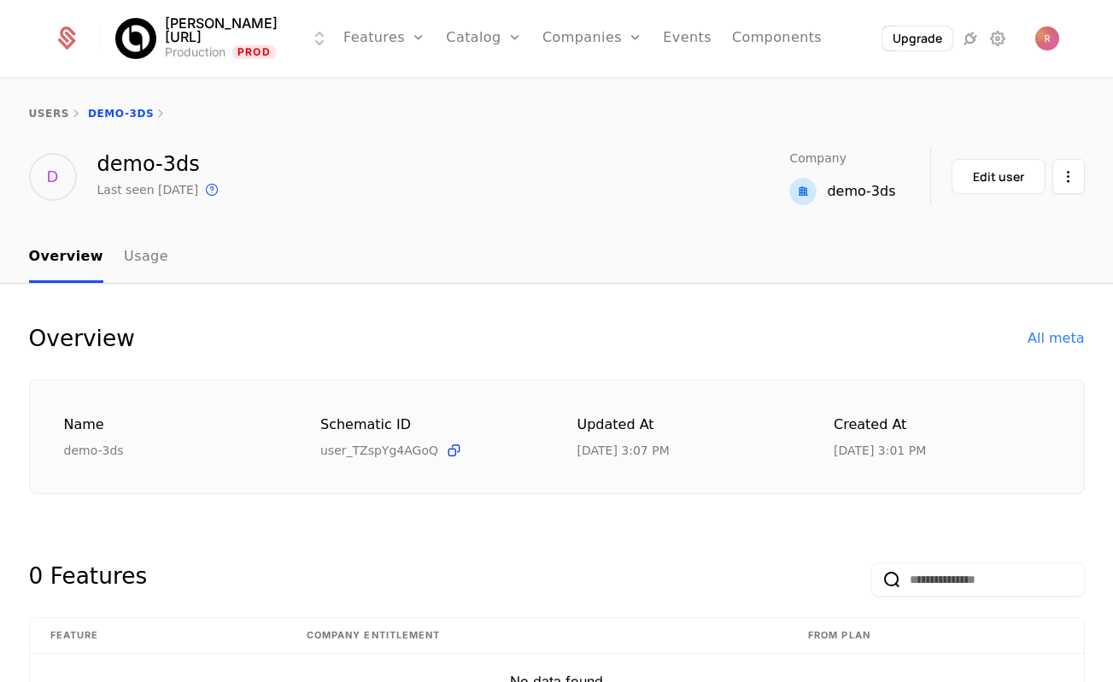
click at [1005, 191] on button "Edit user" at bounding box center [999, 176] width 94 height 35
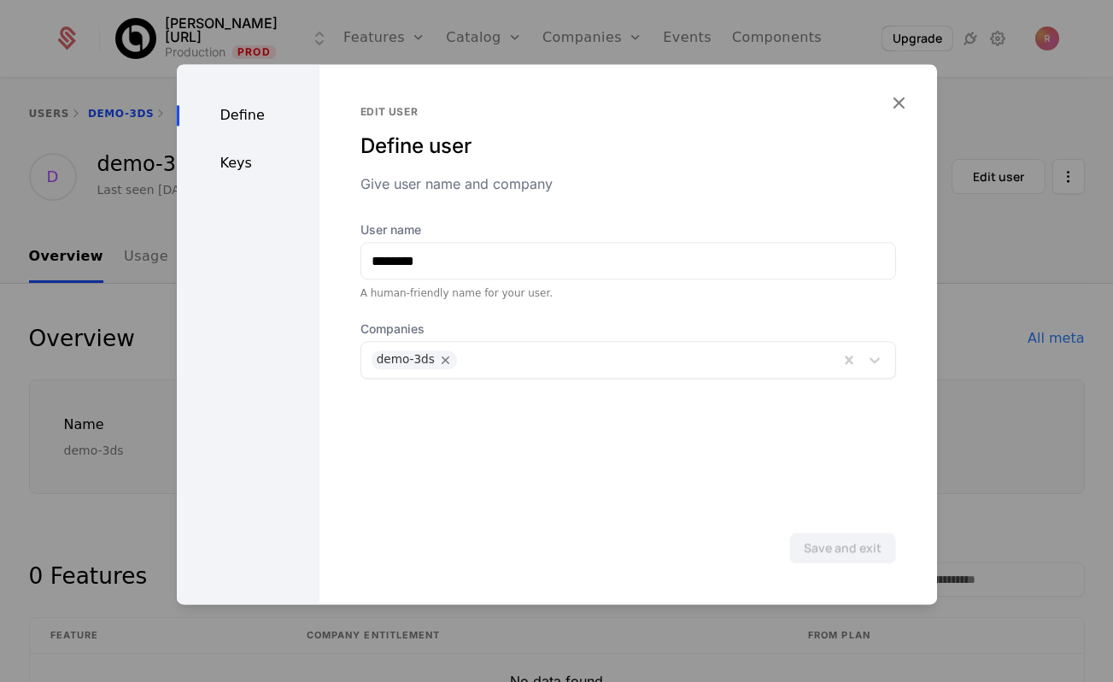
click at [252, 153] on div "Keys" at bounding box center [248, 163] width 143 height 21
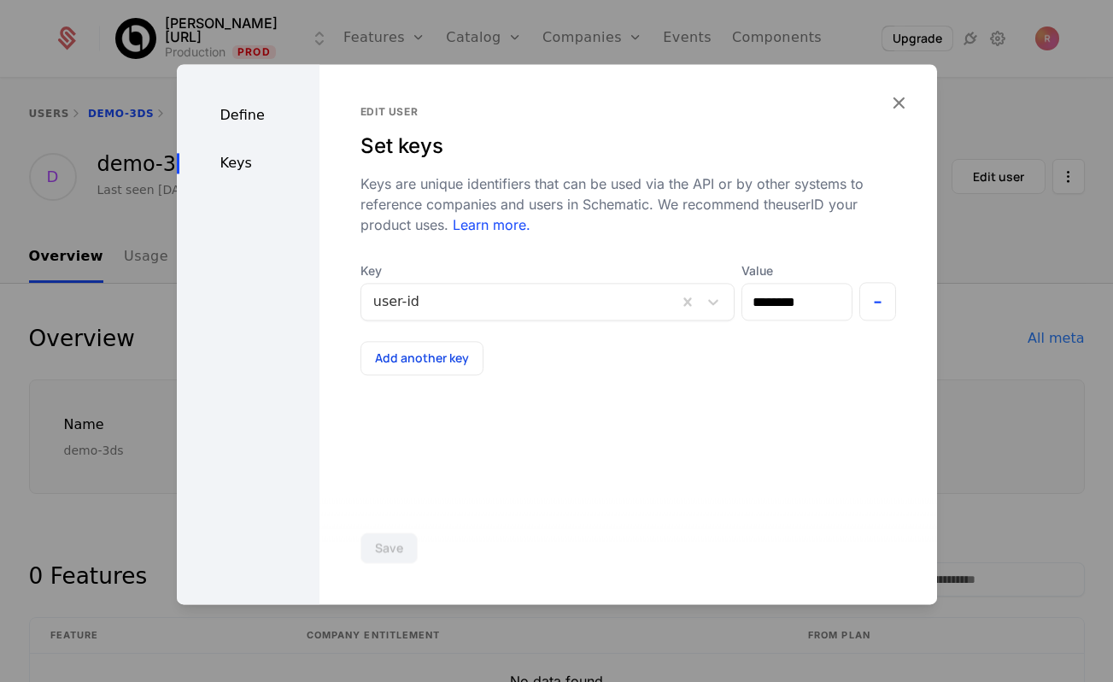
click at [894, 111] on icon "button" at bounding box center [899, 102] width 22 height 22
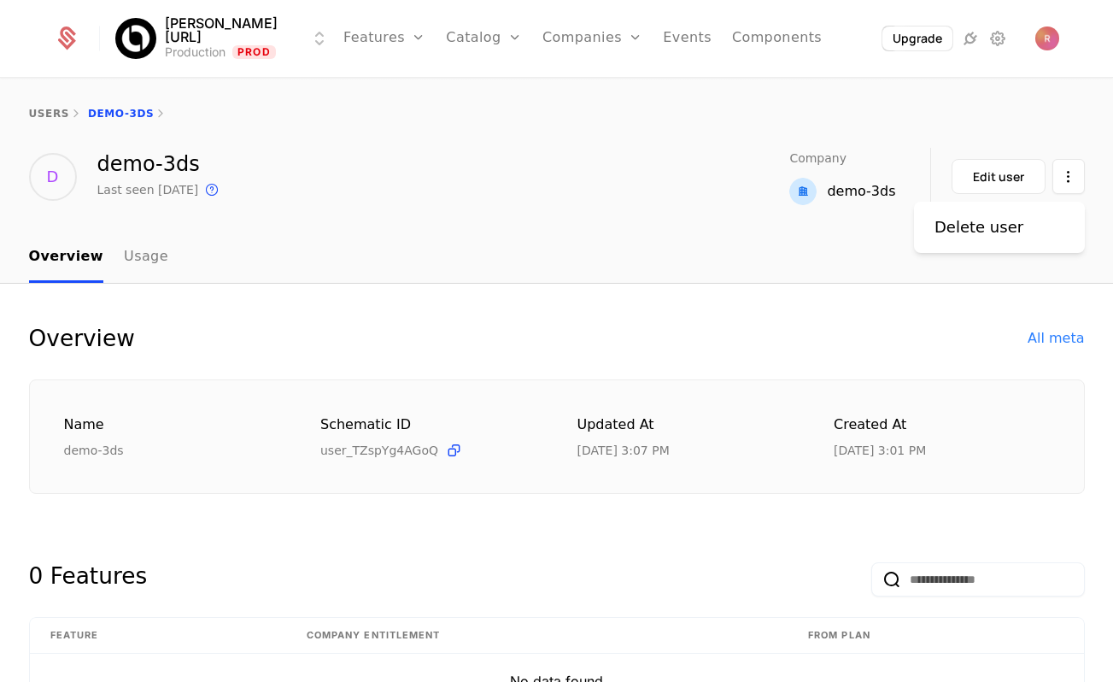
click at [1069, 192] on html "[PERSON_NAME][URL] Production Prod Features Features Flags Catalog Plans Add On…" at bounding box center [556, 341] width 1113 height 682
click at [468, 273] on html "[PERSON_NAME][URL] Production Prod Features Features Flags Catalog Plans Add On…" at bounding box center [556, 341] width 1113 height 682
click at [455, 32] on link "Catalog" at bounding box center [484, 38] width 76 height 77
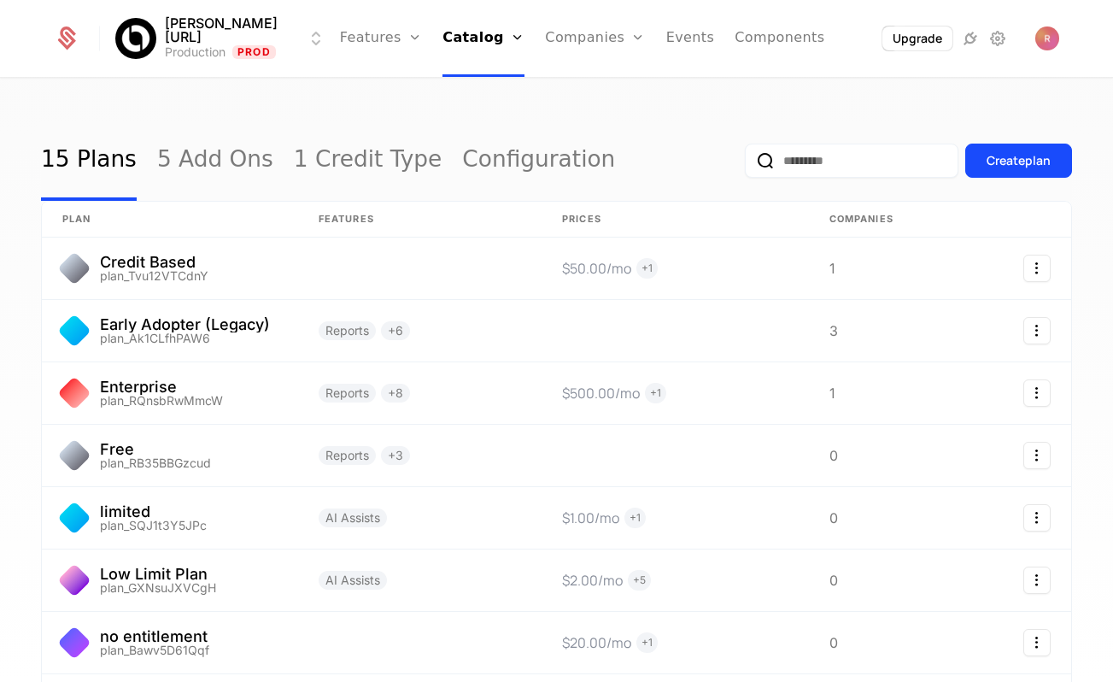
click at [545, 32] on link "Companies" at bounding box center [595, 38] width 100 height 77
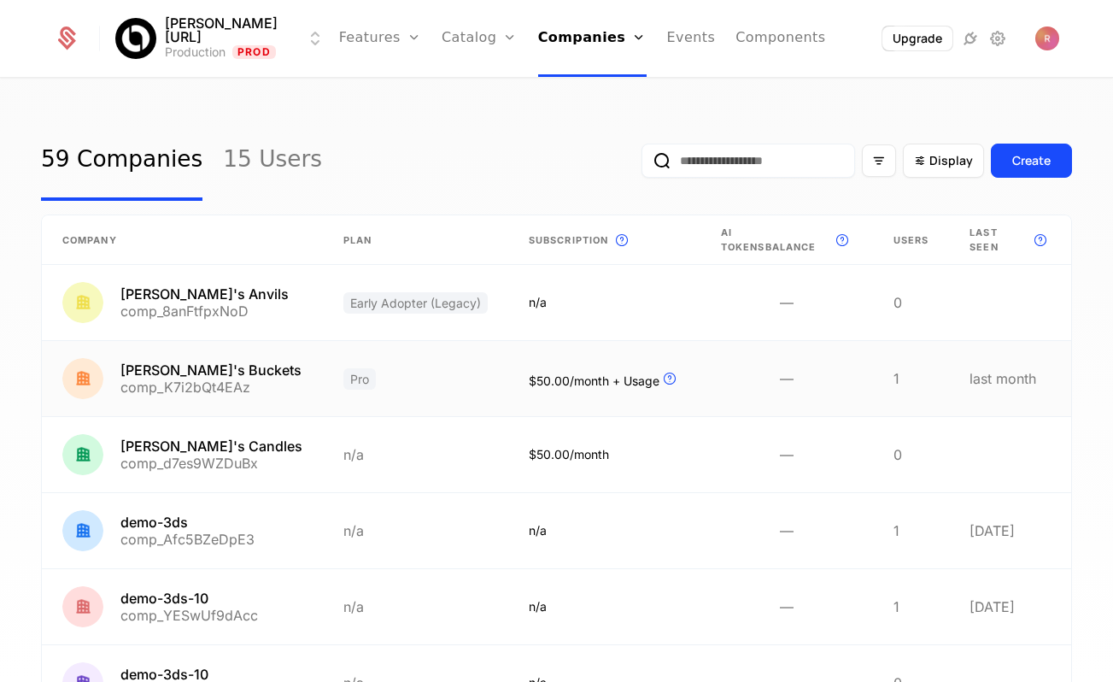
click at [217, 368] on link at bounding box center [182, 378] width 281 height 75
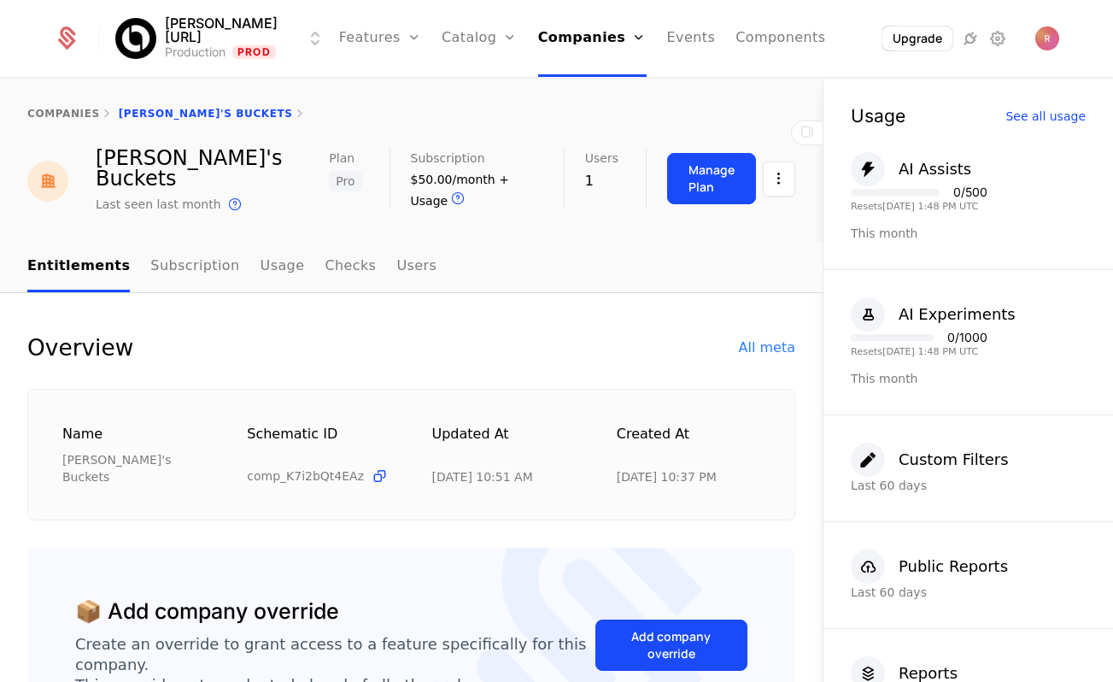
click at [406, 249] on link "Users" at bounding box center [416, 267] width 40 height 50
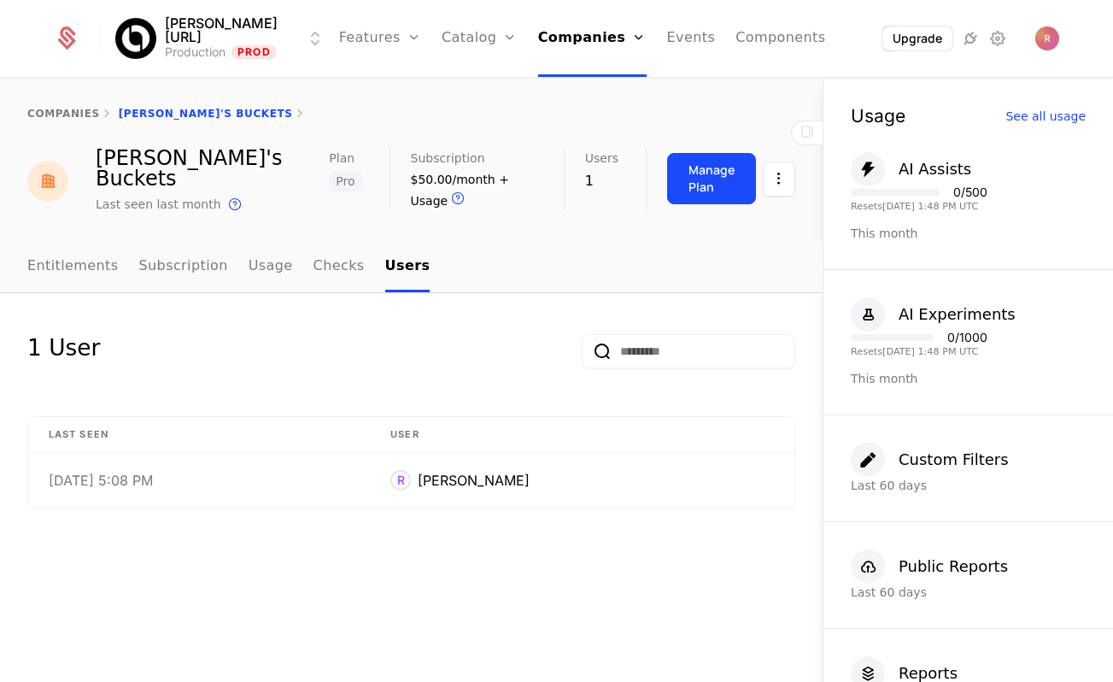
click at [561, 38] on link "Companies" at bounding box center [592, 38] width 108 height 77
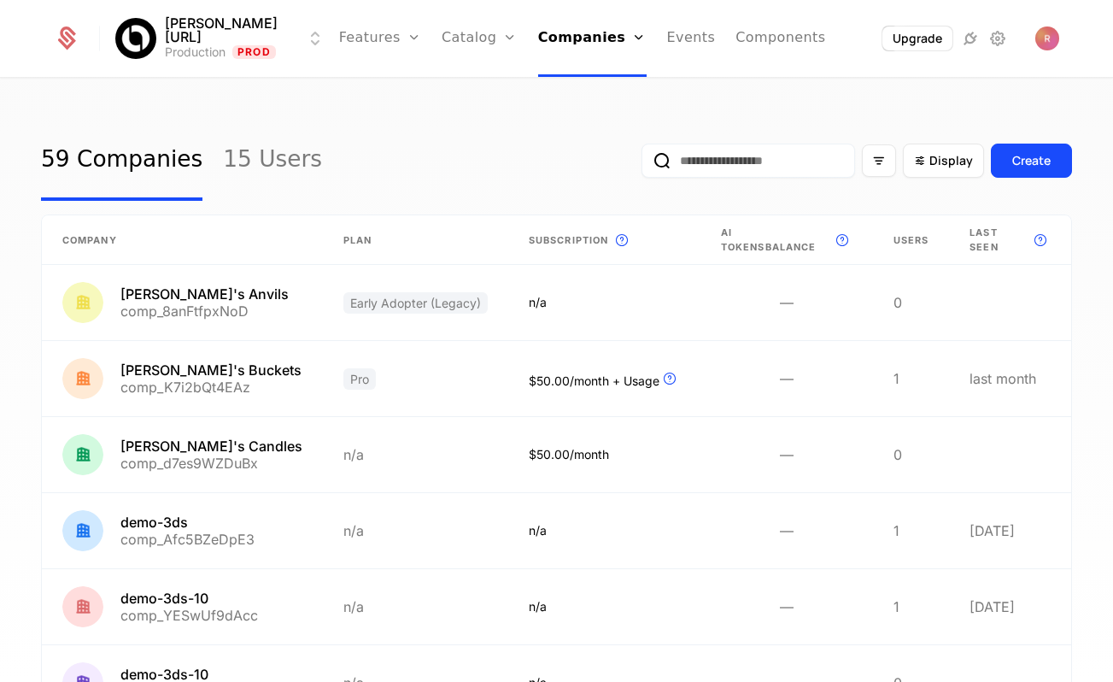
click at [730, 162] on input "email" at bounding box center [749, 161] width 214 height 34
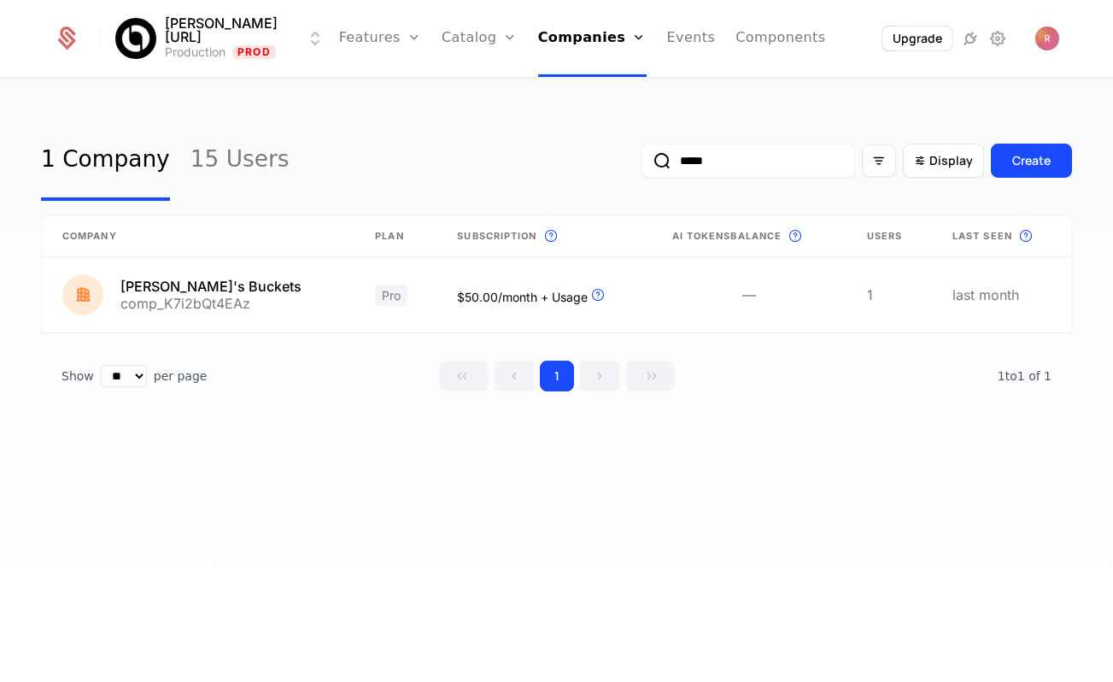
type input "*****"
click at [193, 295] on link at bounding box center [198, 294] width 313 height 75
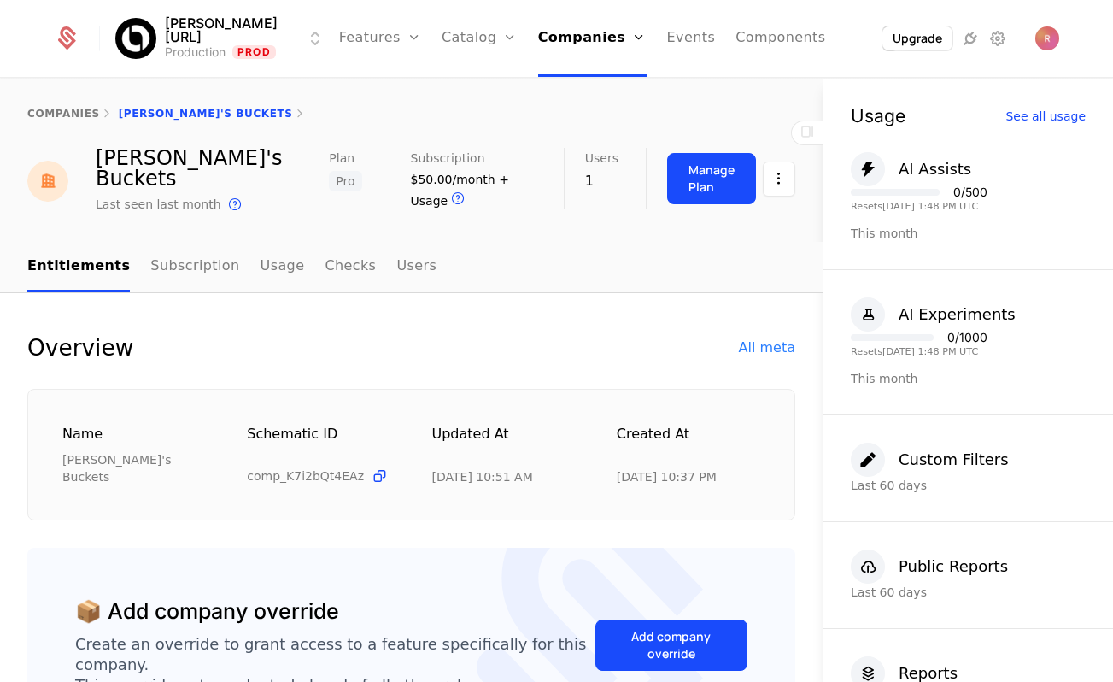
click at [423, 243] on nav "Entitlements Subscription Usage Checks Users" at bounding box center [411, 267] width 768 height 50
click at [396, 249] on link "Users" at bounding box center [416, 267] width 40 height 50
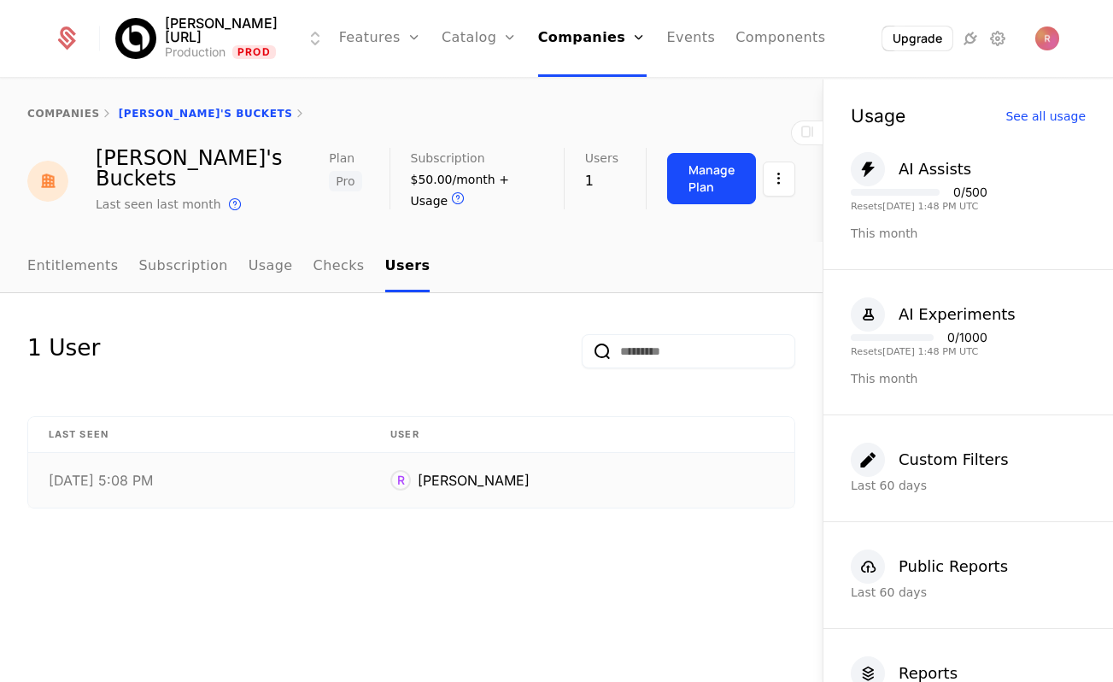
click at [575, 470] on div "[PERSON_NAME]" at bounding box center [582, 480] width 384 height 21
click at [360, 116] on link "Flags" at bounding box center [399, 111] width 79 height 14
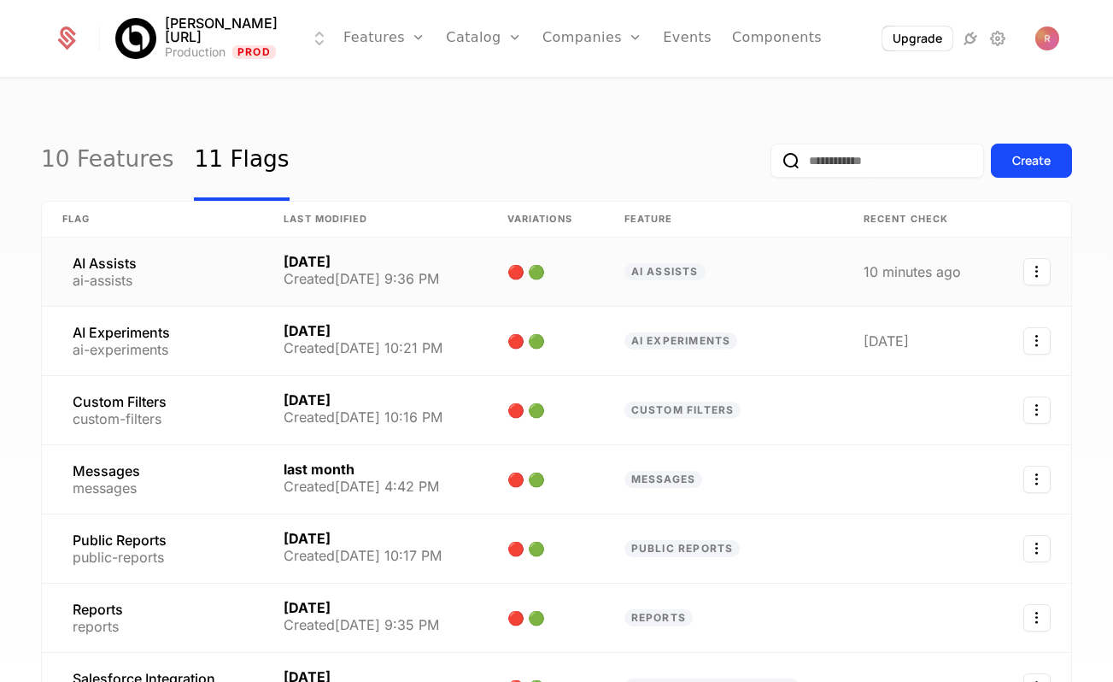
scroll to position [391, 0]
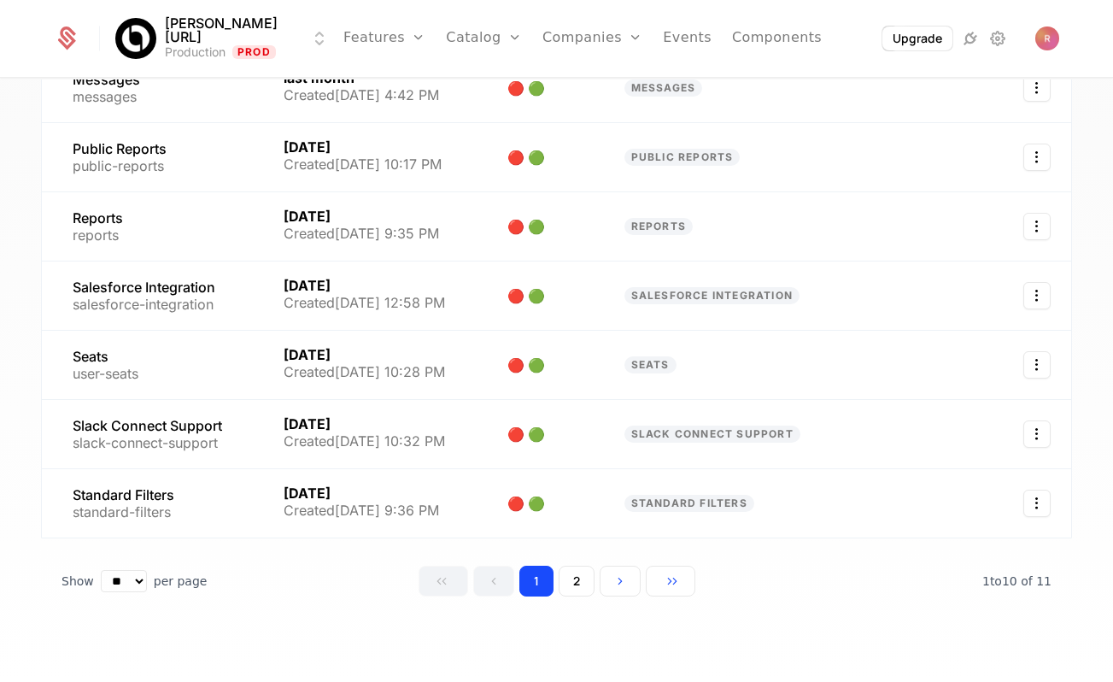
click at [566, 584] on button "2" at bounding box center [577, 581] width 36 height 31
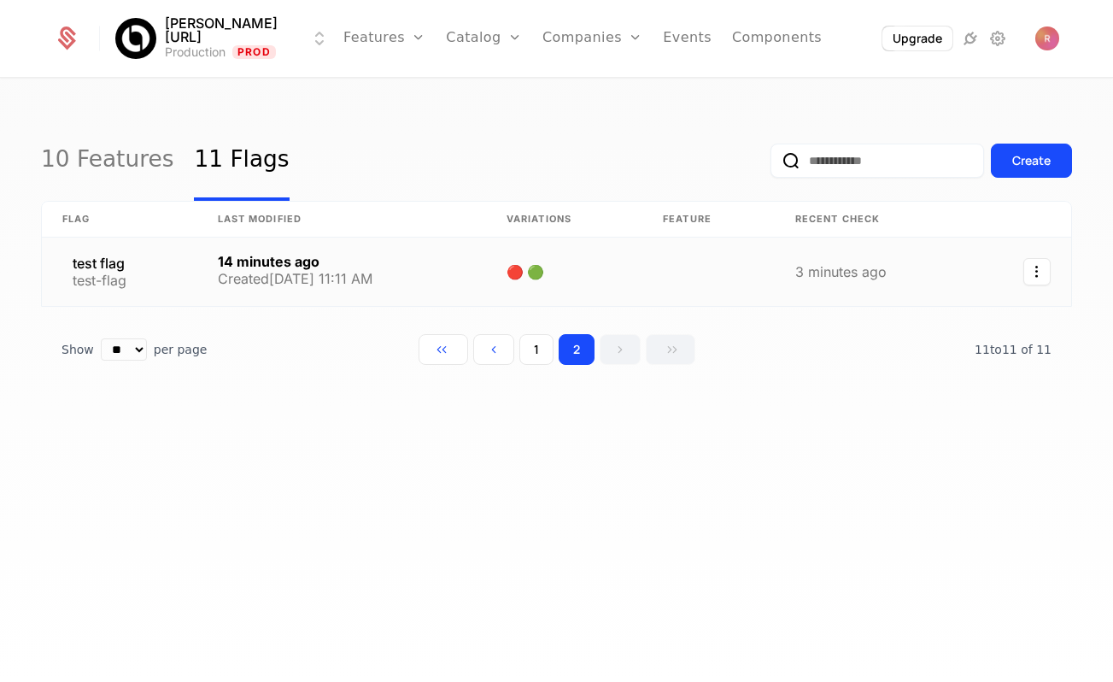
click at [129, 246] on link at bounding box center [119, 271] width 155 height 68
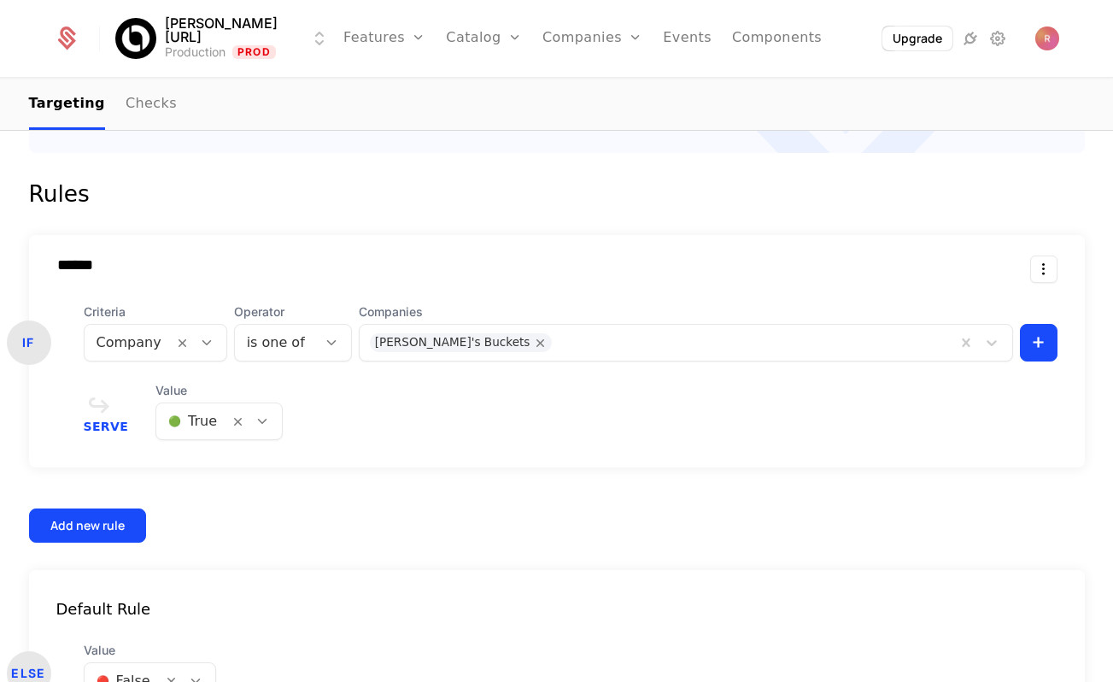
scroll to position [390, 0]
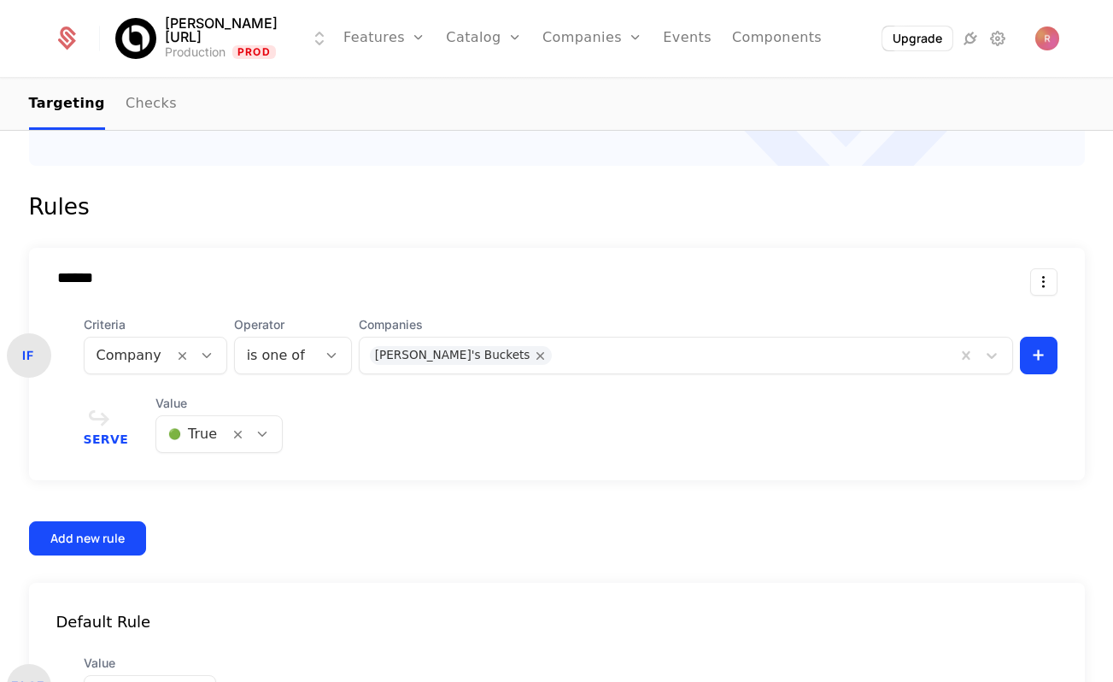
click at [595, 346] on div at bounding box center [751, 355] width 388 height 24
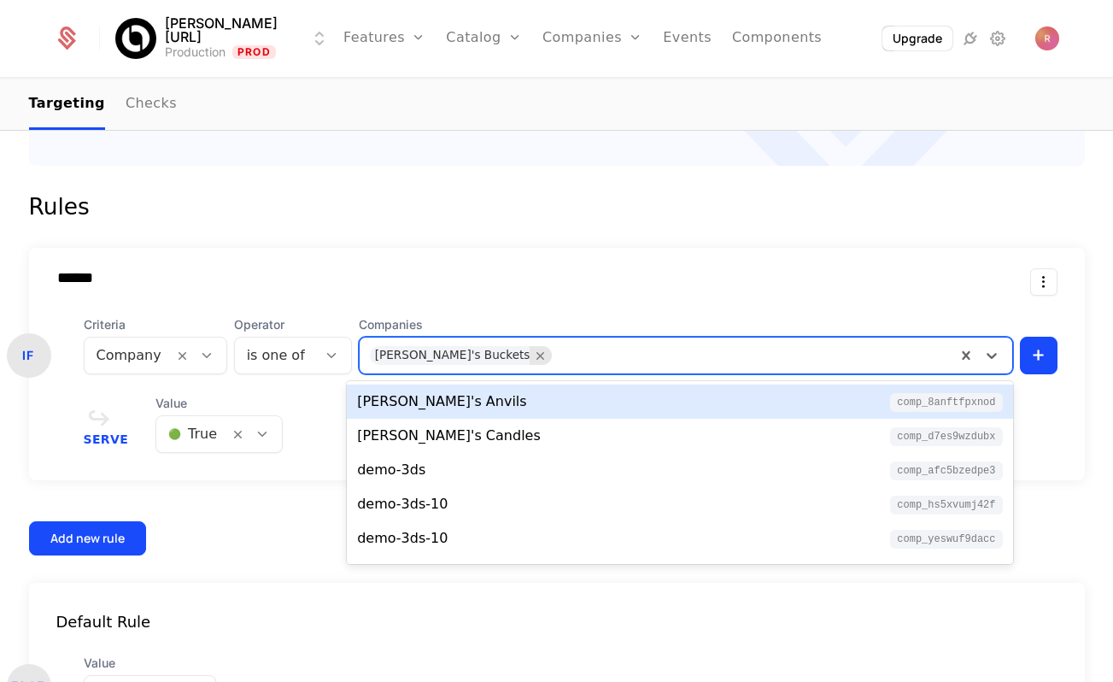
click at [533, 356] on icon "Remove Benny's Buckets" at bounding box center [540, 355] width 15 height 15
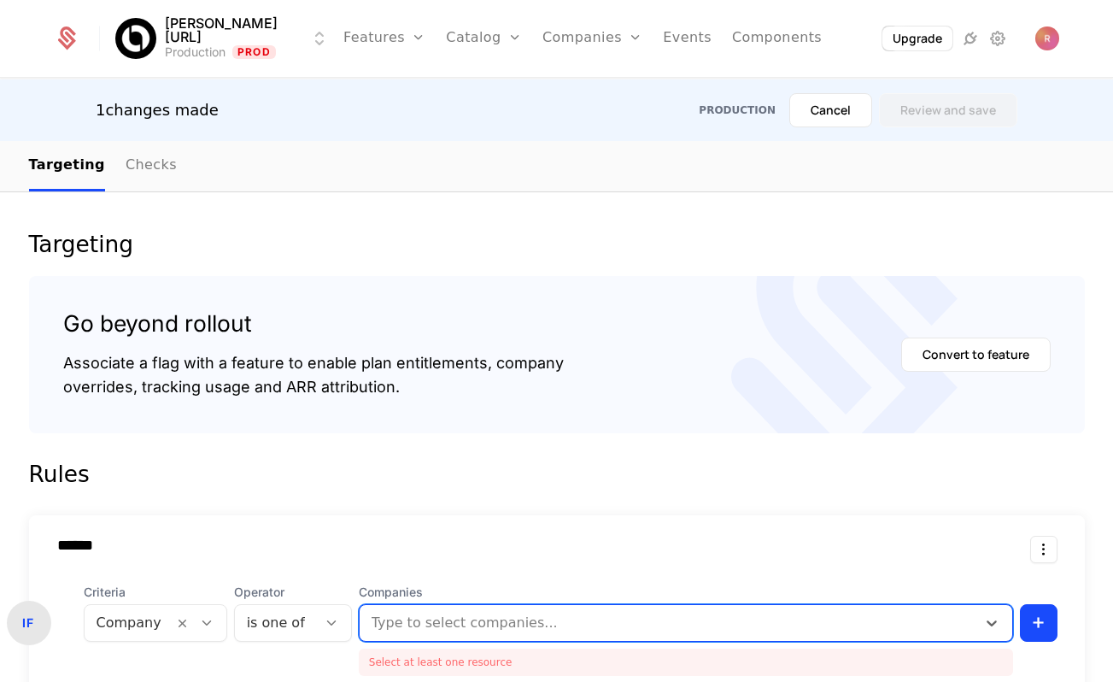
scroll to position [299, 0]
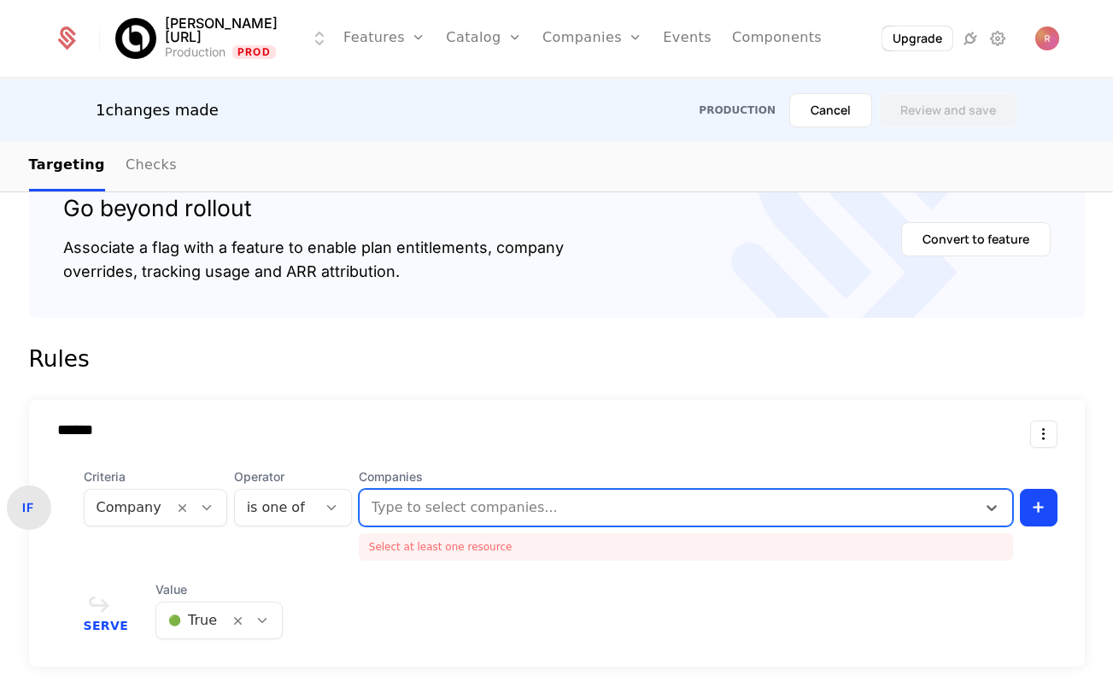
type input "*"
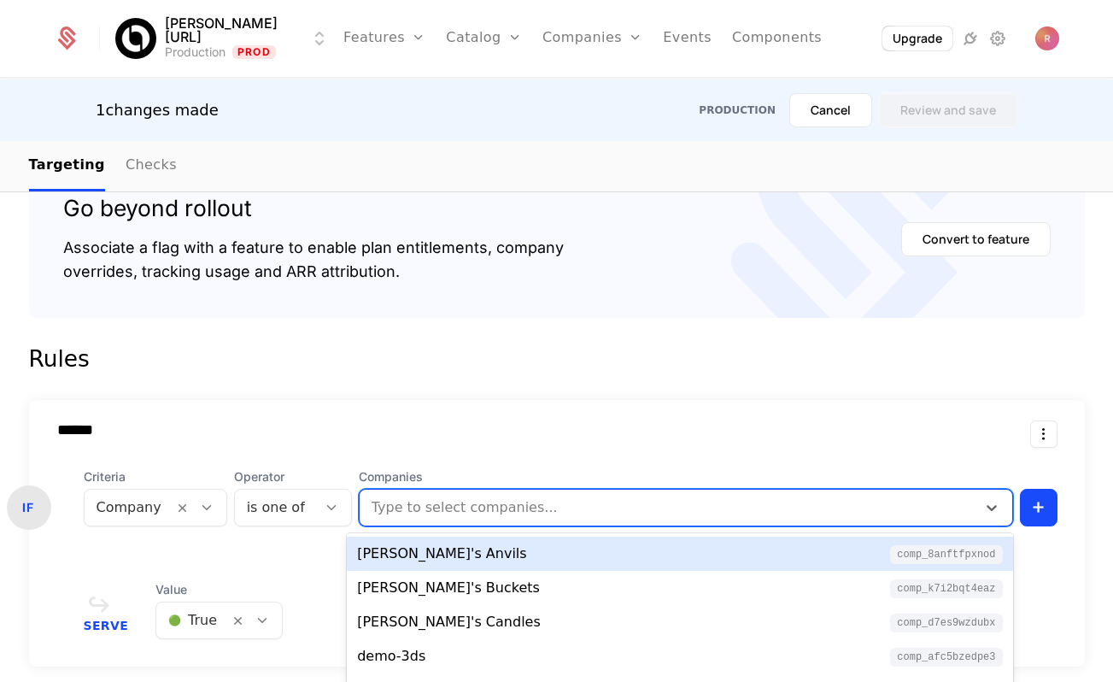
type input "*"
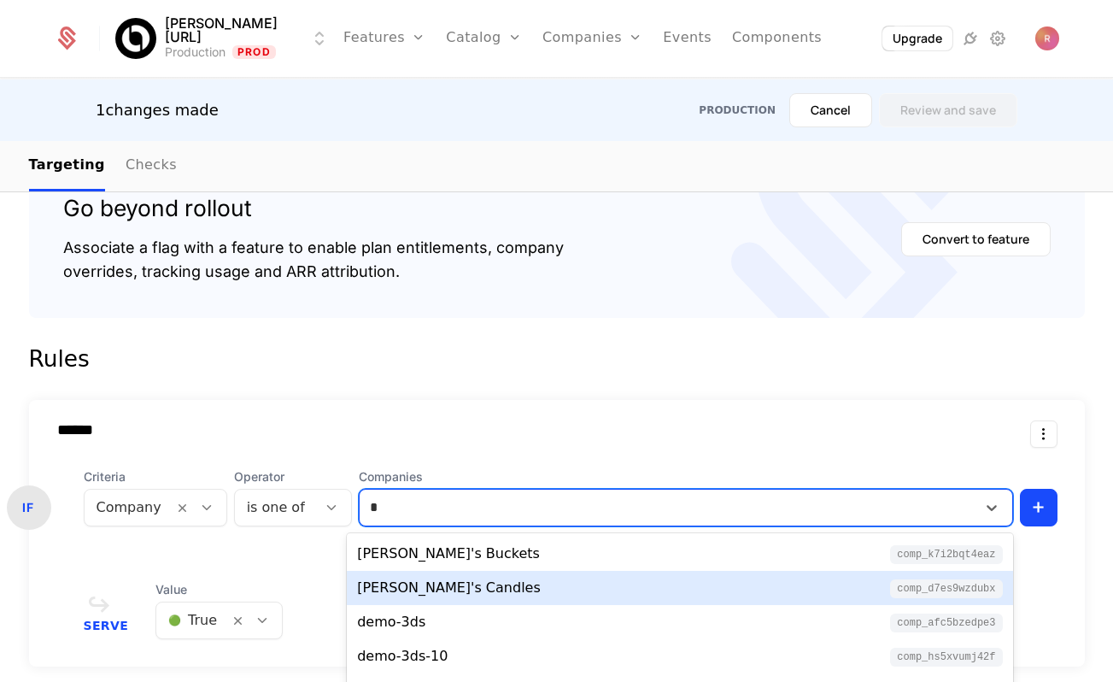
drag, startPoint x: 460, startPoint y: 560, endPoint x: 448, endPoint y: 585, distance: 27.9
click at [448, 585] on div "[PERSON_NAME]'s Buckets comp_K7i2bQt4EAz Carmen's Candles comp_d7es9WZDuBx demo…" at bounding box center [679, 624] width 665 height 183
click at [448, 585] on div "[PERSON_NAME]'s Candles" at bounding box center [449, 587] width 184 height 21
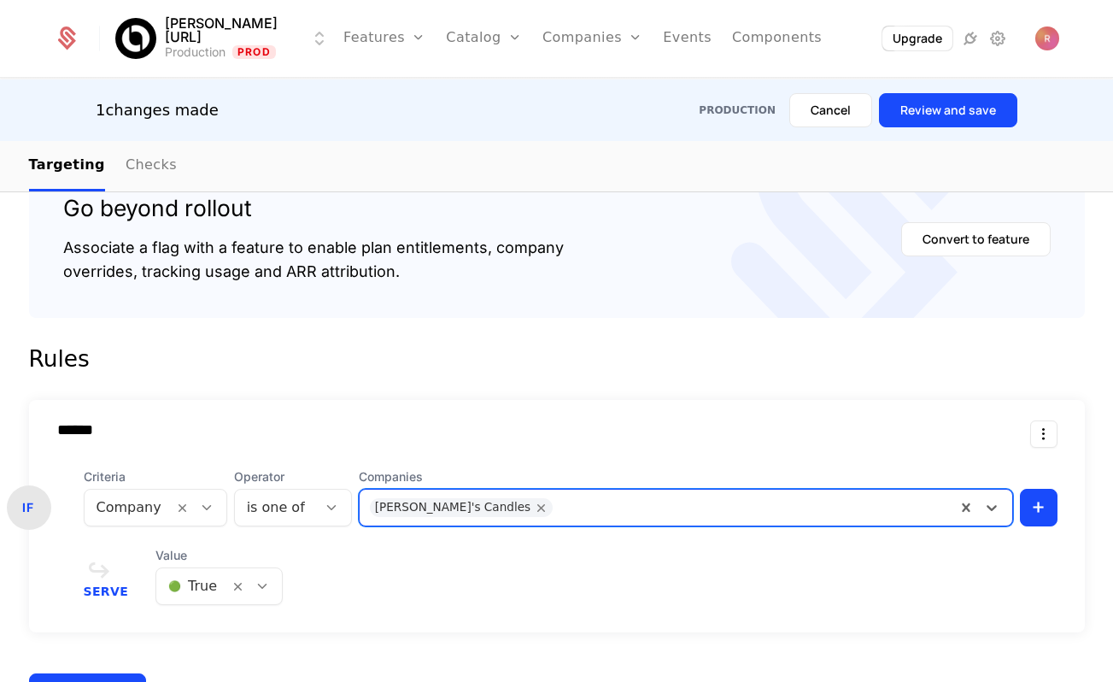
click at [979, 135] on div "1 changes made Production Cancel Review and save" at bounding box center [556, 110] width 1113 height 62
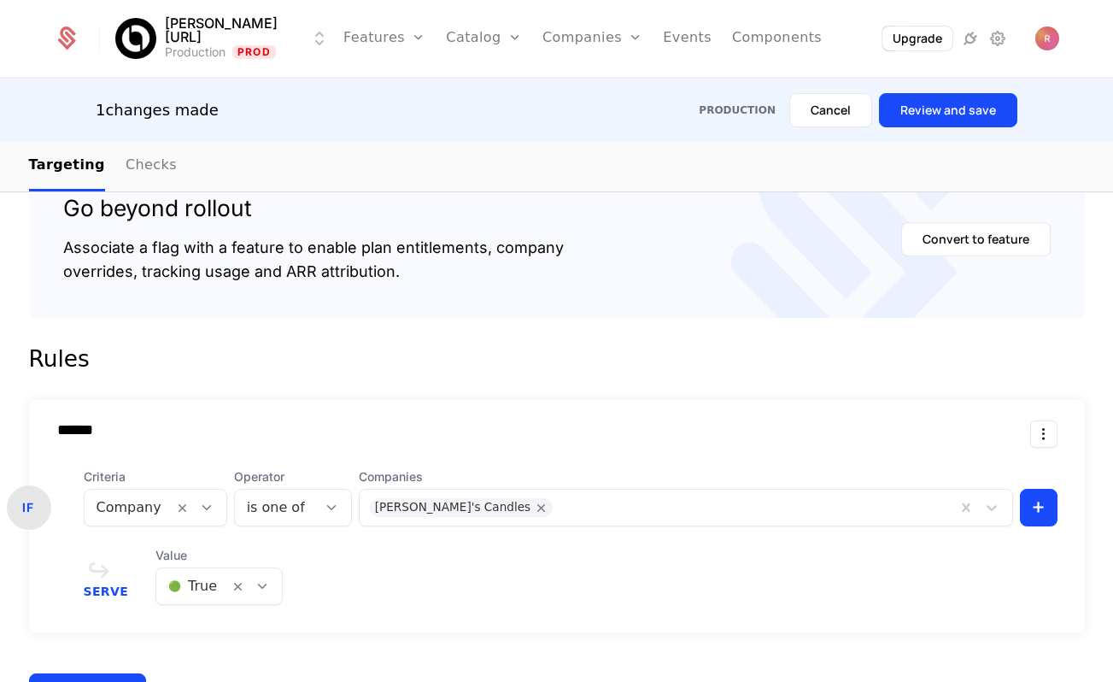
click at [979, 117] on button "Review and save" at bounding box center [948, 110] width 138 height 34
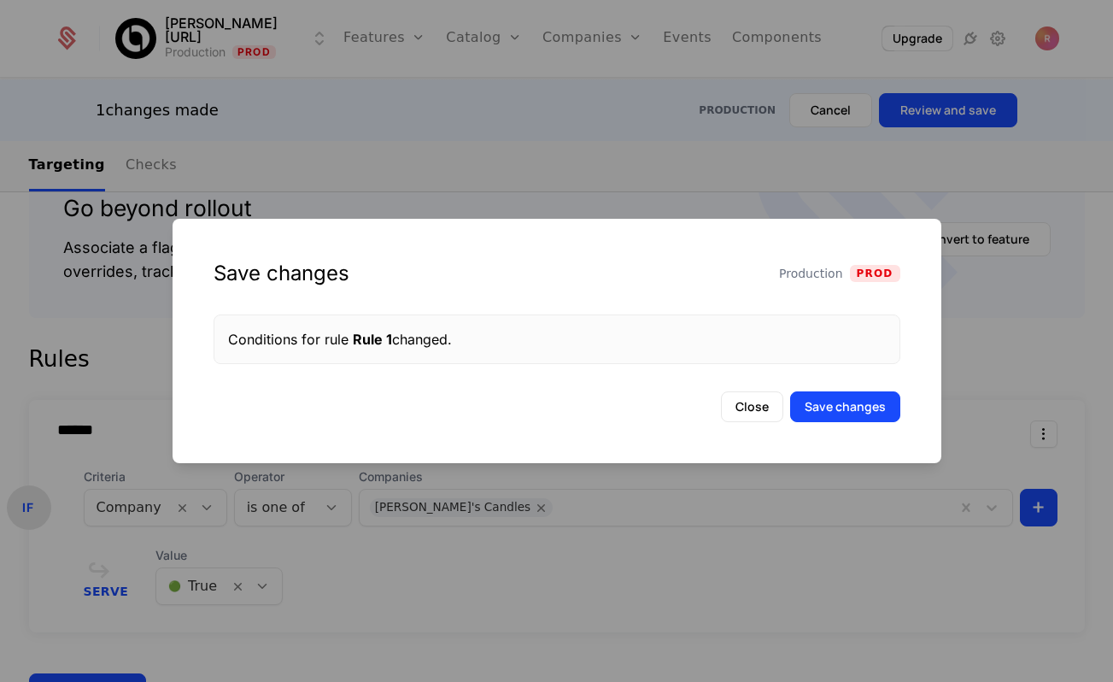
click at [863, 411] on button "Save changes" at bounding box center [845, 406] width 110 height 31
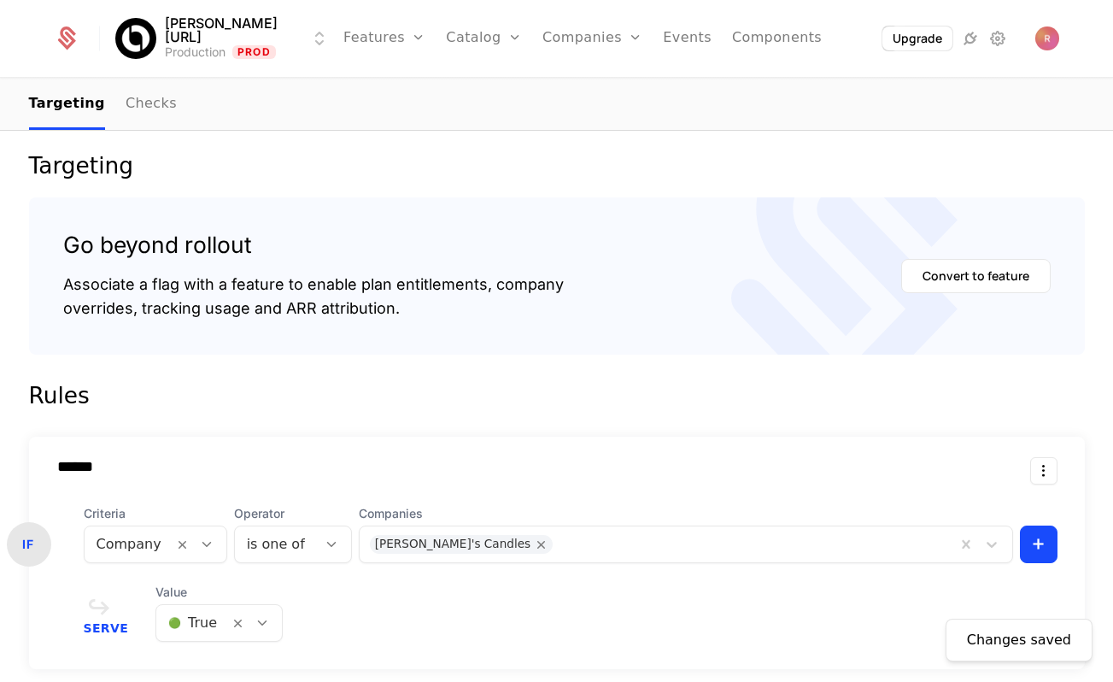
scroll to position [393, 0]
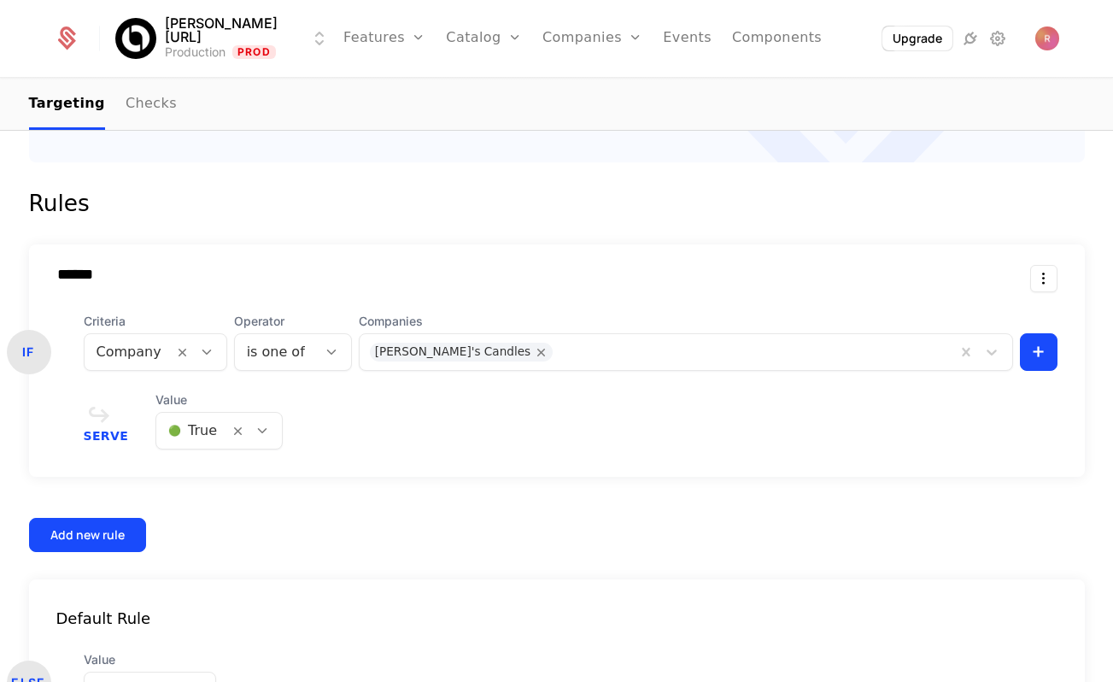
click at [566, 443] on div "Serve Value 🟢 True" at bounding box center [571, 420] width 974 height 58
click at [558, 347] on div at bounding box center [751, 352] width 387 height 24
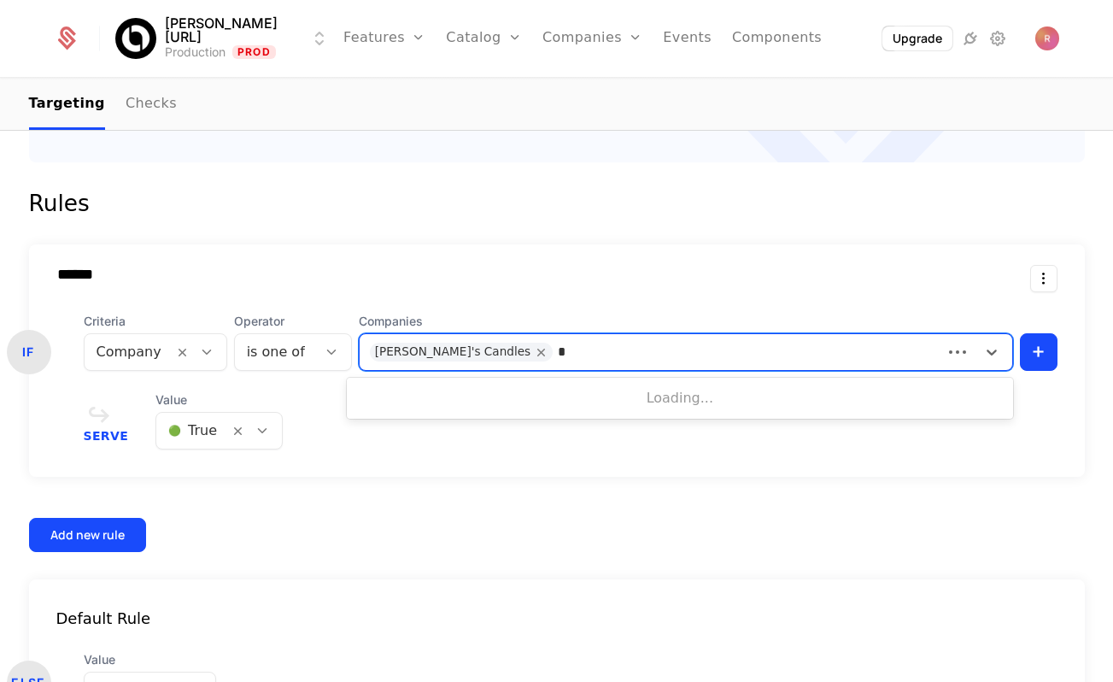
type input "**"
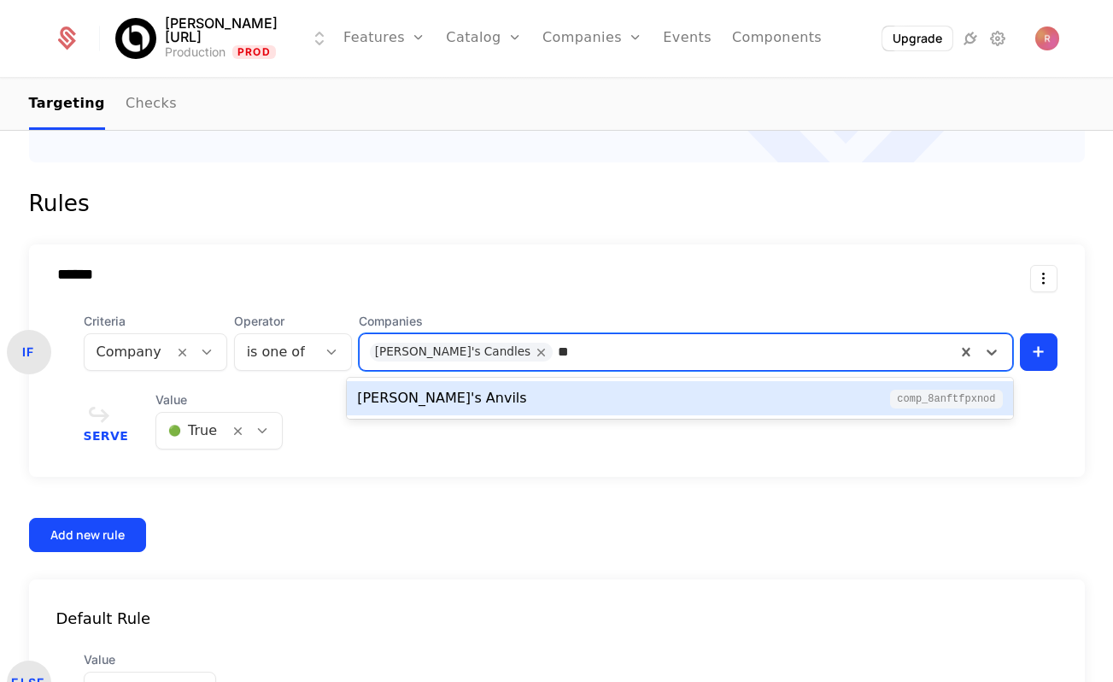
click at [471, 406] on div "[PERSON_NAME]'s Anvils comp_8anFtfpxNoD" at bounding box center [679, 398] width 645 height 21
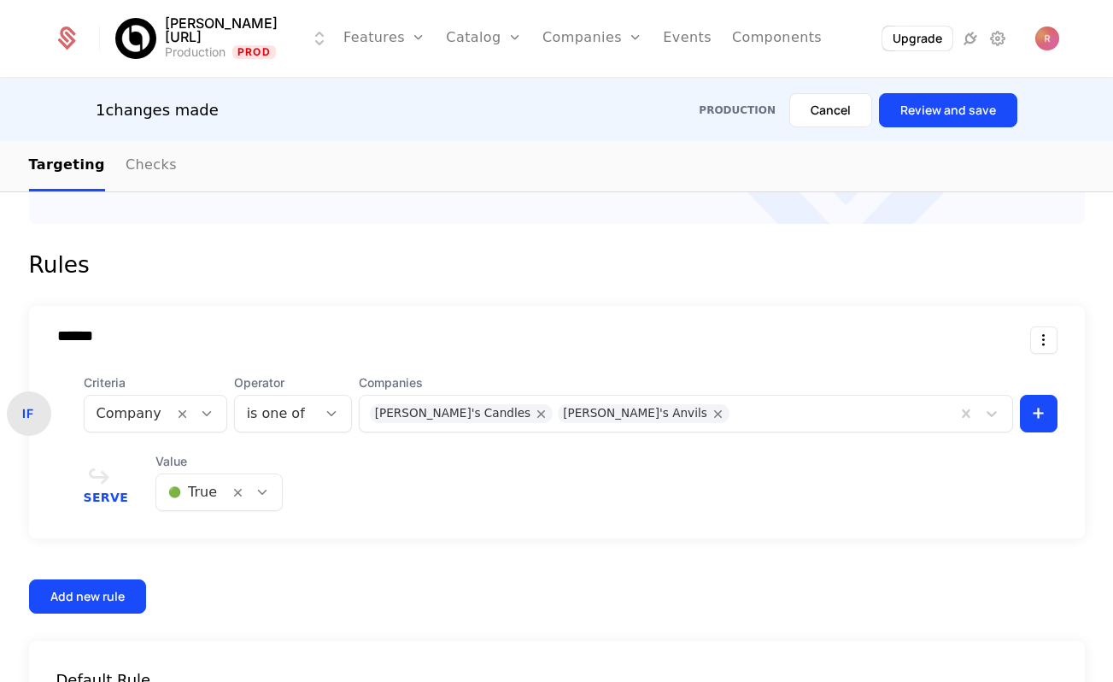
click at [96, 593] on div "Add new rule" at bounding box center [87, 596] width 74 height 17
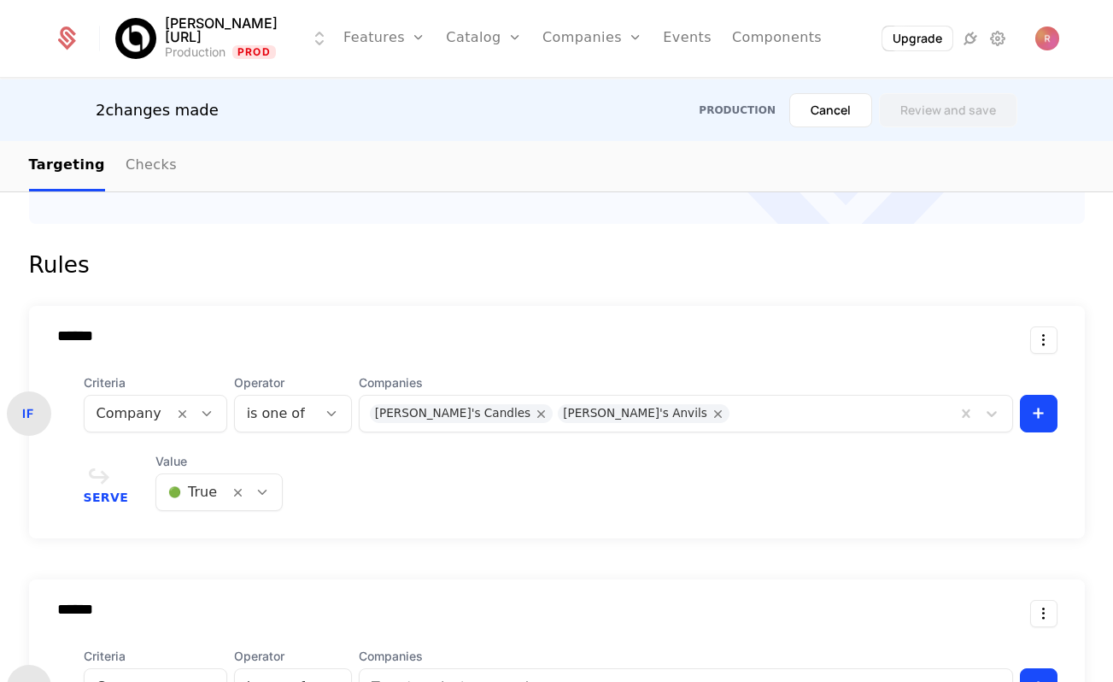
click at [570, 292] on form "Rules ****** IF Criteria Company Operator is one of Companies [PERSON_NAME]'s C…" at bounding box center [557, 661] width 1056 height 820
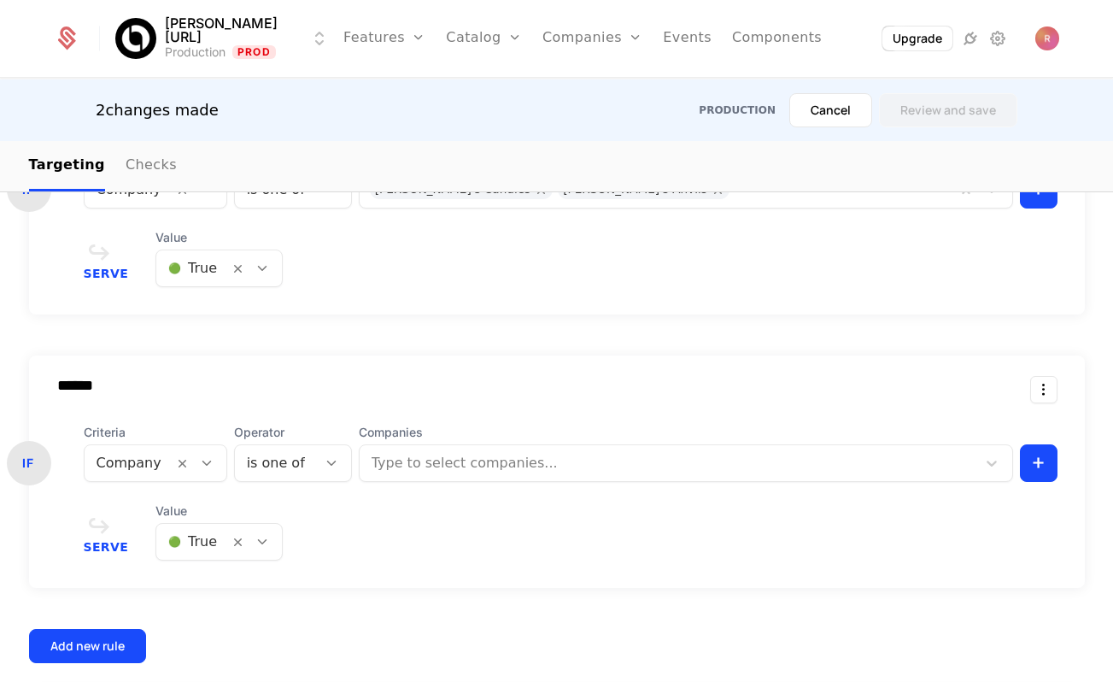
click at [1051, 390] on html "[PERSON_NAME][URL] Production Prod Features Features Flags Catalog Plans Add On…" at bounding box center [556, 341] width 1113 height 682
click at [972, 443] on div "Delete" at bounding box center [972, 436] width 130 height 24
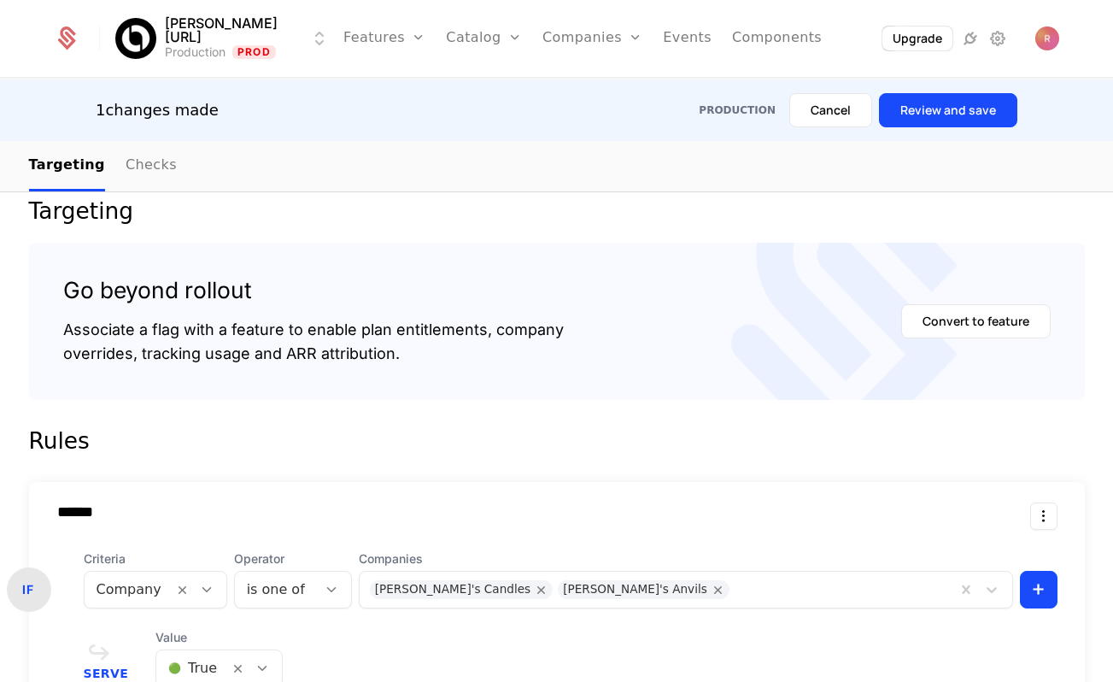
scroll to position [0, 0]
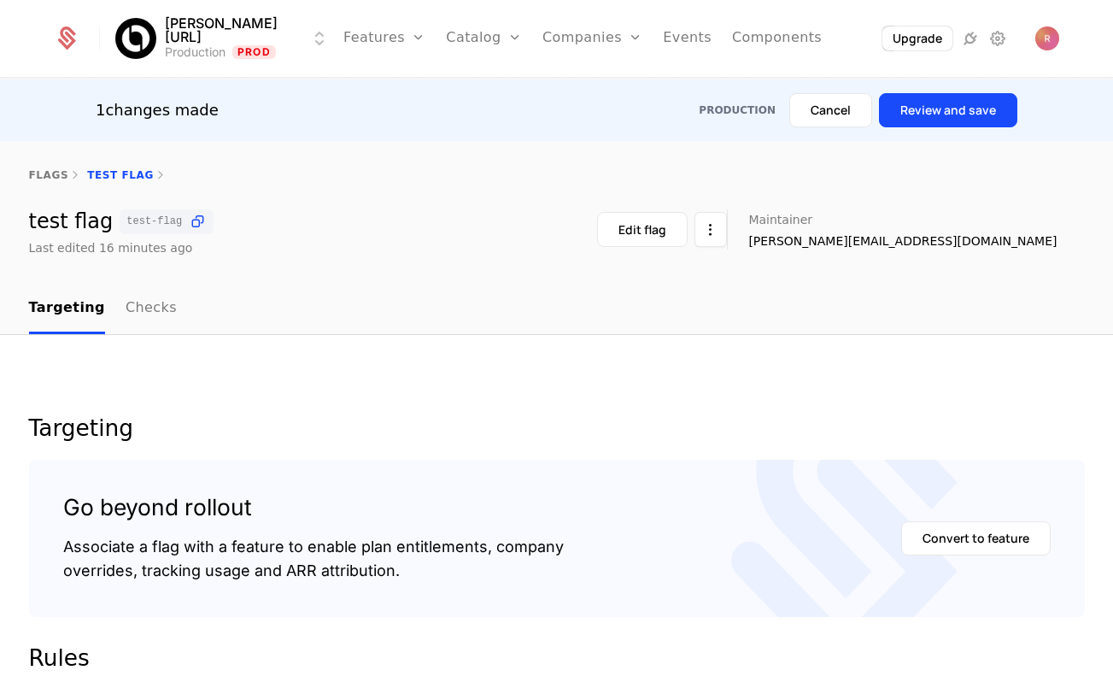
click at [969, 108] on button "Review and save" at bounding box center [948, 110] width 138 height 34
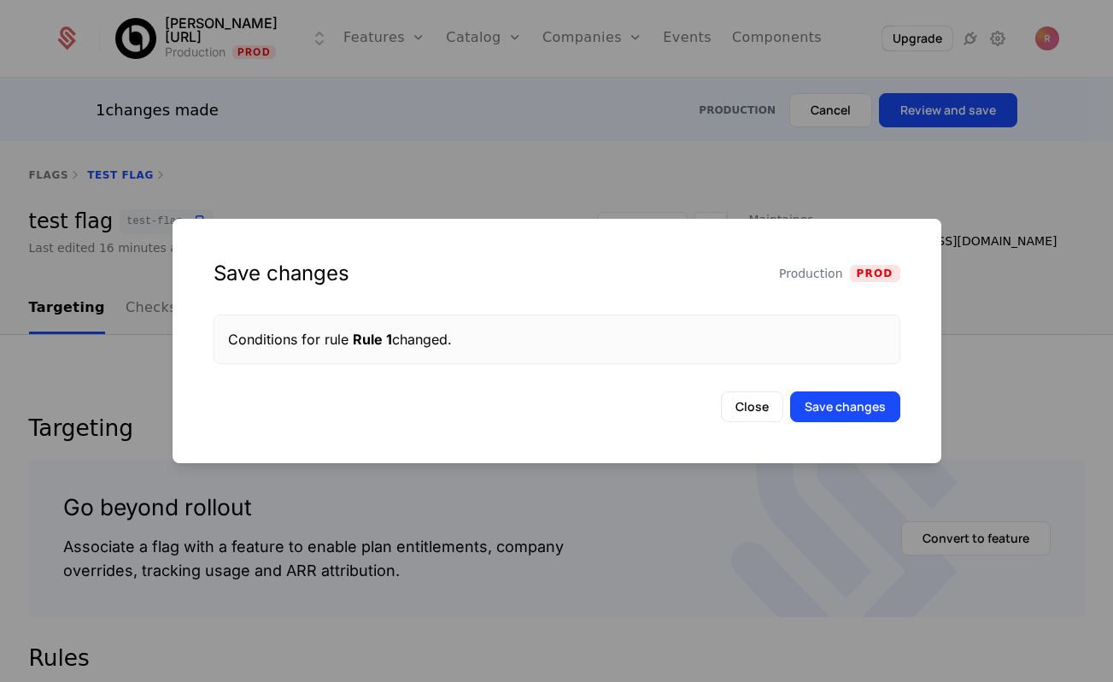
click at [824, 396] on button "Save changes" at bounding box center [845, 406] width 110 height 31
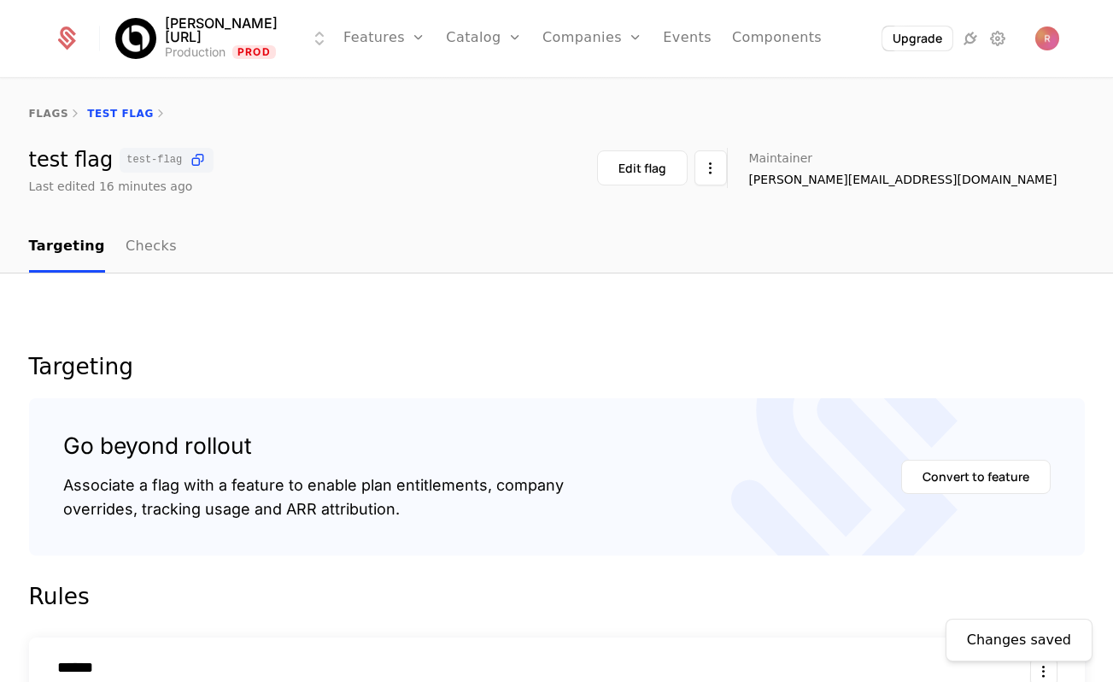
scroll to position [309, 0]
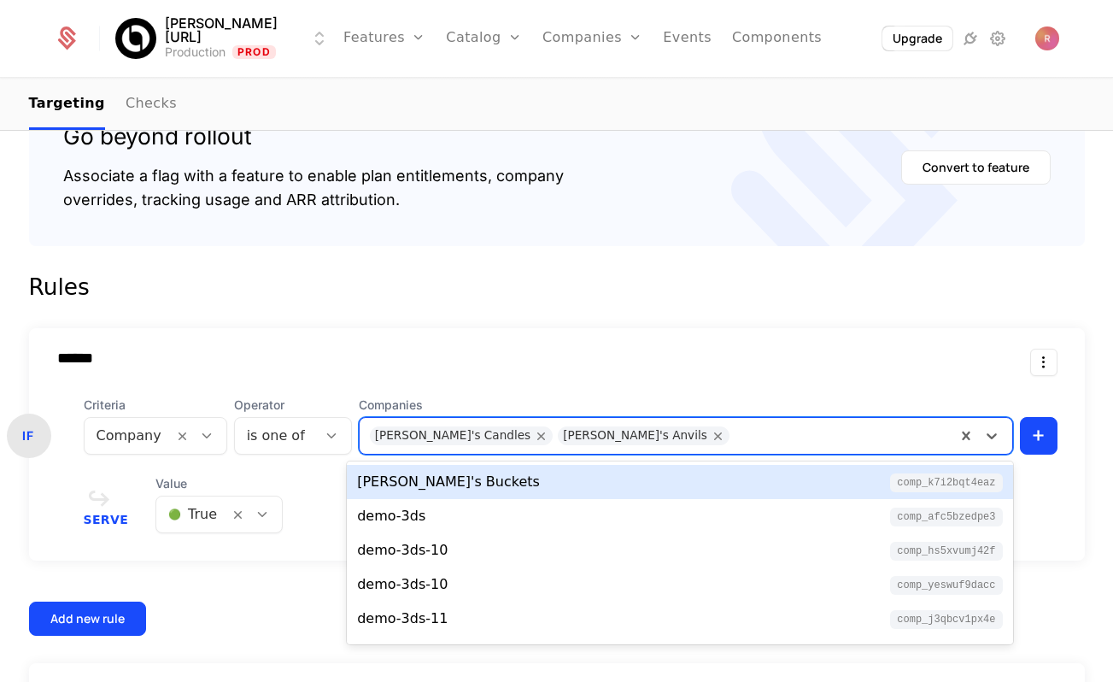
click at [846, 436] on div at bounding box center [840, 436] width 211 height 24
click at [711, 436] on icon "Remove Amber's Anvils" at bounding box center [718, 435] width 15 height 15
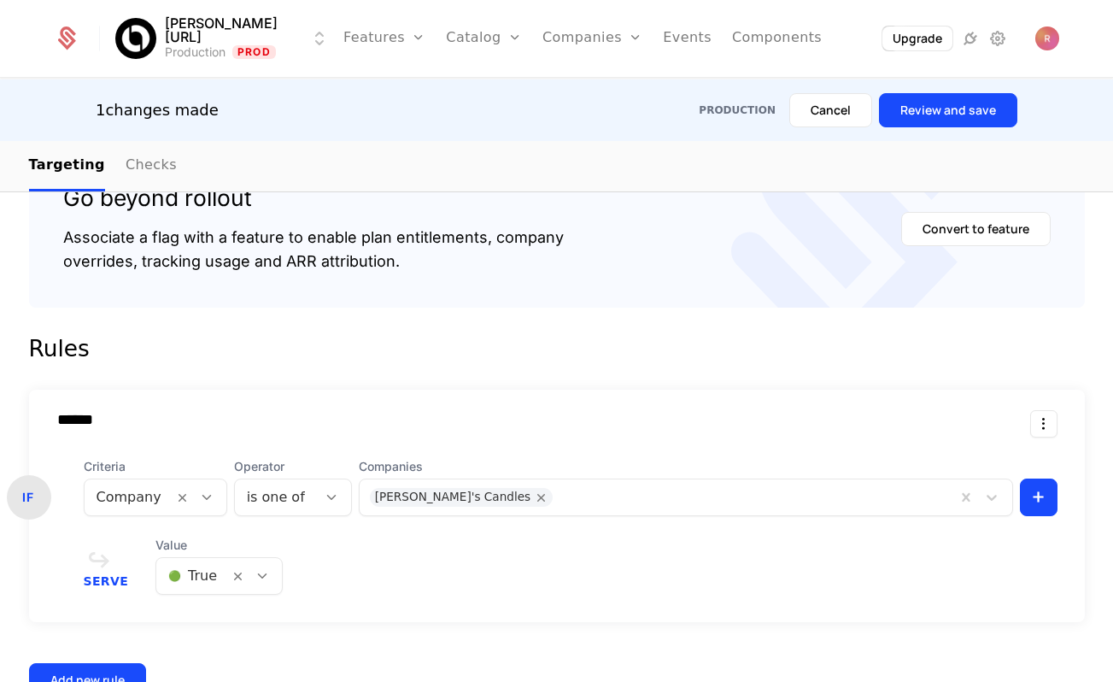
click at [780, 360] on div "Rules" at bounding box center [557, 348] width 1056 height 27
click at [926, 97] on button "Review and save" at bounding box center [948, 110] width 138 height 34
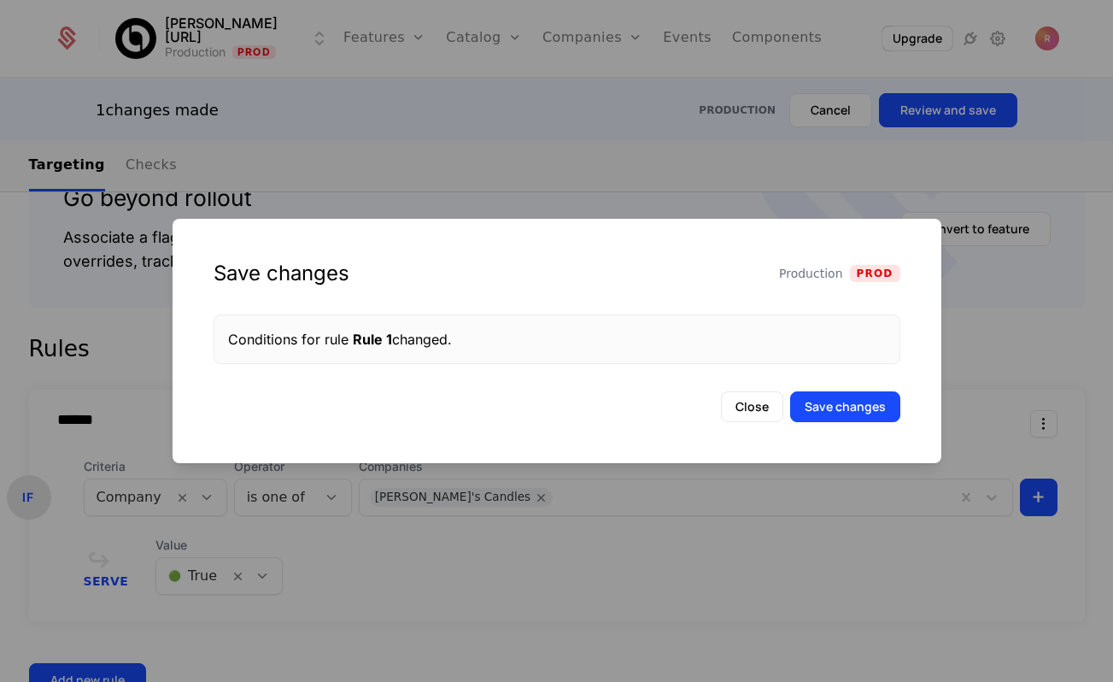
click at [831, 397] on button "Save changes" at bounding box center [845, 406] width 110 height 31
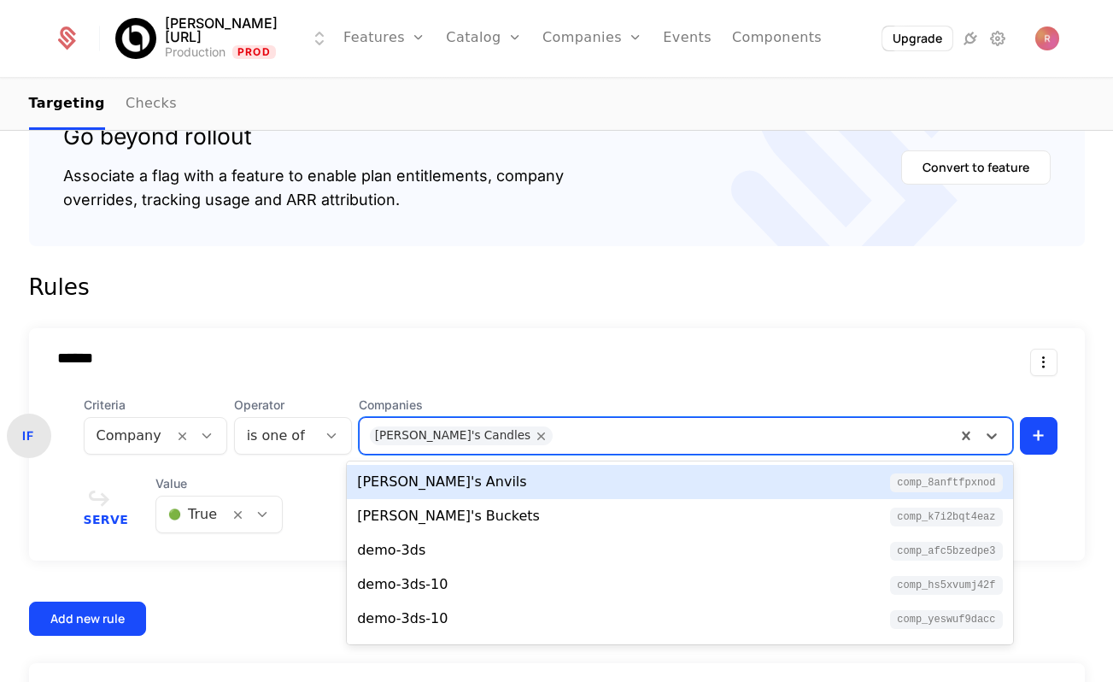
click at [558, 443] on div at bounding box center [751, 436] width 387 height 24
type input "*"
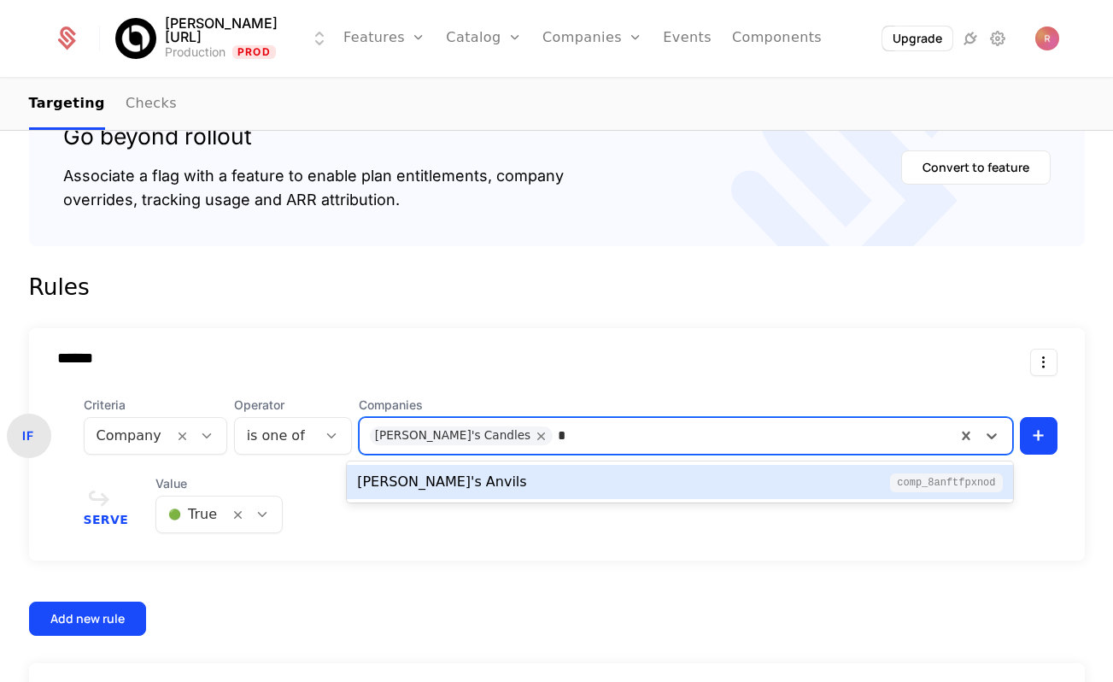
click at [478, 478] on div "[PERSON_NAME]'s Anvils comp_8anFtfpxNoD" at bounding box center [679, 482] width 645 height 21
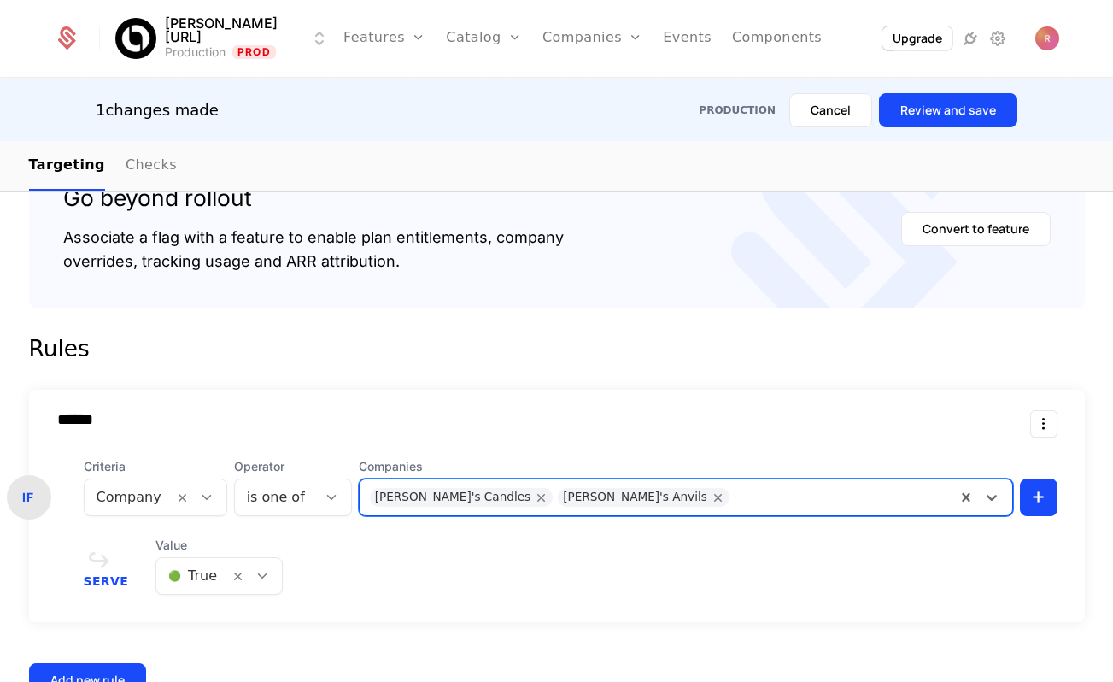
click at [515, 349] on div "Rules" at bounding box center [557, 348] width 1056 height 27
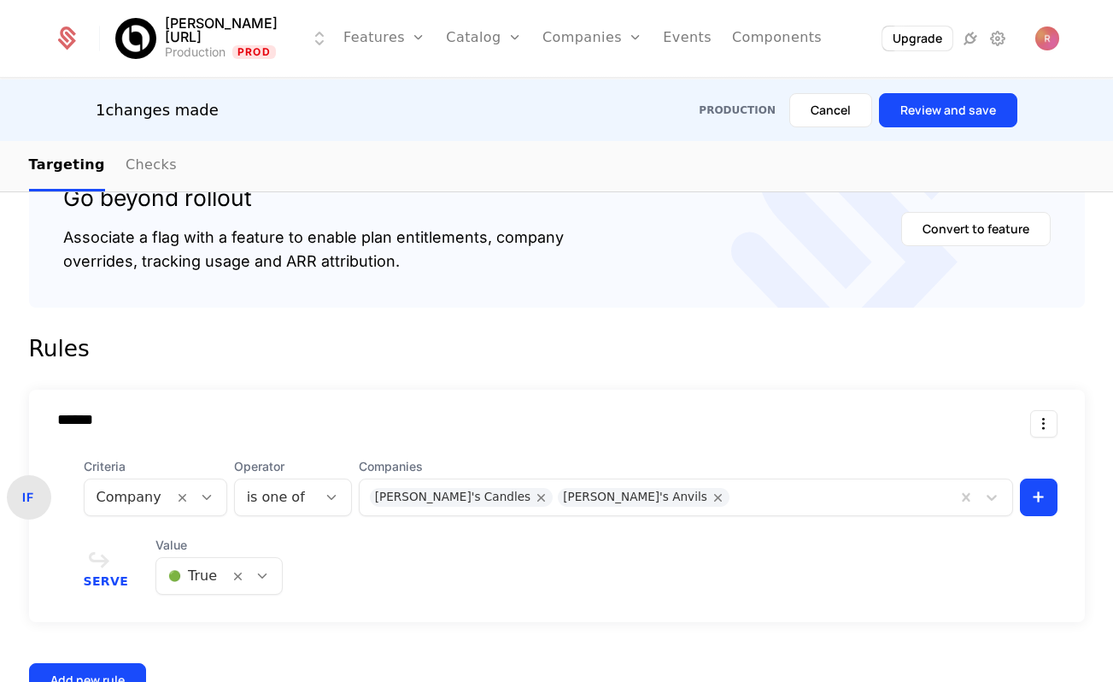
scroll to position [390, 0]
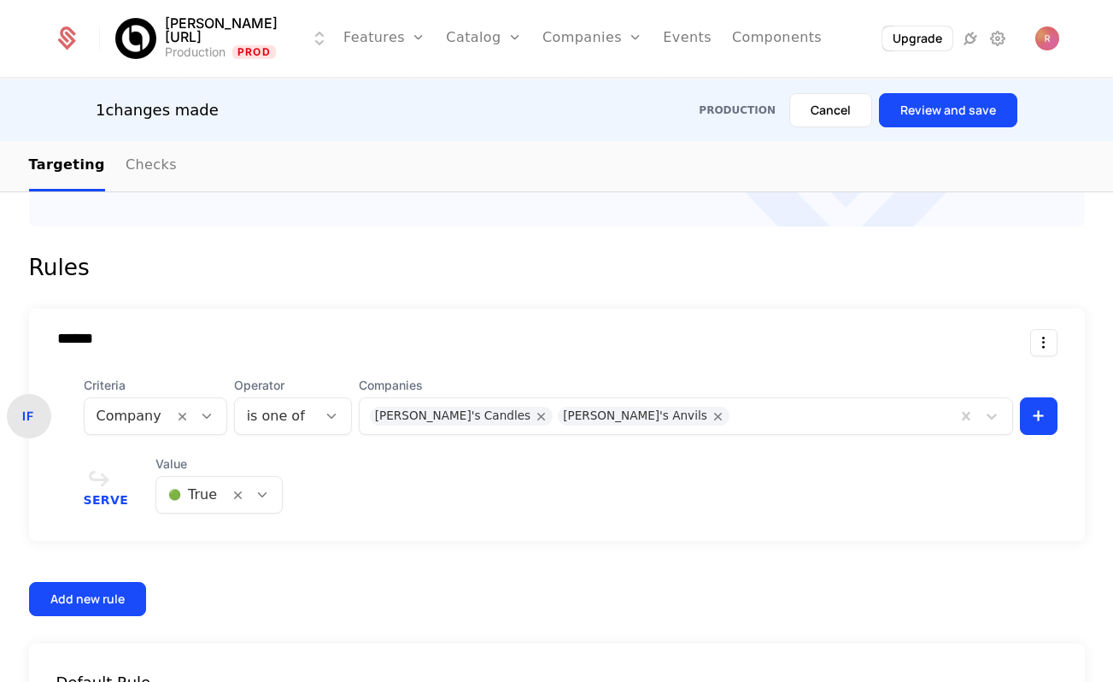
click at [914, 114] on button "Review and save" at bounding box center [948, 110] width 138 height 34
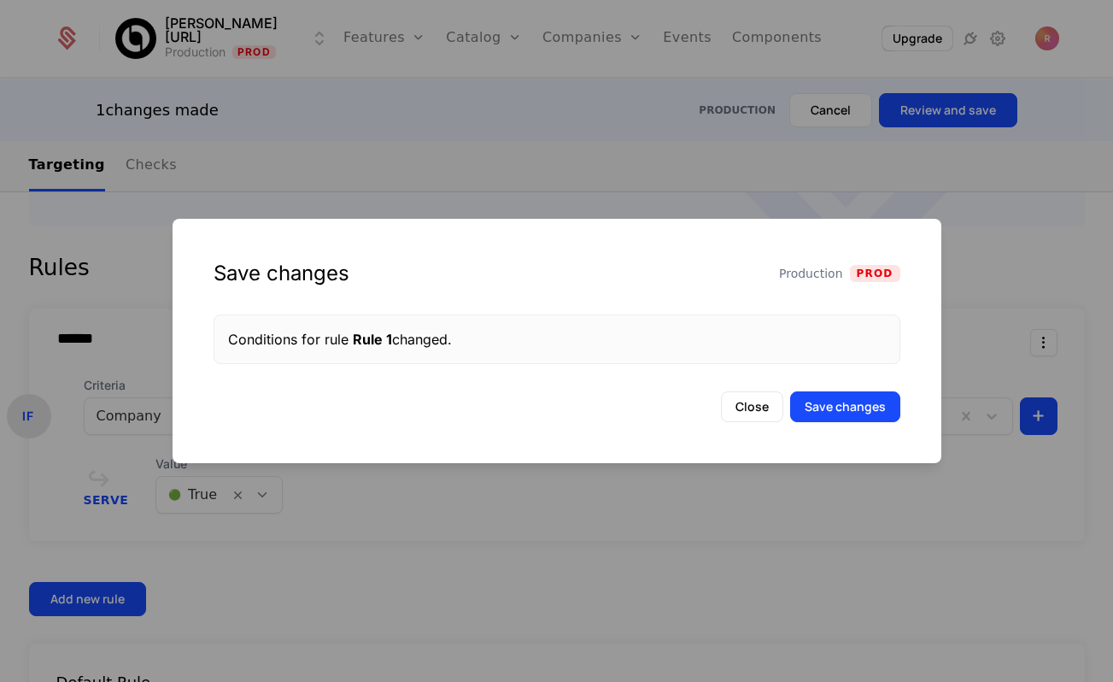
click at [853, 409] on button "Save changes" at bounding box center [845, 406] width 110 height 31
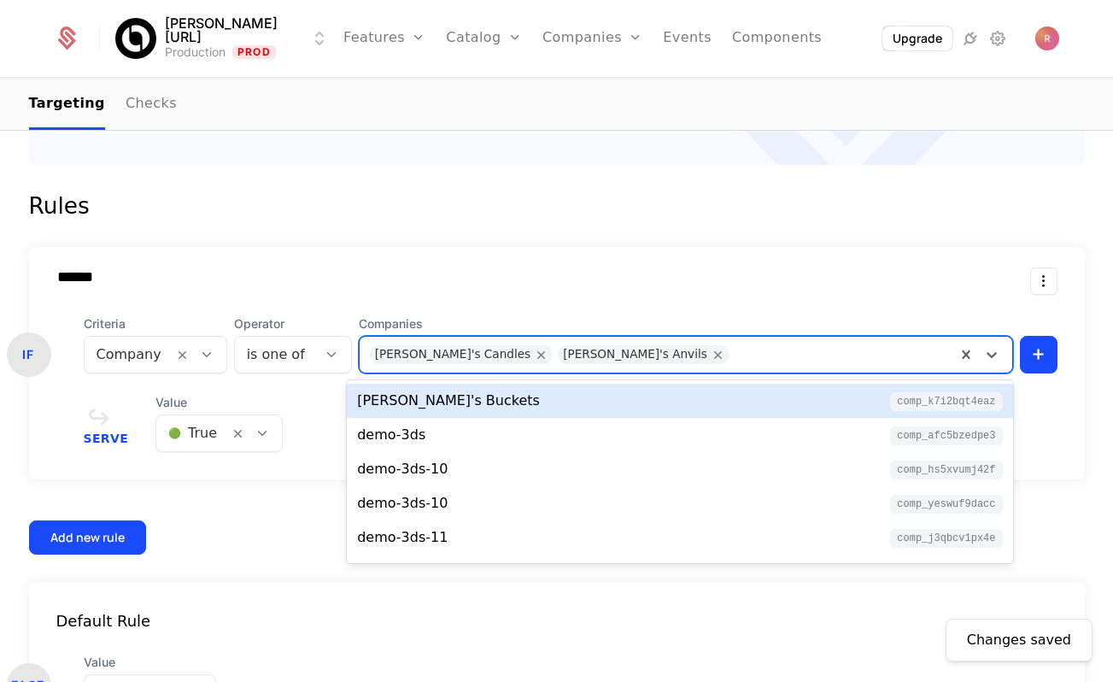
click at [735, 352] on div at bounding box center [840, 355] width 211 height 24
click at [711, 354] on icon "Remove Amber's Anvils" at bounding box center [718, 354] width 15 height 15
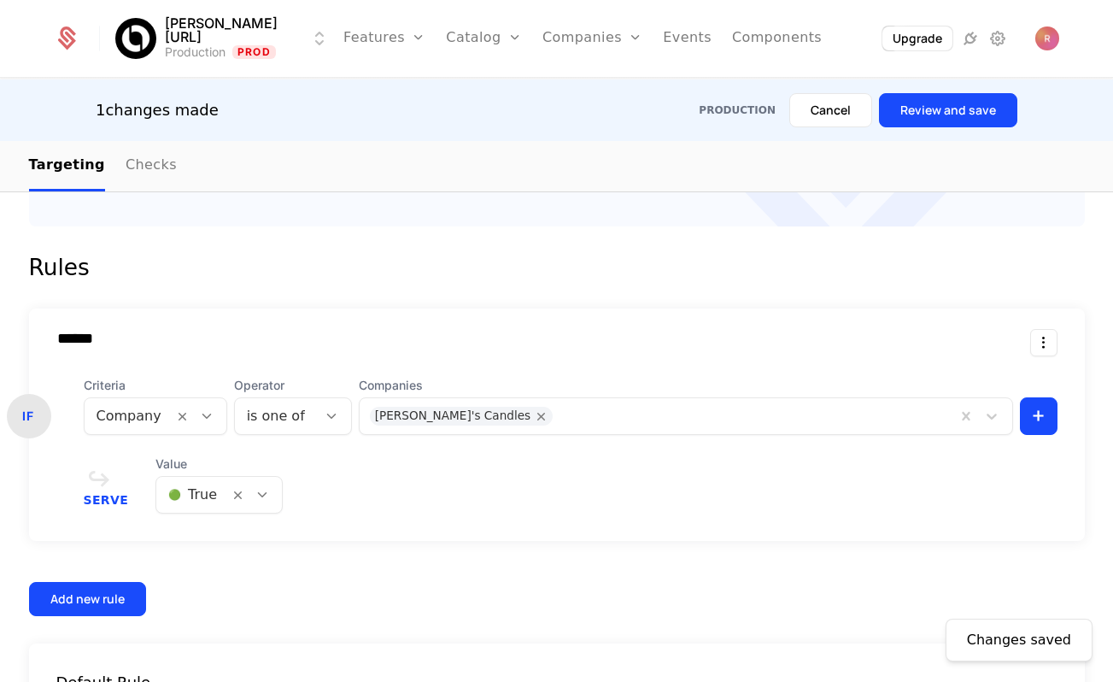
click at [968, 111] on button "Review and save" at bounding box center [948, 110] width 138 height 34
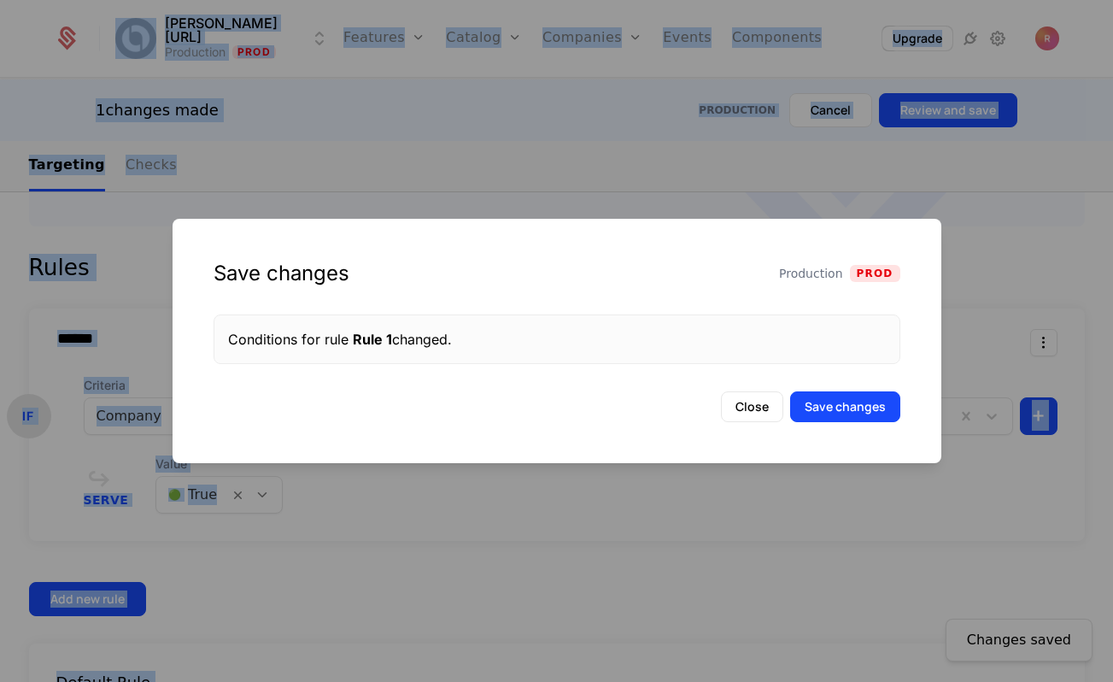
click at [968, 111] on div at bounding box center [556, 341] width 1113 height 682
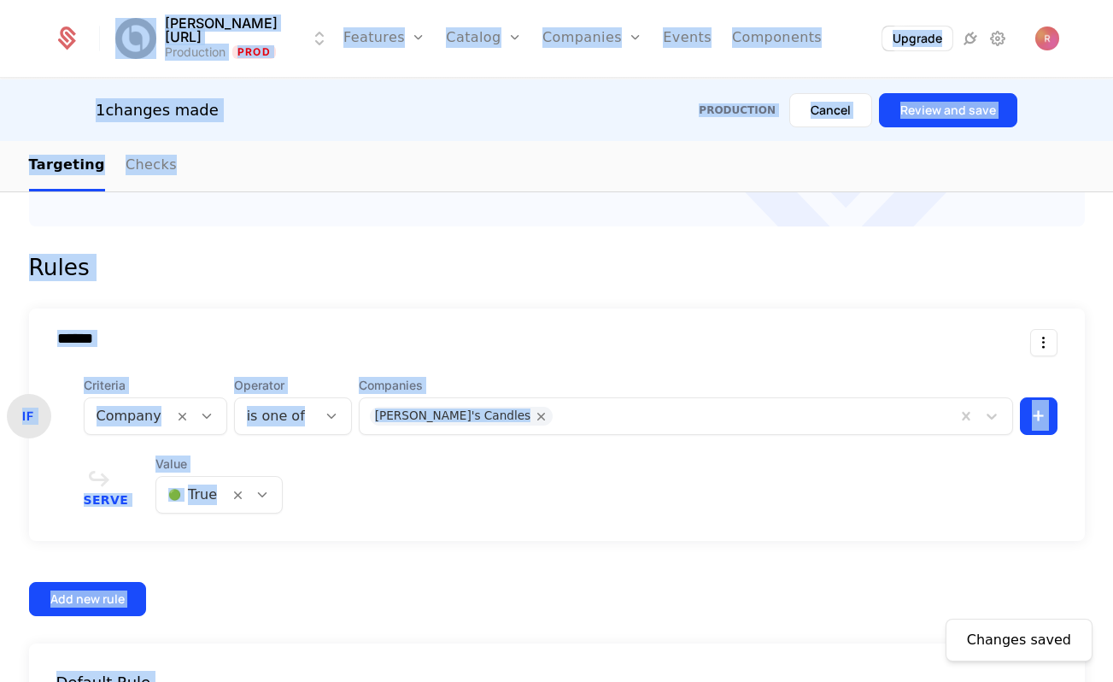
click at [956, 117] on button "Review and save" at bounding box center [948, 110] width 138 height 34
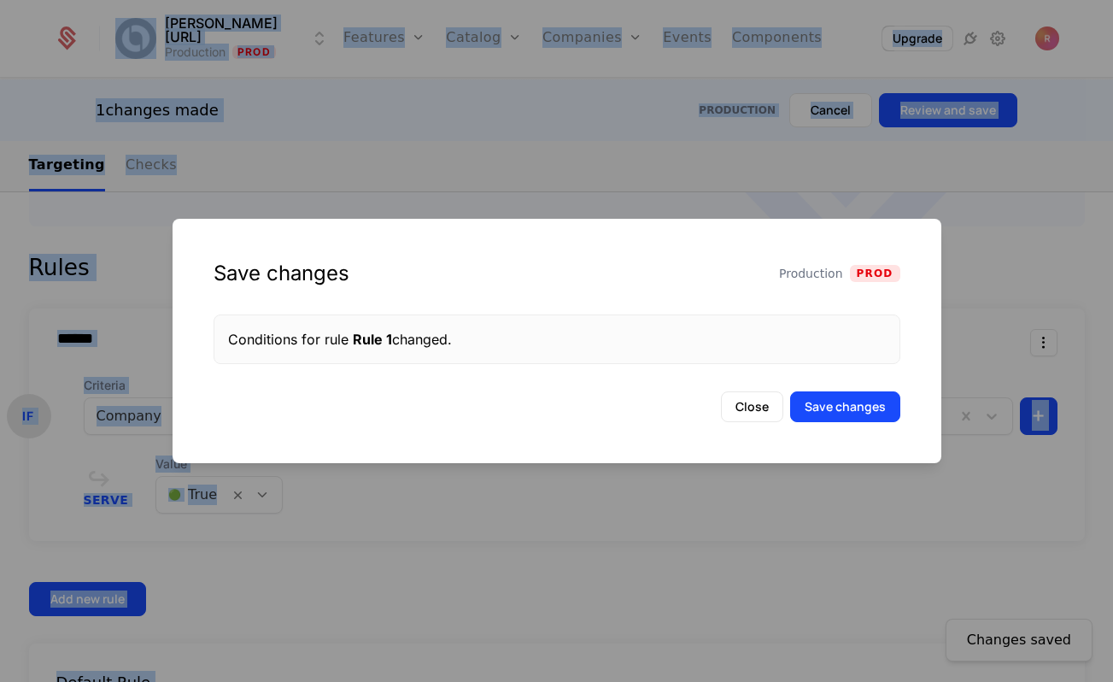
click at [841, 399] on button "Save changes" at bounding box center [845, 406] width 110 height 31
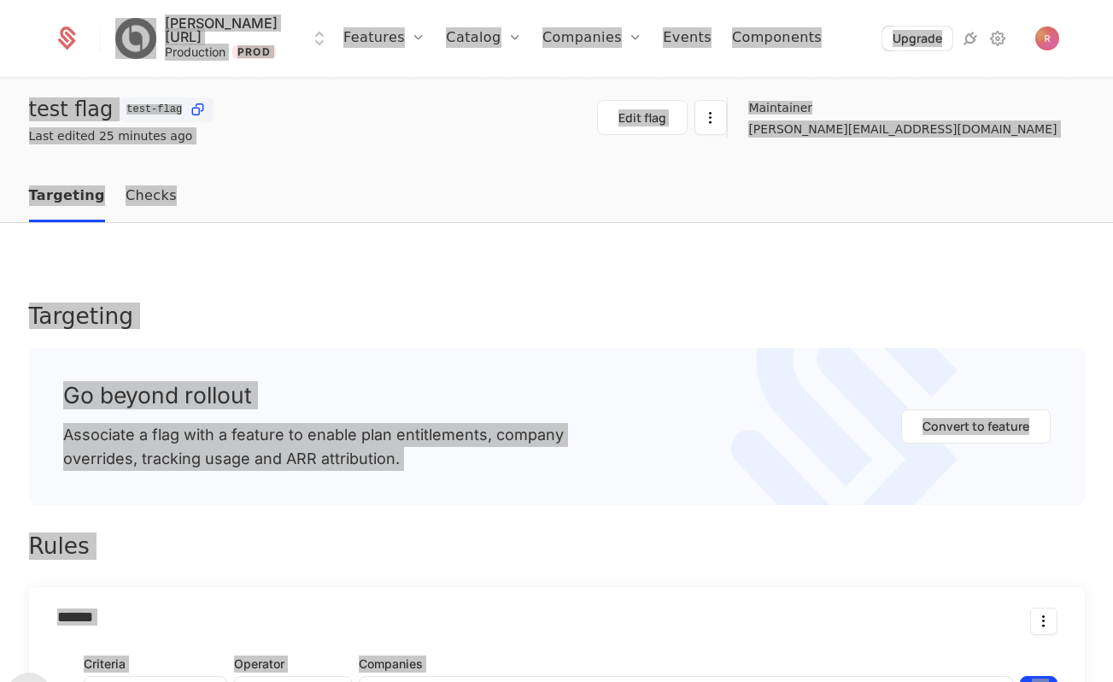
scroll to position [0, 0]
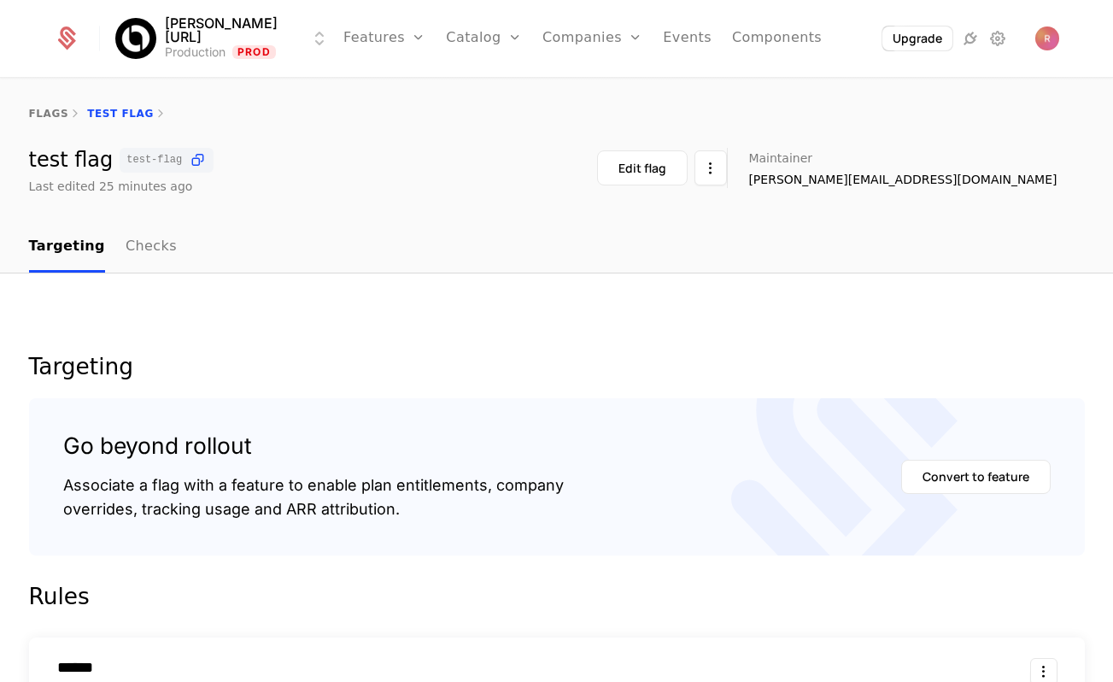
click at [828, 249] on nav "Targeting Checks" at bounding box center [557, 247] width 1056 height 50
